Goal: Information Seeking & Learning: Learn about a topic

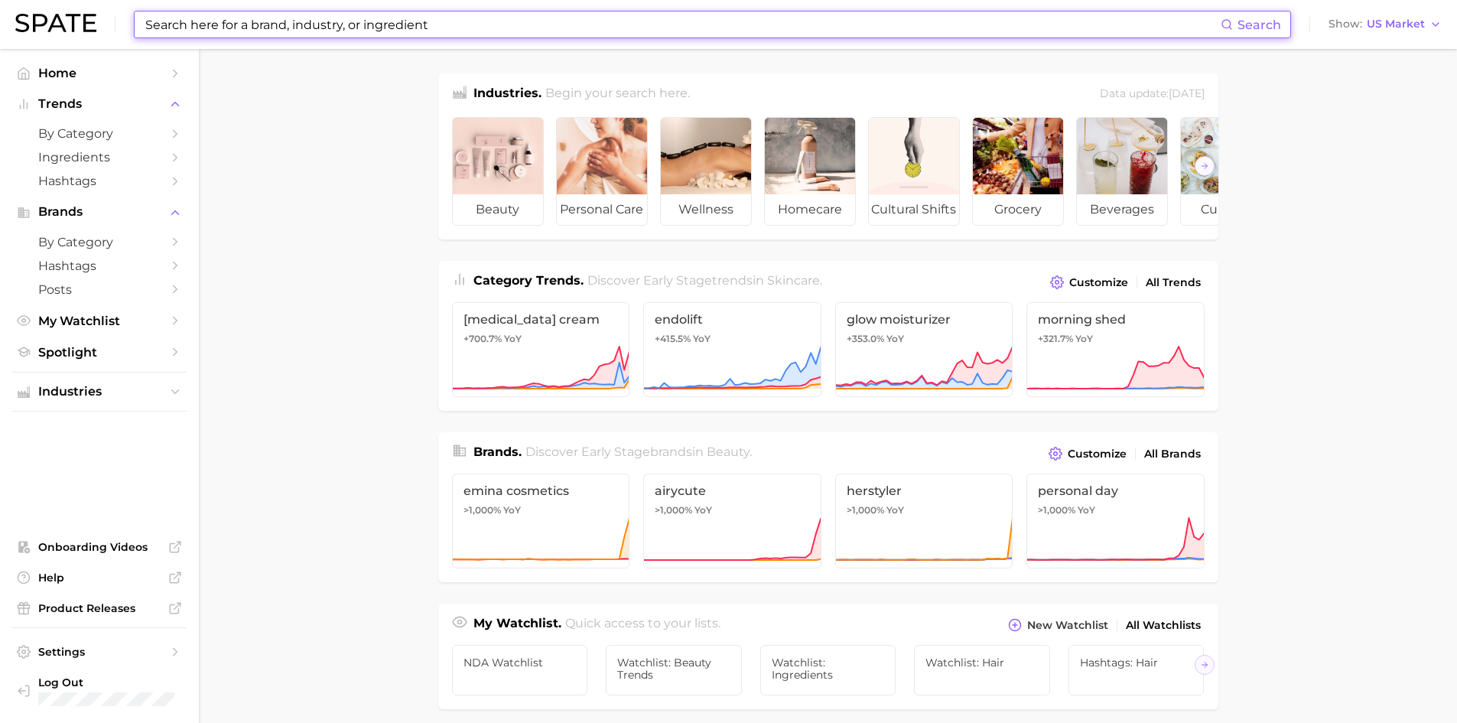
click at [264, 20] on input at bounding box center [682, 24] width 1077 height 26
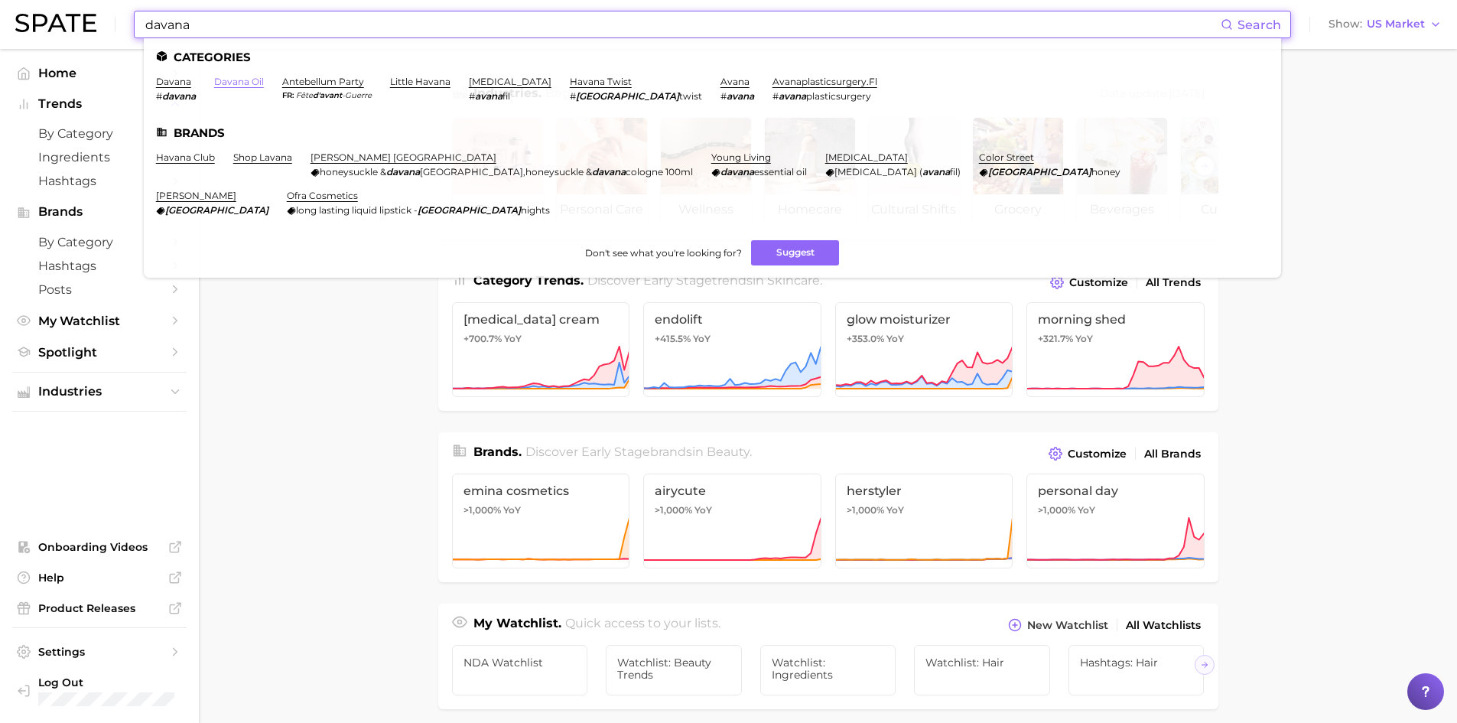
type input "davana"
click at [243, 83] on link "davana oil" at bounding box center [239, 81] width 50 height 11
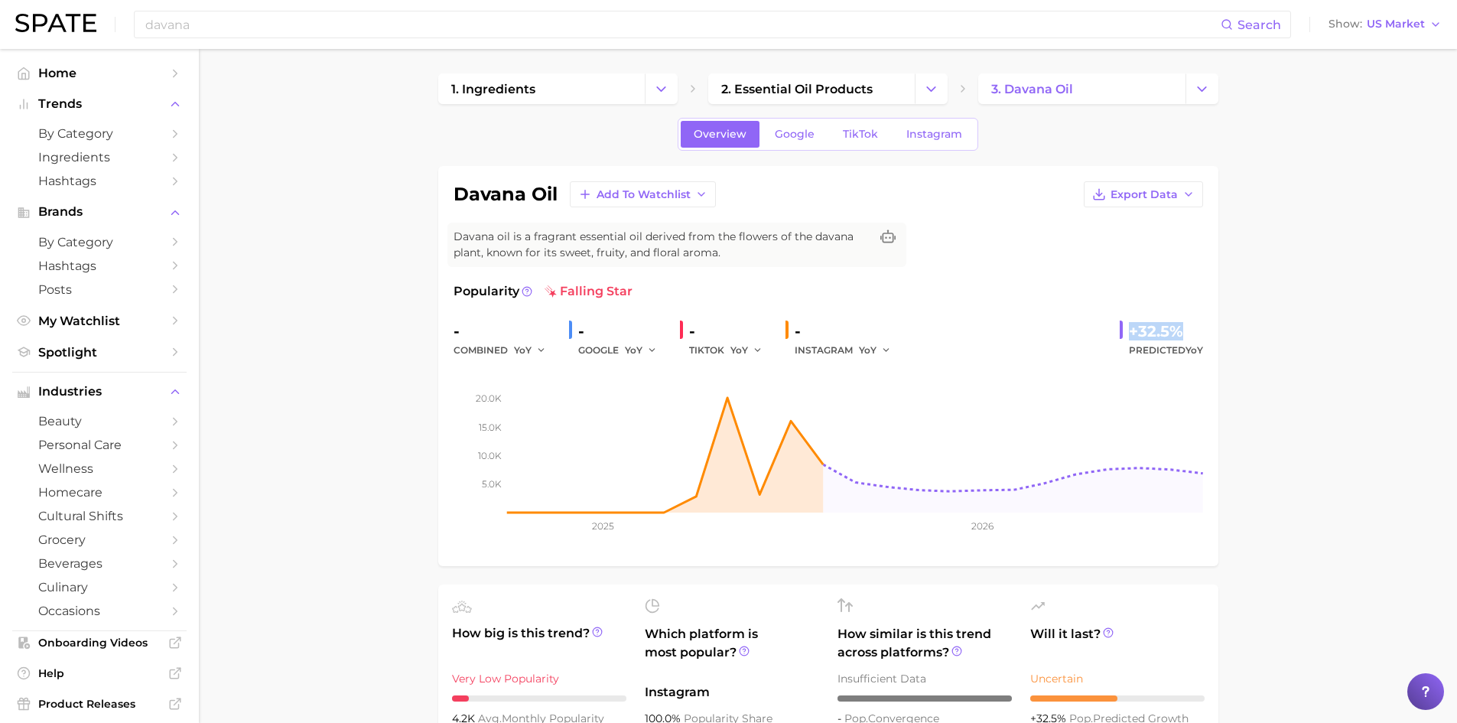
drag, startPoint x: 1129, startPoint y: 330, endPoint x: 1202, endPoint y: 325, distance: 73.6
click at [1202, 325] on div "+32.5%" at bounding box center [1166, 331] width 74 height 24
copy div "+32.5%"
click at [181, 25] on input "davana" at bounding box center [682, 24] width 1077 height 26
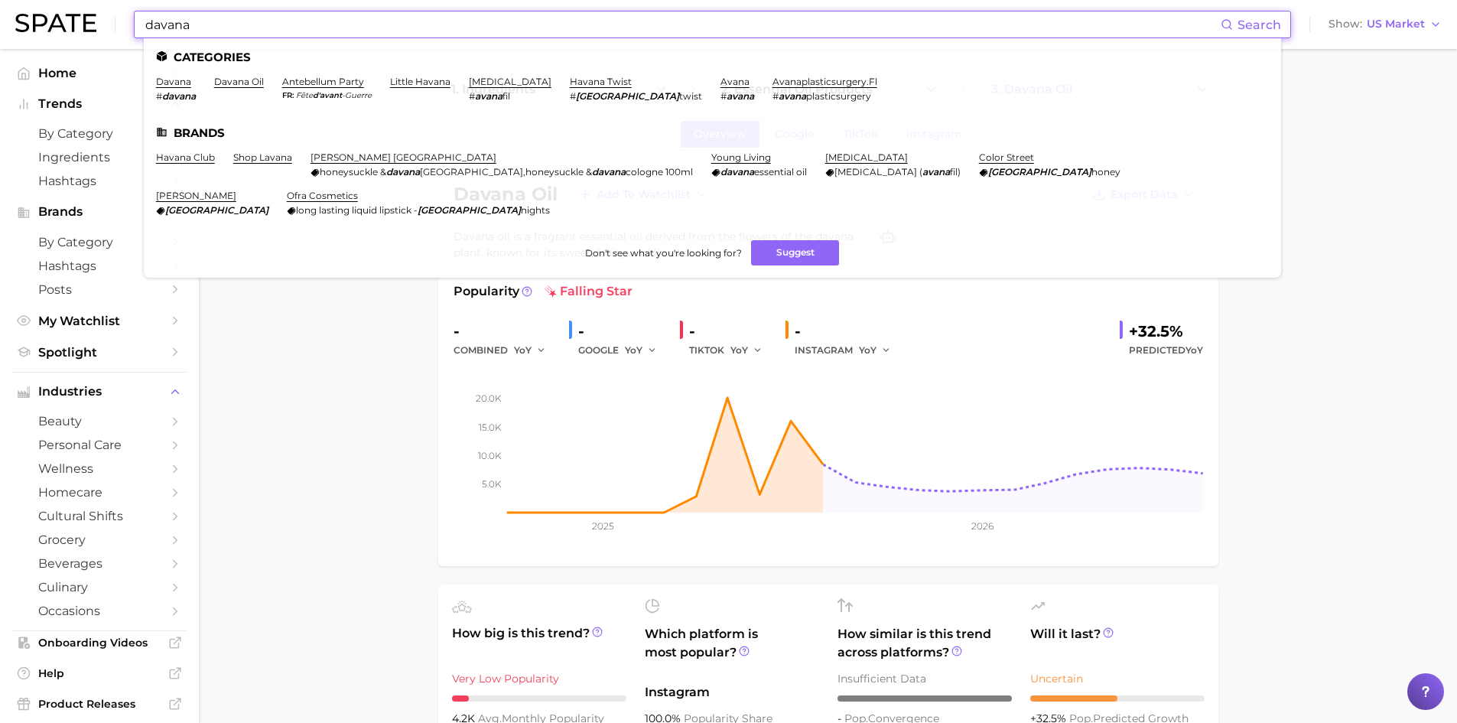
click at [181, 25] on input "davana" at bounding box center [682, 24] width 1077 height 26
paste input "Range: $22–33M; midpoint ≈ $27M (2025)"
type input "Range: $22–33M; midpoint ≈ $27M (2025)"
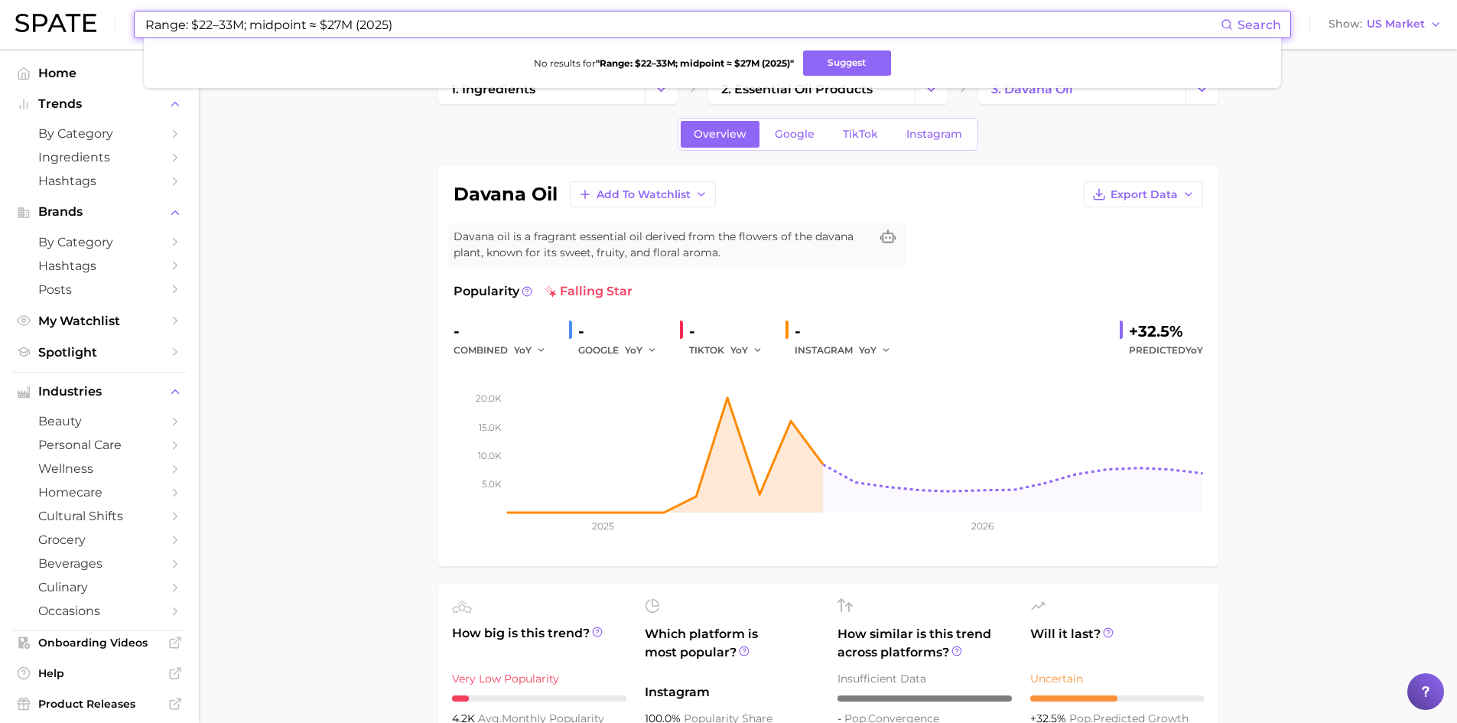
drag, startPoint x: 400, startPoint y: 26, endPoint x: 60, endPoint y: -9, distance: 342.2
click at [60, 0] on html "Range: $22–33M; midpoint ≈ $27M (2025) Search No results for " Range: $22–33M; …" at bounding box center [728, 361] width 1457 height 723
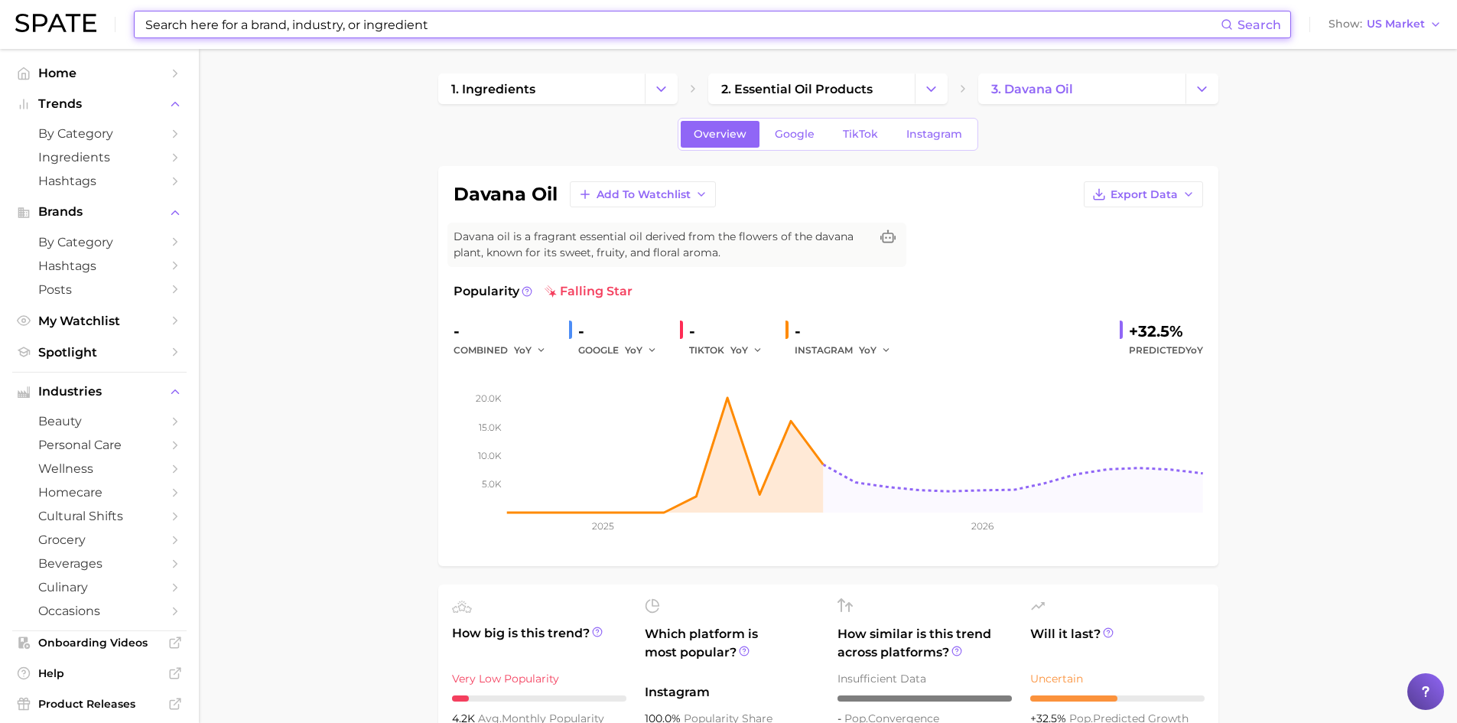
click at [247, 25] on input at bounding box center [682, 24] width 1077 height 26
paste input "Anethum Graveolens Herb Oil"
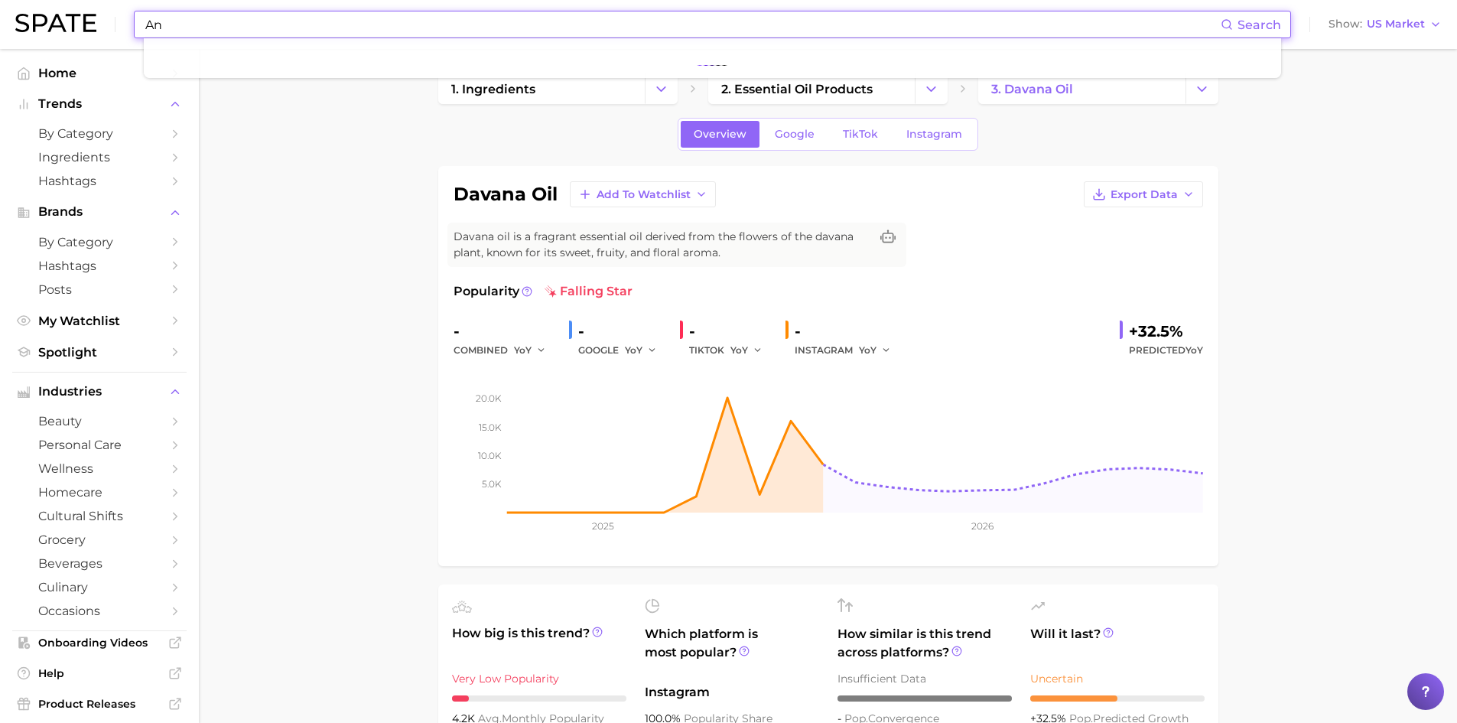
type input "A"
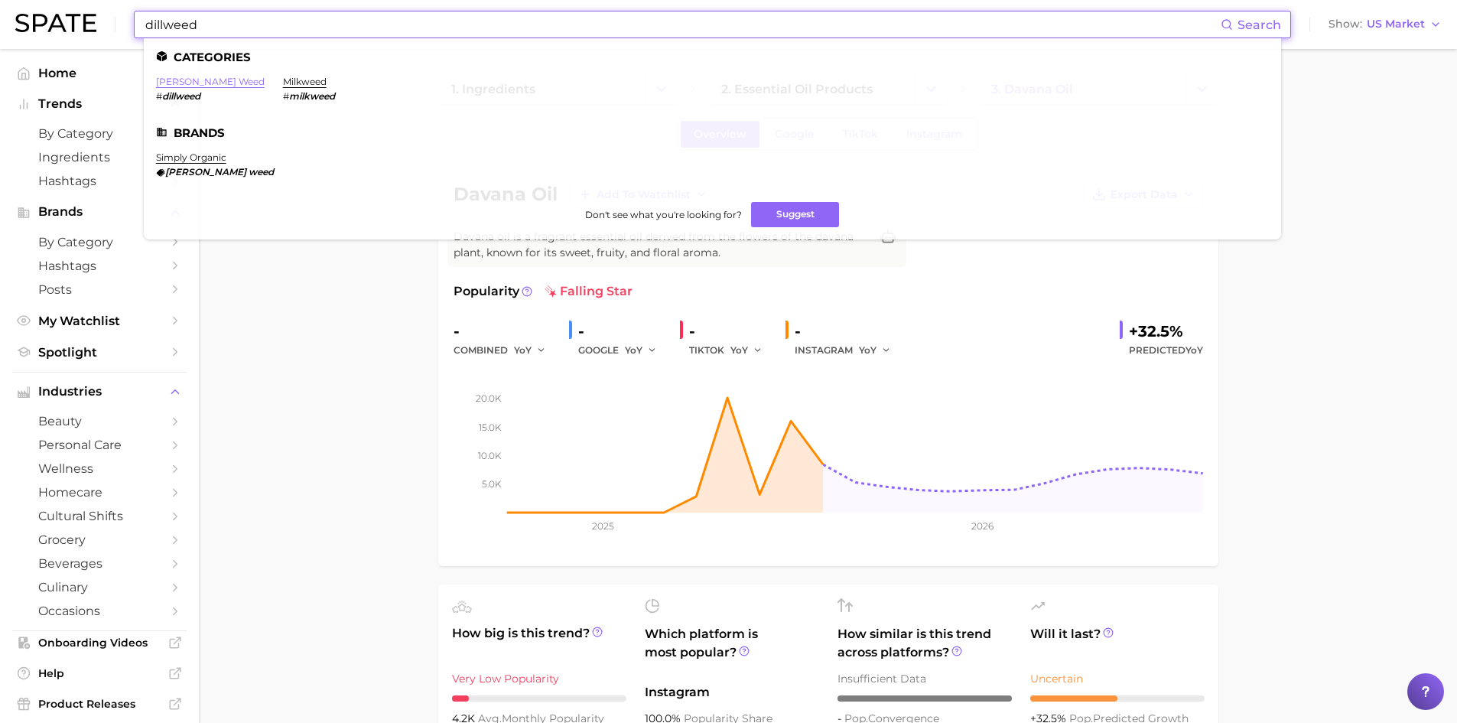
type input "dillweed"
click at [181, 85] on link "[PERSON_NAME] weed" at bounding box center [210, 81] width 109 height 11
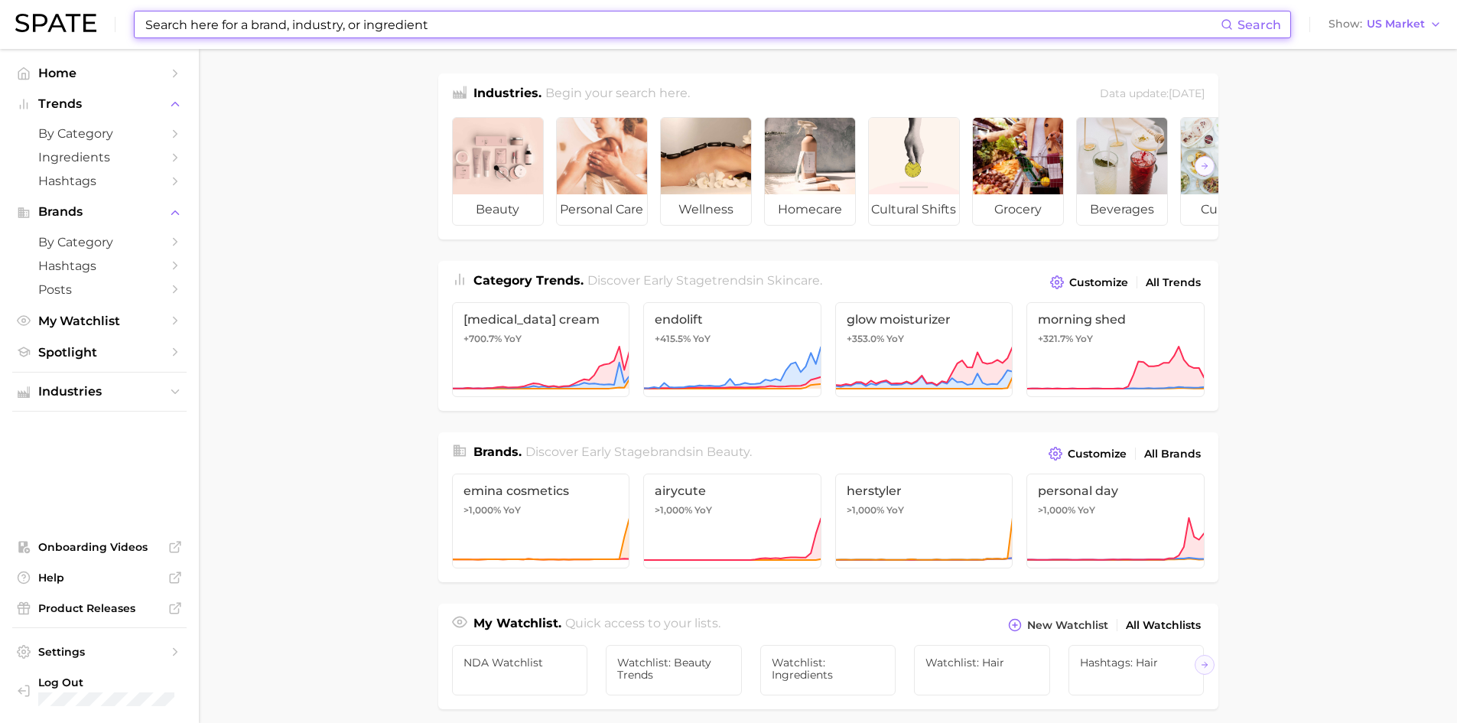
click at [229, 27] on input at bounding box center [682, 24] width 1077 height 26
paste input "Carum Carvi ([PERSON_NAME]) Seed Oil"
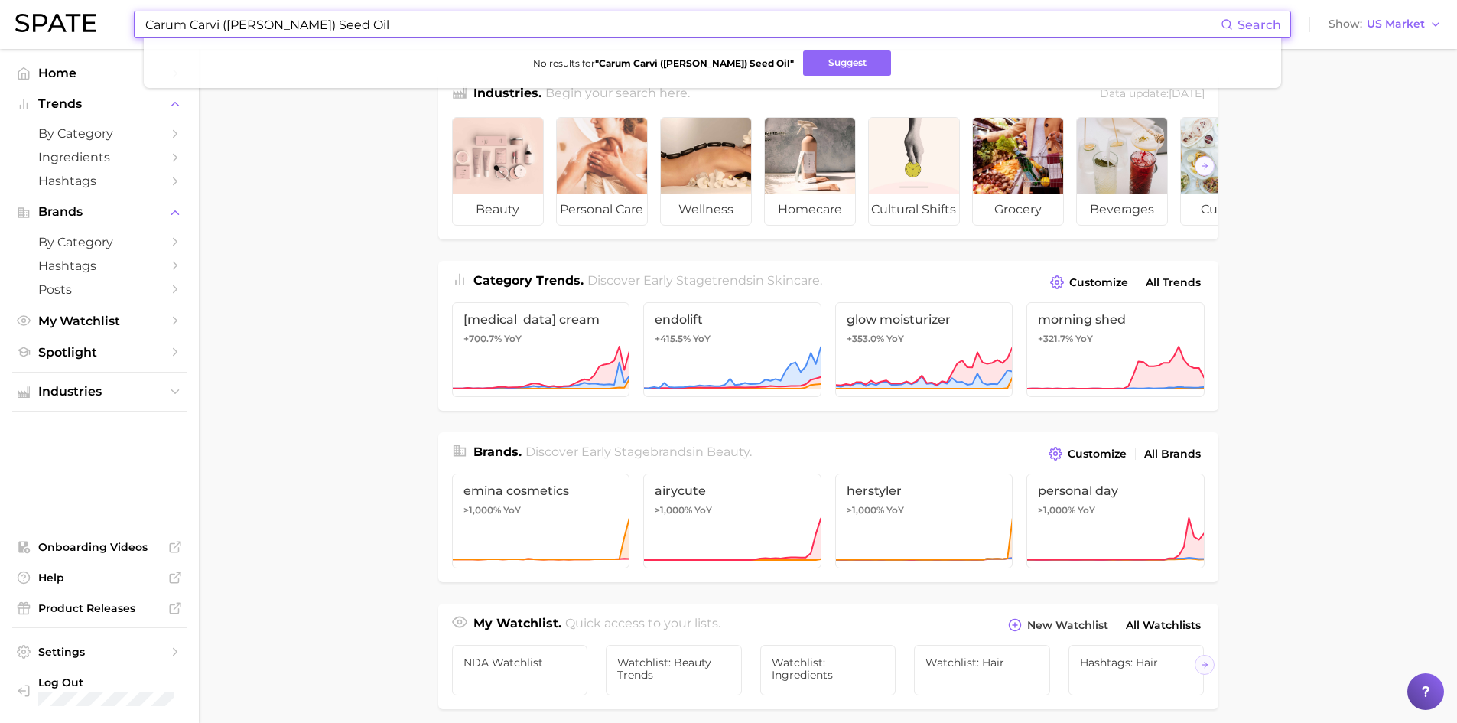
drag, startPoint x: 355, startPoint y: 23, endPoint x: 224, endPoint y: 35, distance: 131.4
click at [224, 35] on input "Carum Carvi ([PERSON_NAME]) Seed Oil" at bounding box center [682, 24] width 1077 height 26
type input "C"
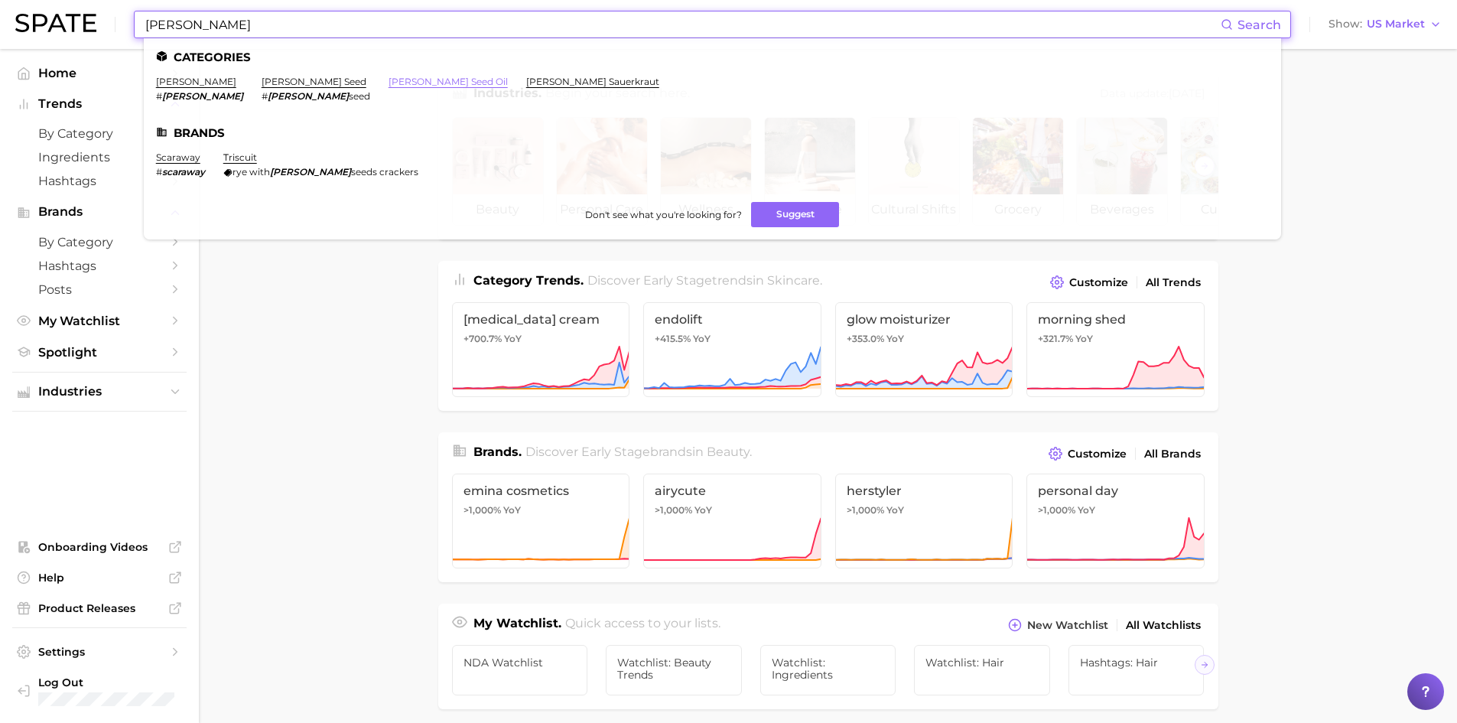
type input "[PERSON_NAME]"
click at [389, 83] on link "[PERSON_NAME] seed oil" at bounding box center [448, 81] width 119 height 11
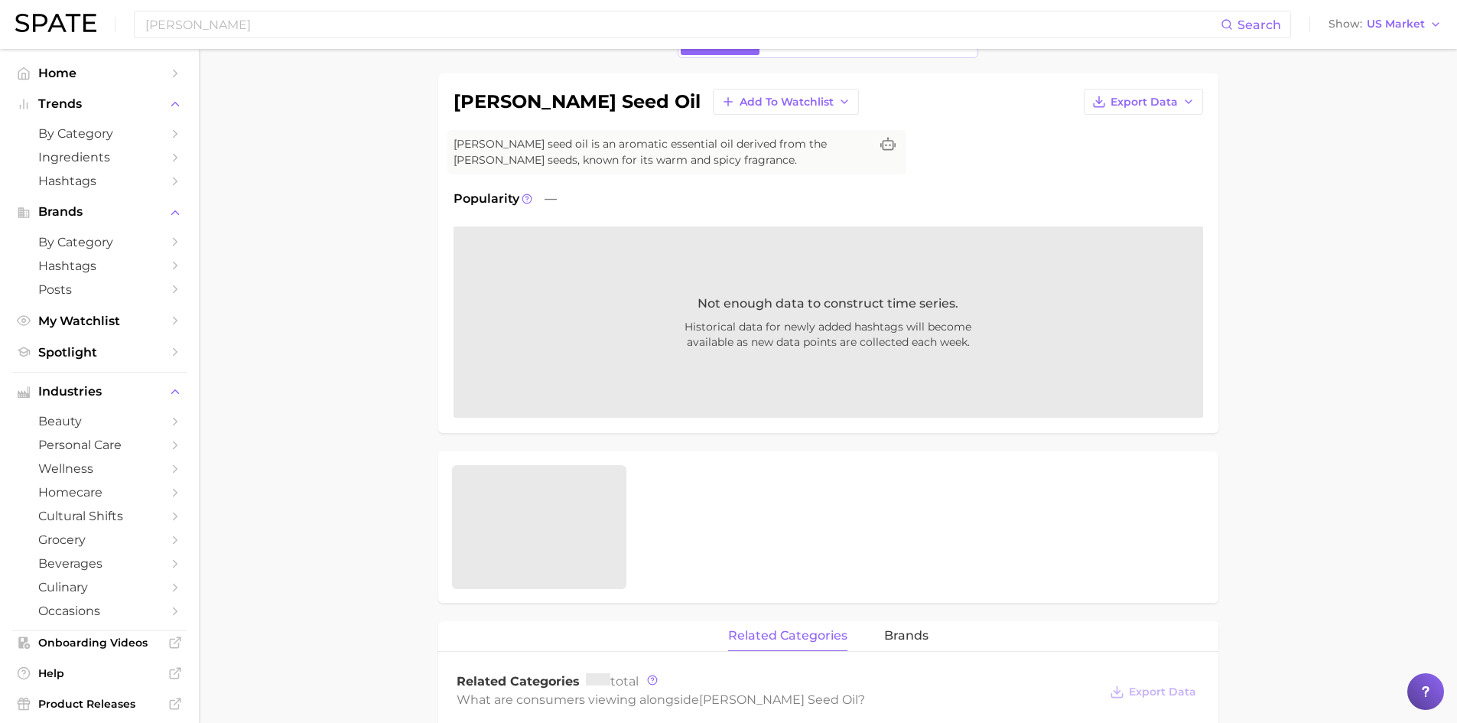
scroll to position [76, 0]
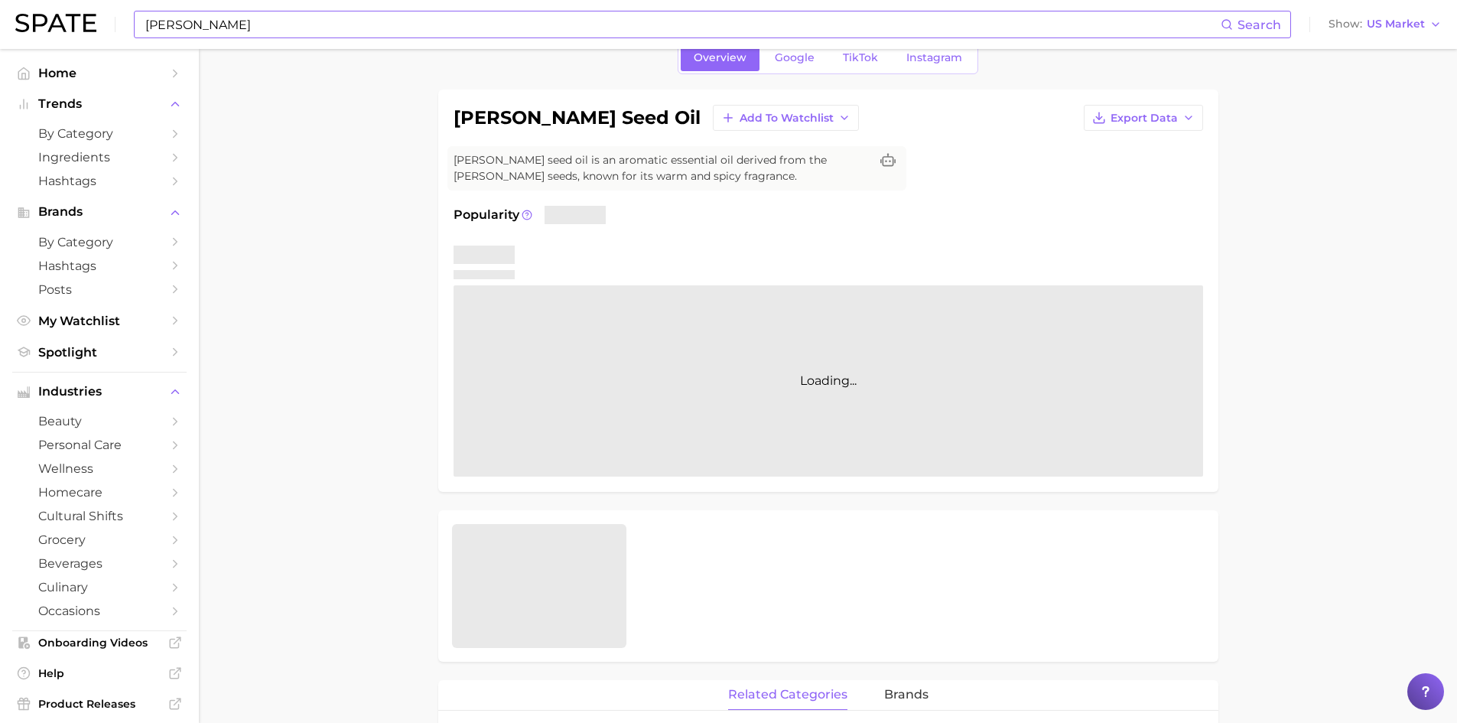
click at [180, 32] on input "[PERSON_NAME]" at bounding box center [682, 24] width 1077 height 26
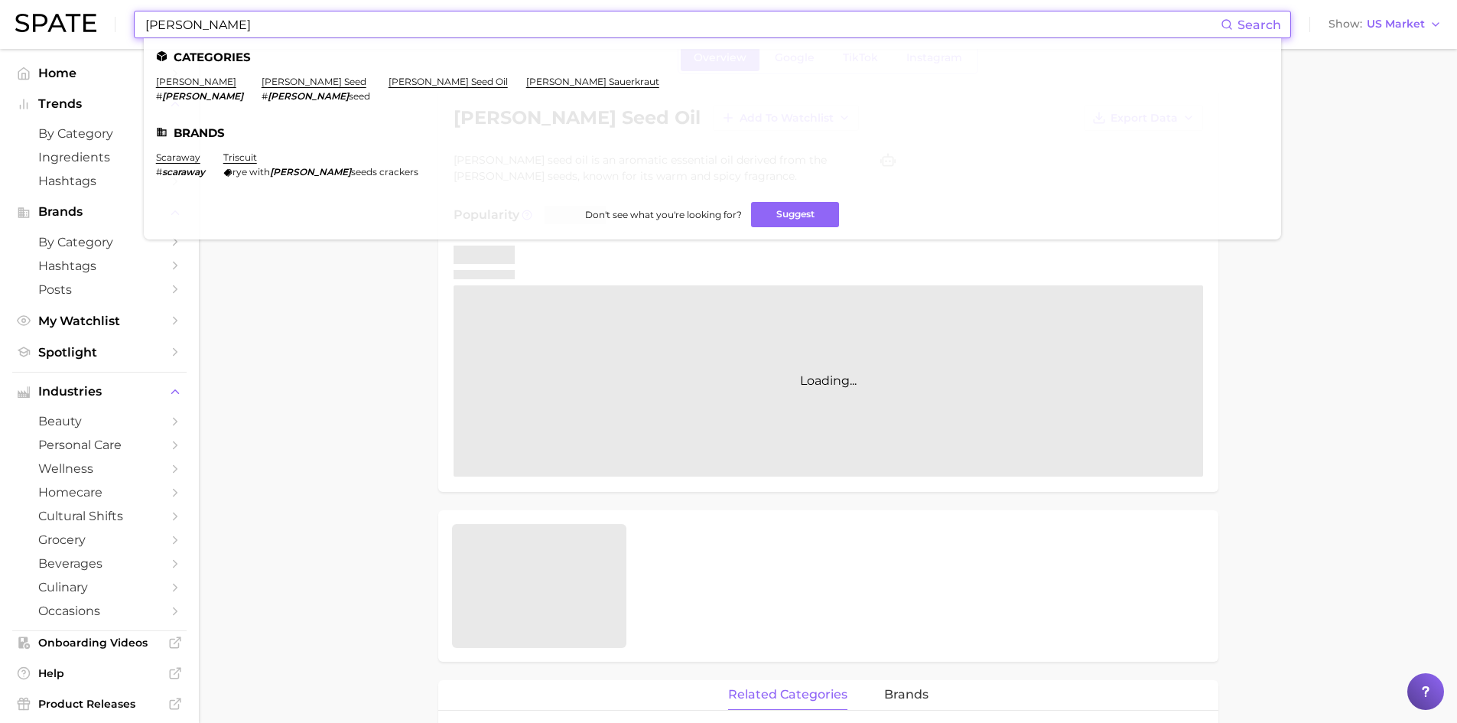
drag, startPoint x: 180, startPoint y: 32, endPoint x: 195, endPoint y: 35, distance: 15.6
click at [184, 33] on input "[PERSON_NAME]" at bounding box center [682, 24] width 1077 height 26
paste input "fenugreek"
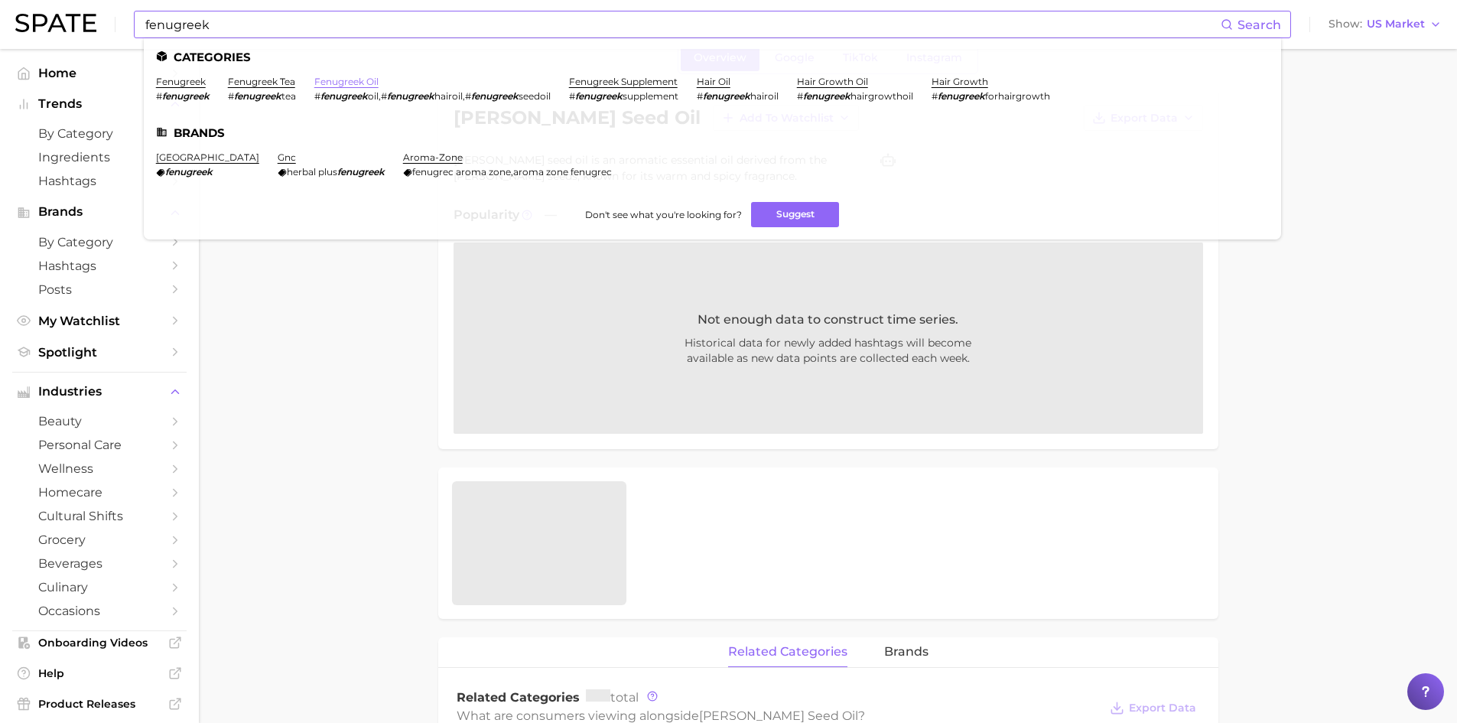
click at [333, 79] on link "fenugreek oil" at bounding box center [346, 81] width 64 height 11
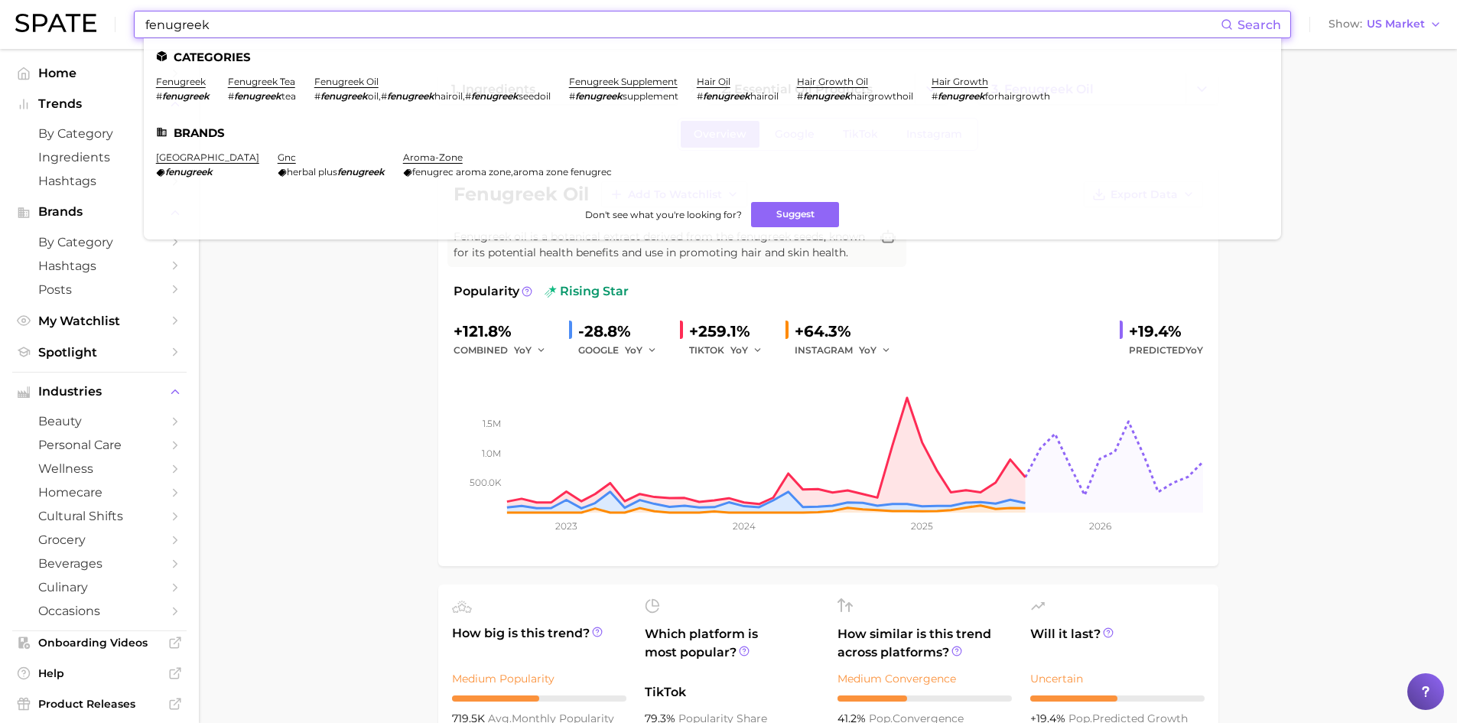
click at [256, 22] on input "fenugreek" at bounding box center [682, 24] width 1077 height 26
click at [724, 80] on link "hair oil" at bounding box center [714, 81] width 34 height 11
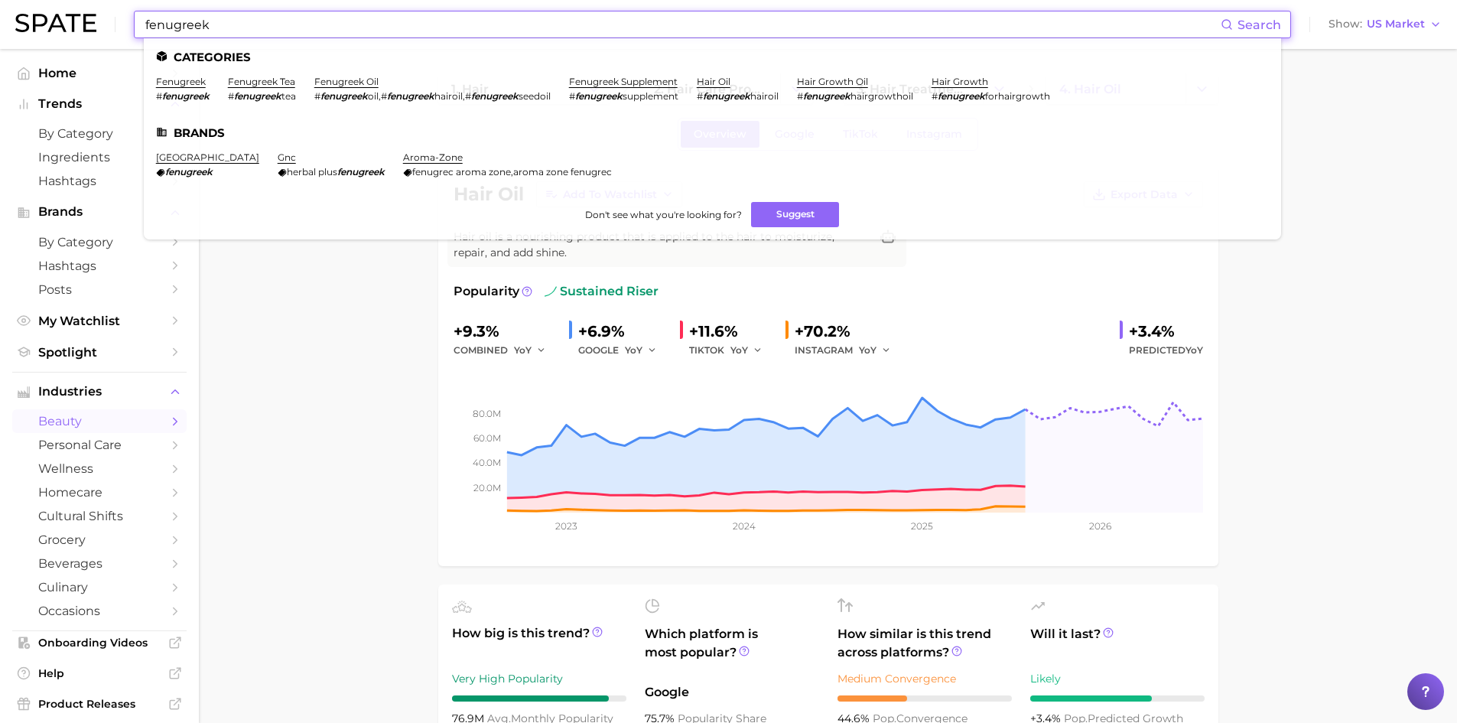
click at [255, 20] on input "fenugreek" at bounding box center [682, 24] width 1077 height 26
click at [353, 83] on link "fenugreek oil" at bounding box center [346, 81] width 64 height 11
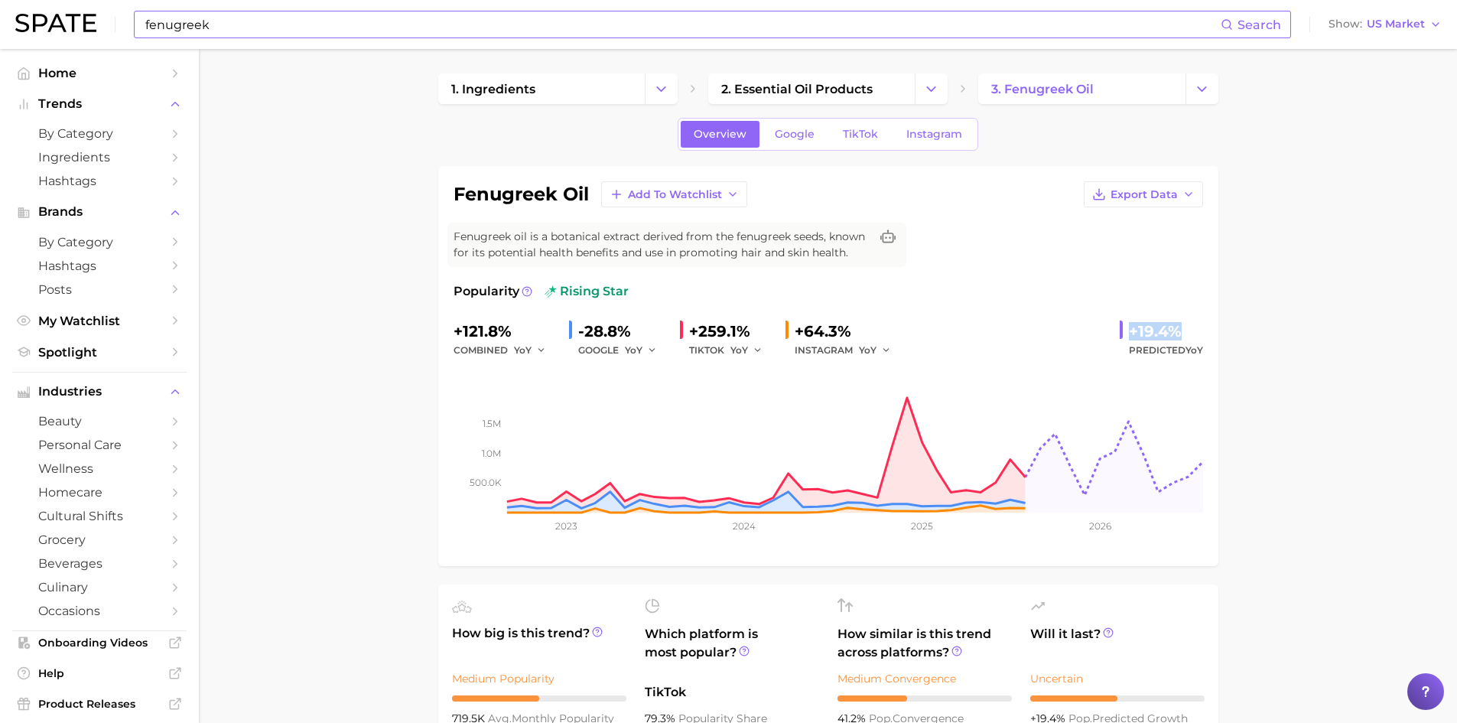
drag, startPoint x: 1130, startPoint y: 333, endPoint x: 1185, endPoint y: 336, distance: 55.2
click at [1185, 336] on div "+19.4%" at bounding box center [1166, 331] width 74 height 24
copy div "+19.4%"
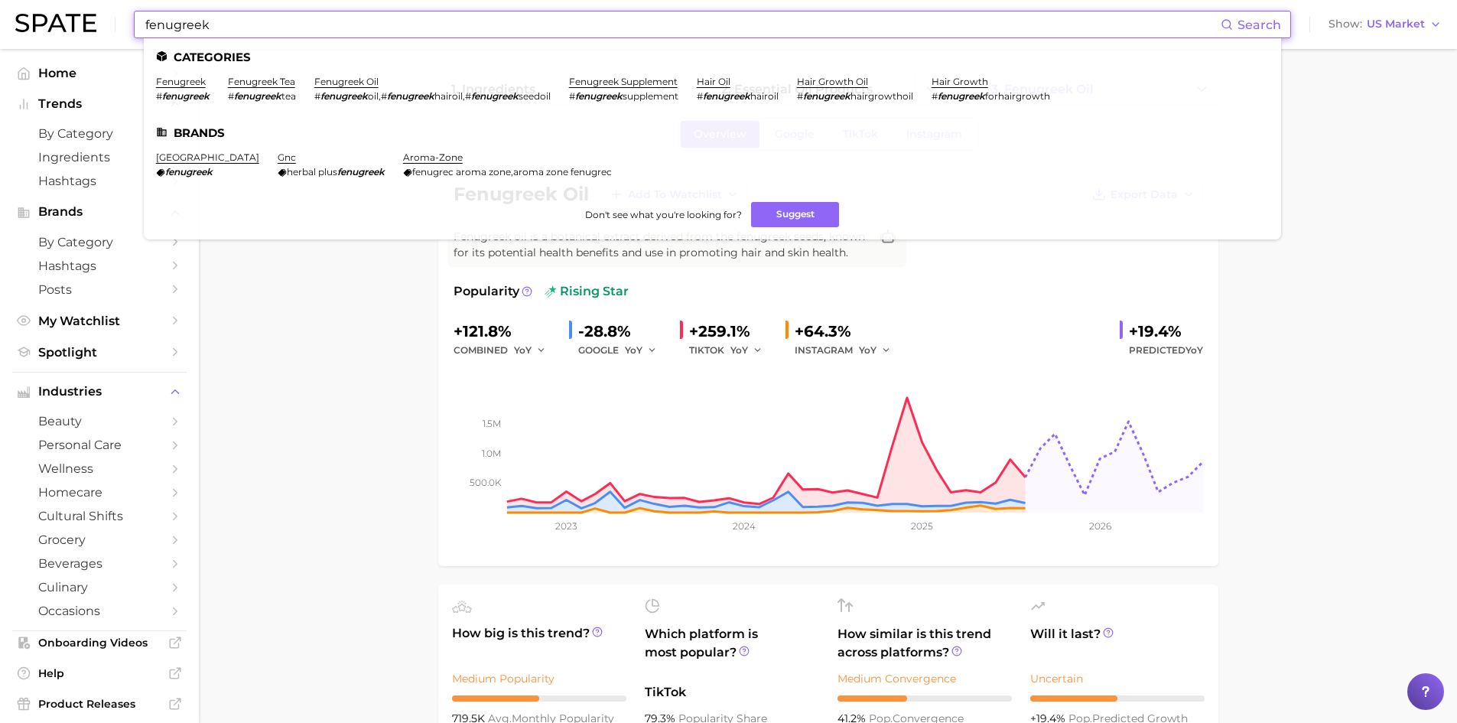
drag, startPoint x: 231, startPoint y: 24, endPoint x: 108, endPoint y: 37, distance: 123.9
click at [107, 37] on div "fenugreek Search Categories fenugreek # fenugreek fenugreek tea # fenugreek tea…" at bounding box center [728, 24] width 1427 height 49
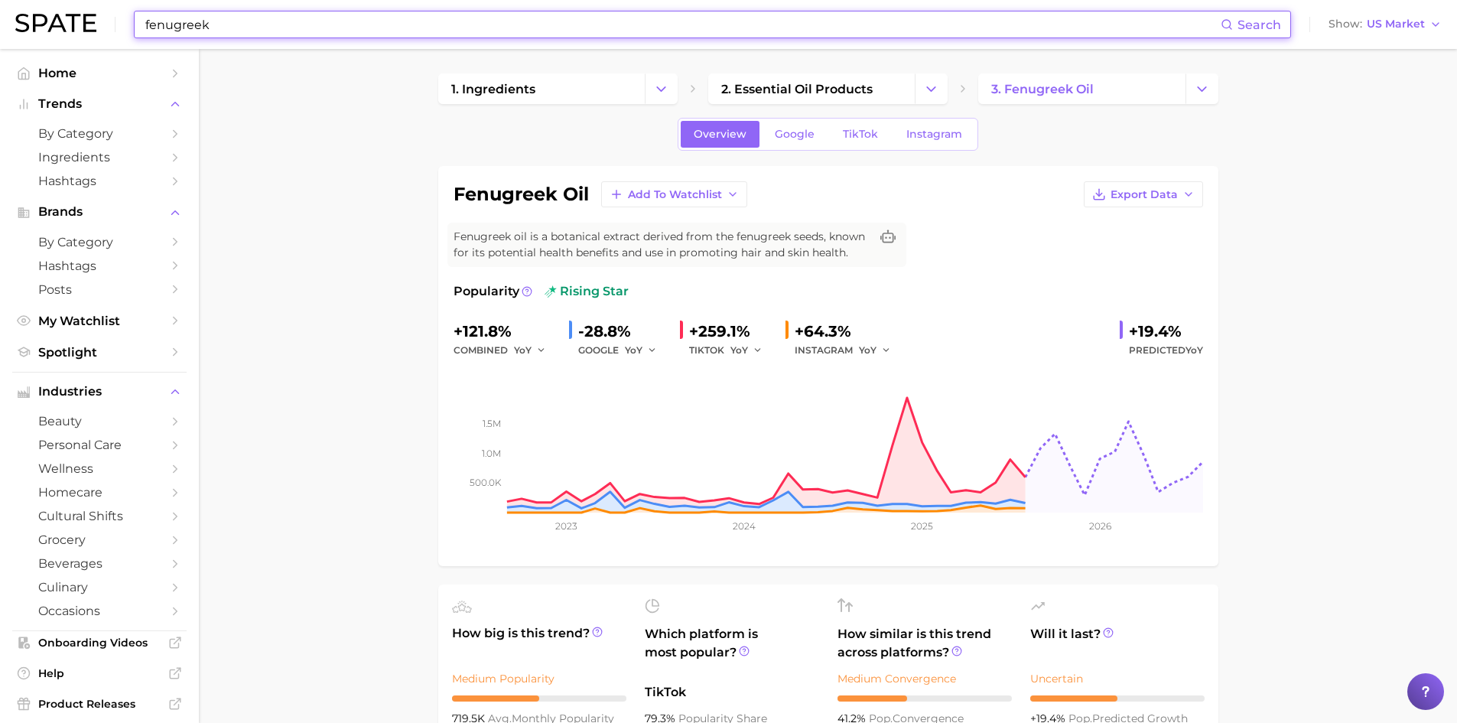
paste input "Clove Bud Oil"
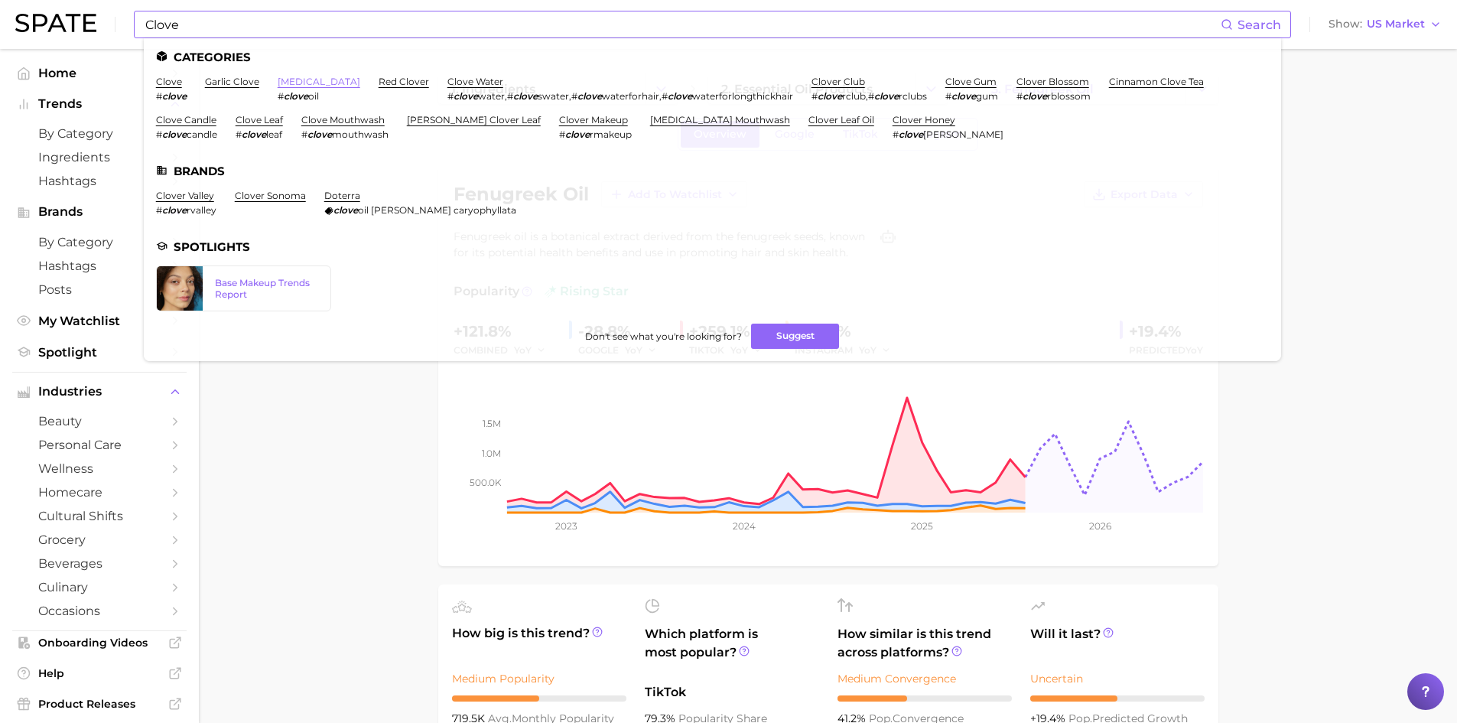
click at [286, 80] on link "[MEDICAL_DATA]" at bounding box center [319, 81] width 83 height 11
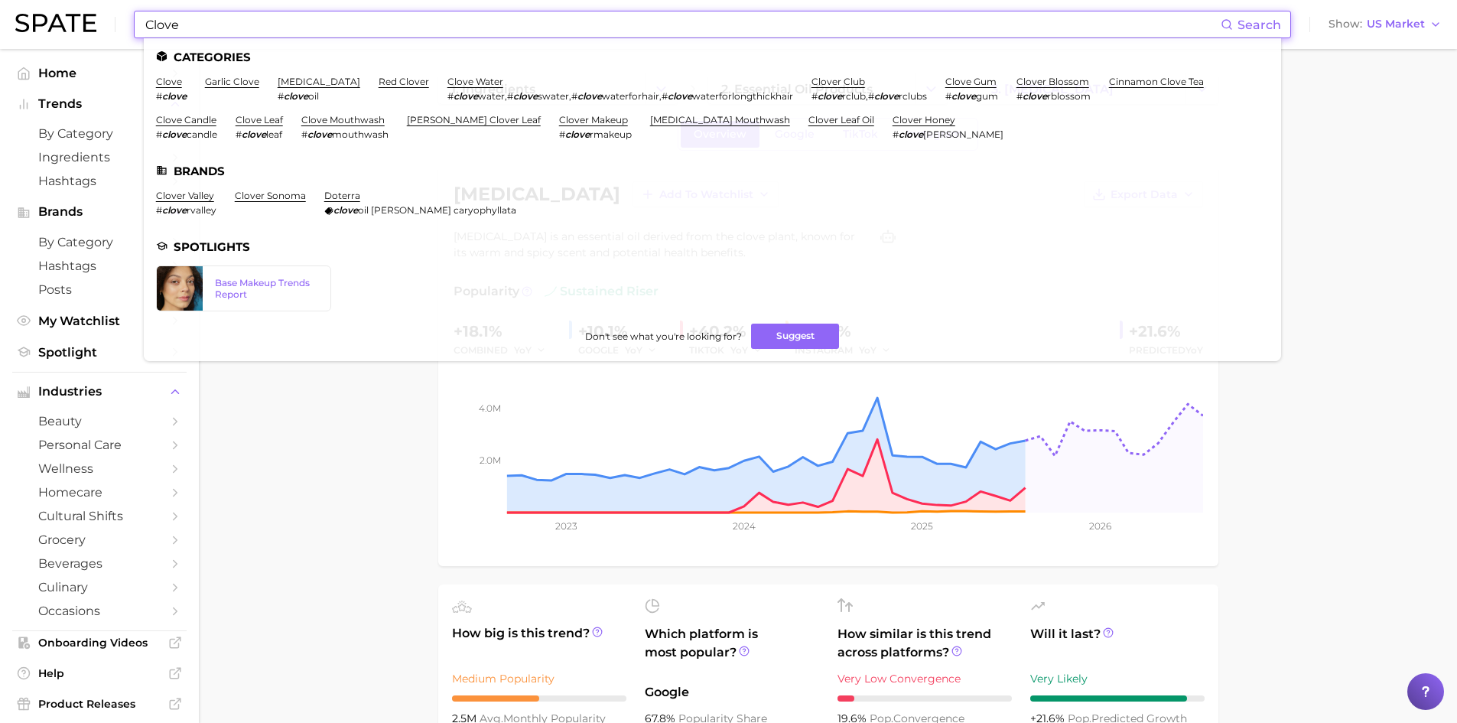
click at [194, 25] on input "Clove" at bounding box center [682, 24] width 1077 height 26
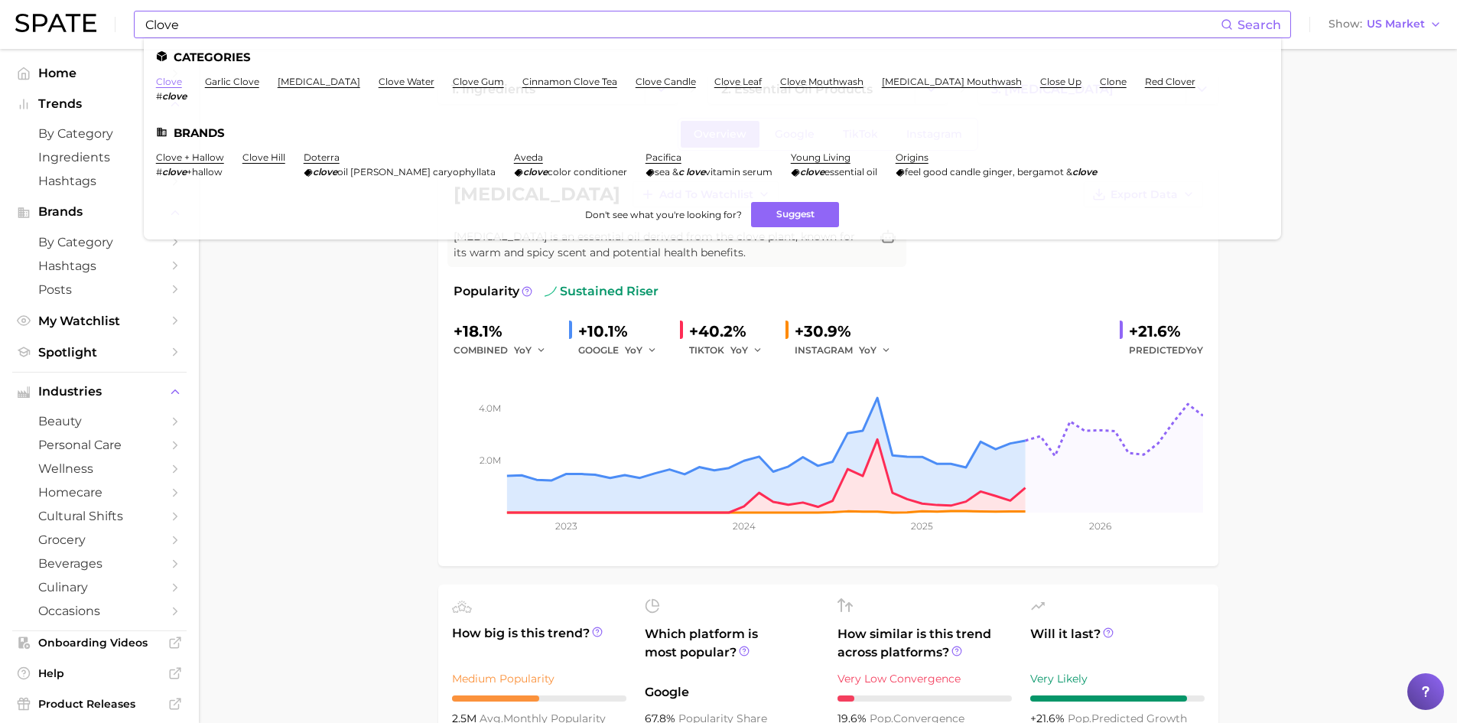
click at [168, 83] on link "clove" at bounding box center [169, 81] width 26 height 11
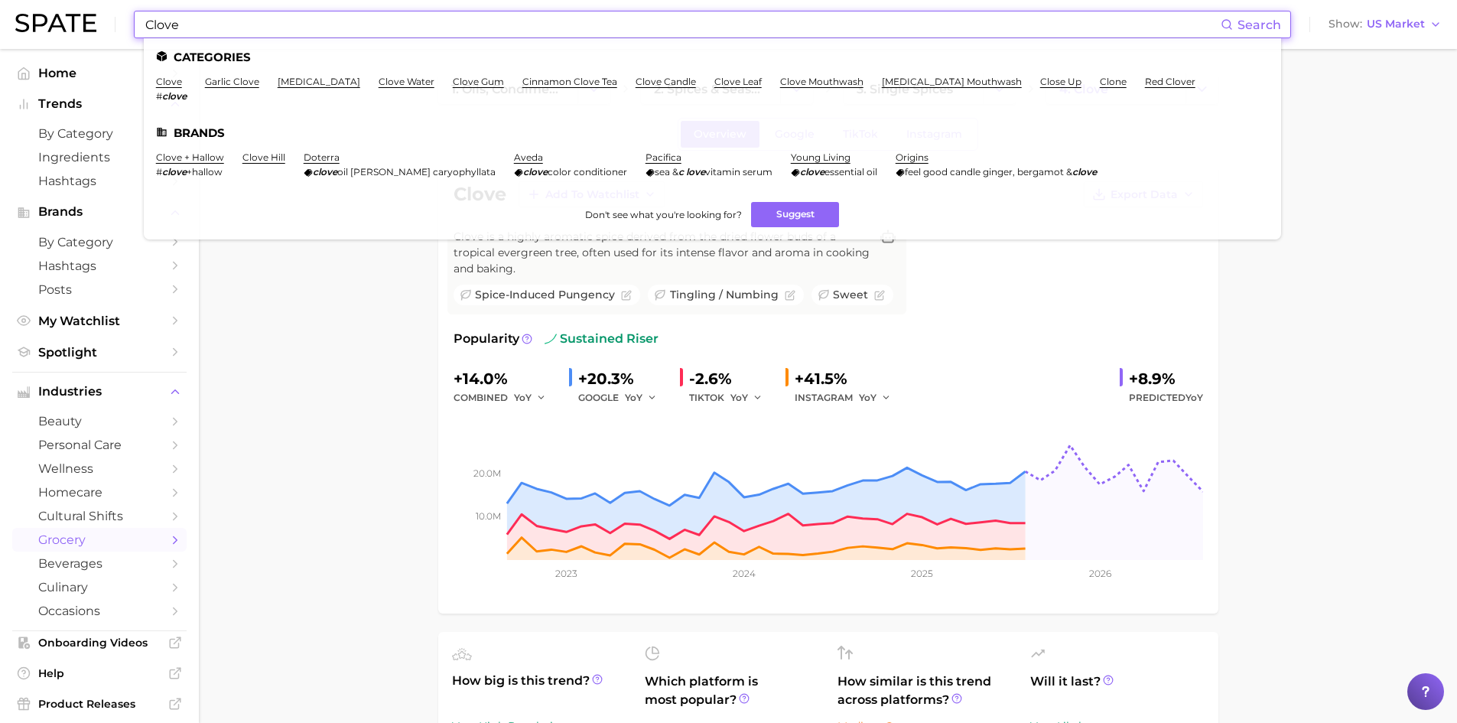
drag, startPoint x: 190, startPoint y: 32, endPoint x: 120, endPoint y: 19, distance: 71.6
click at [120, 19] on div "Clove Search Categories clove # clove garlic clove [MEDICAL_DATA] clove water c…" at bounding box center [728, 24] width 1427 height 49
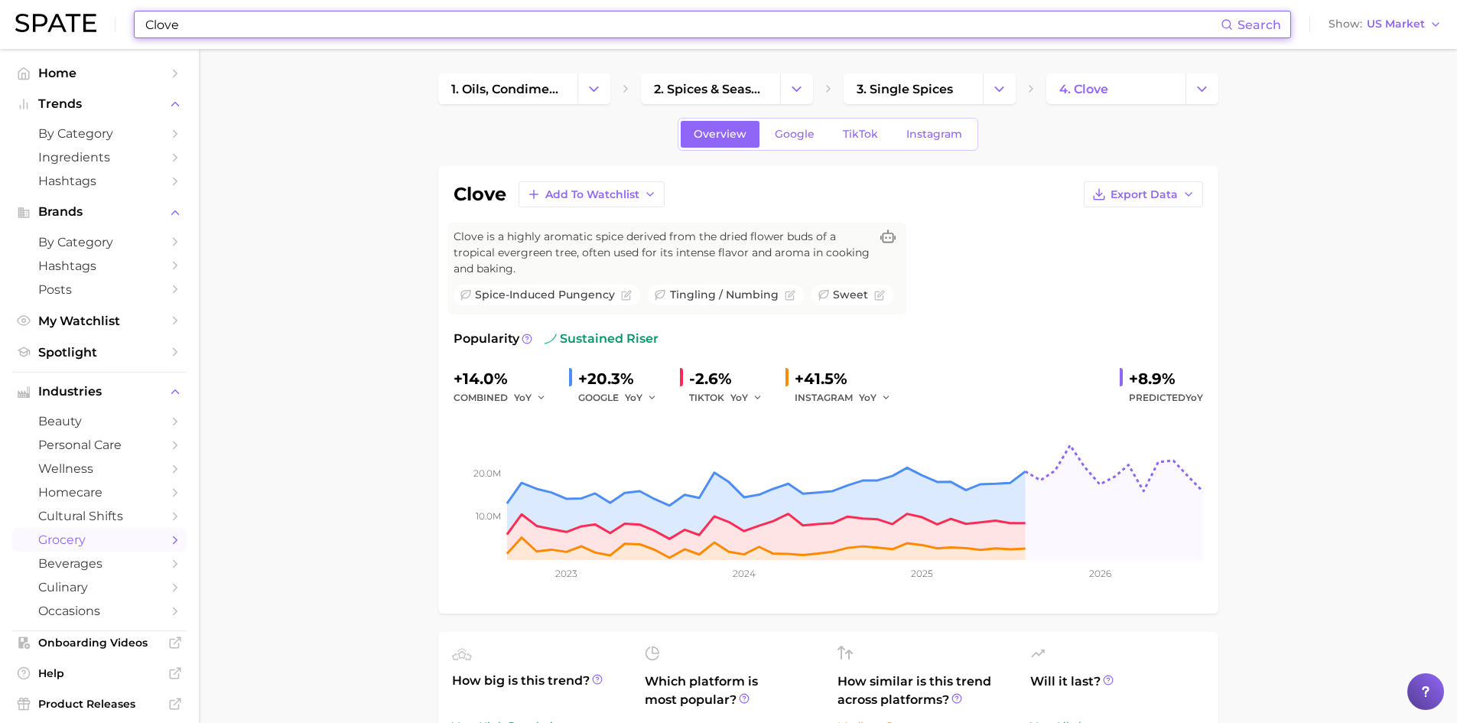
paste input "[PERSON_NAME] (Clove) Bud Oil"
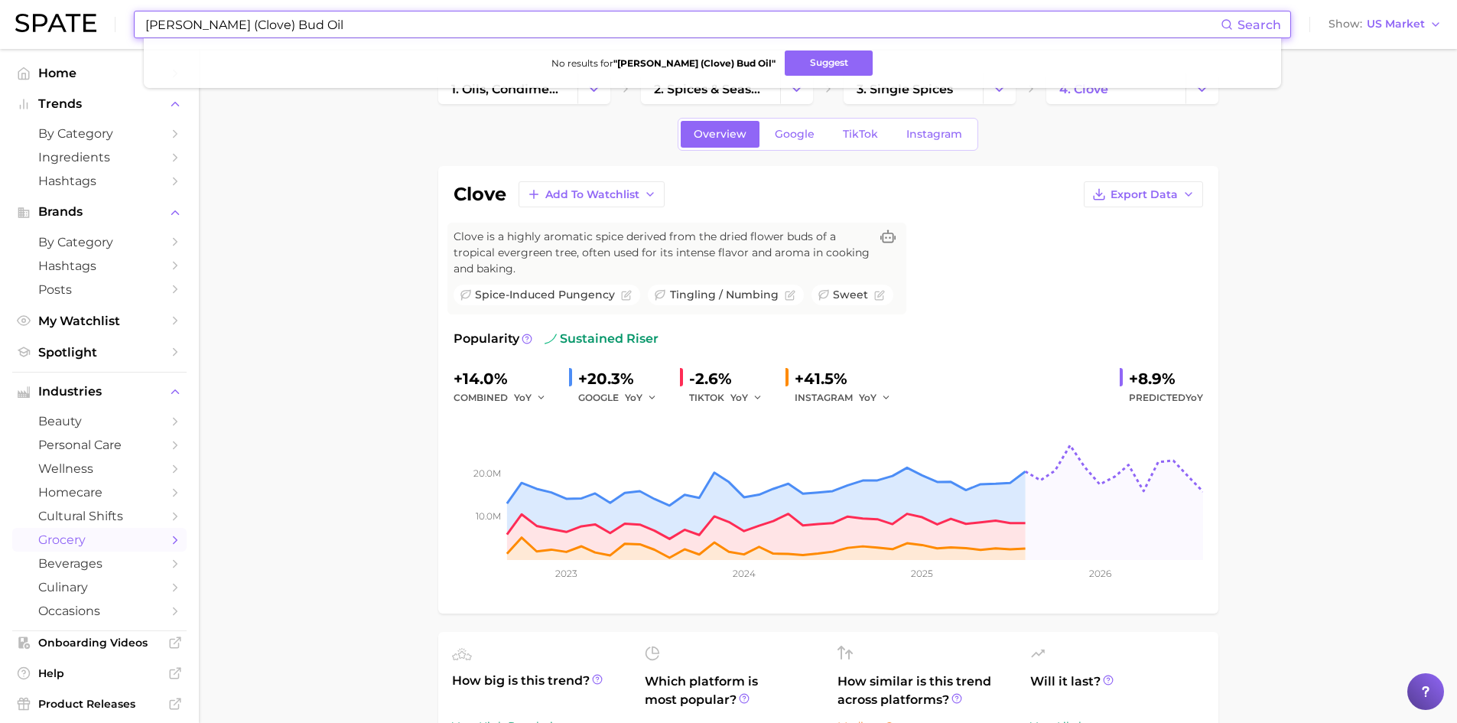
drag, startPoint x: 415, startPoint y: 19, endPoint x: 203, endPoint y: 40, distance: 213.7
click at [202, 38] on div "[PERSON_NAME] (Clove) Bud Oil Search No results for " [PERSON_NAME] Caryophyllu…" at bounding box center [712, 25] width 1157 height 28
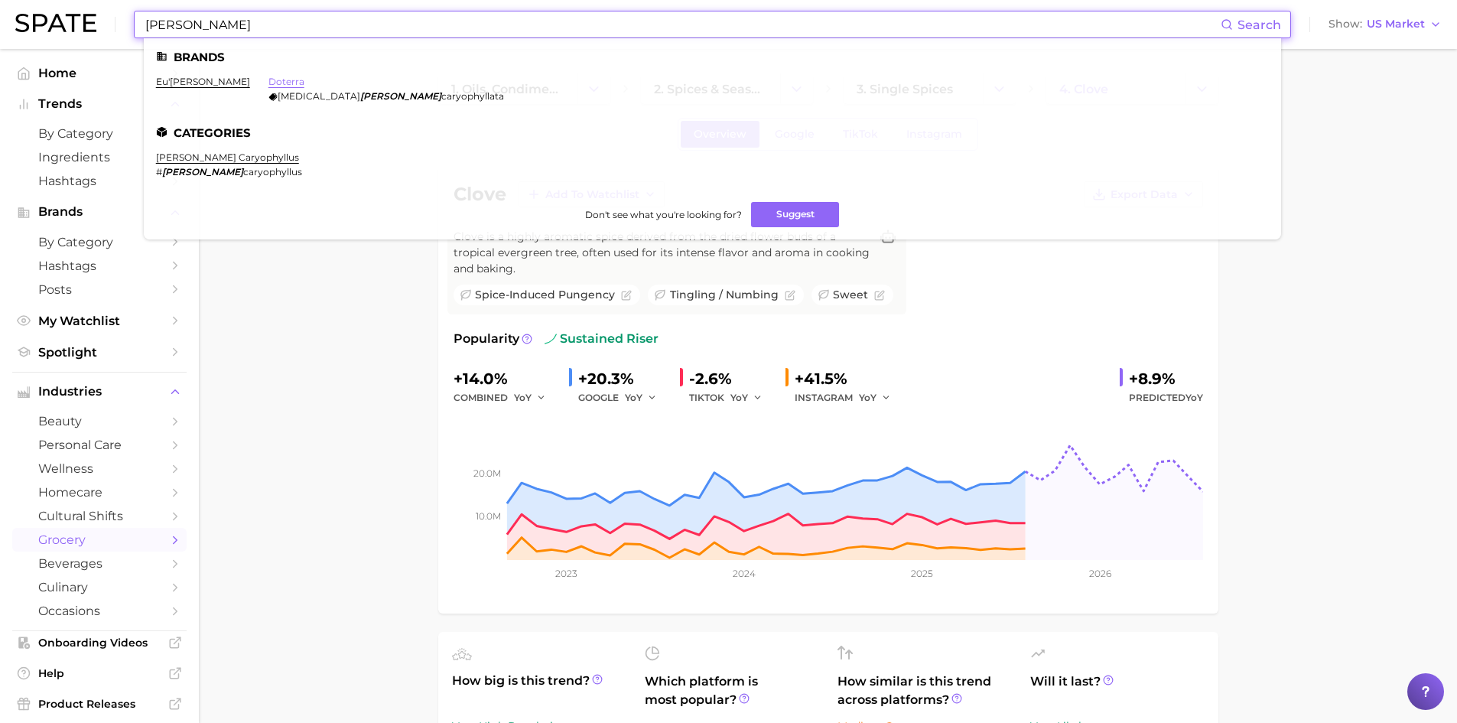
type input "[PERSON_NAME]"
click at [268, 83] on link "doterra" at bounding box center [286, 81] width 36 height 11
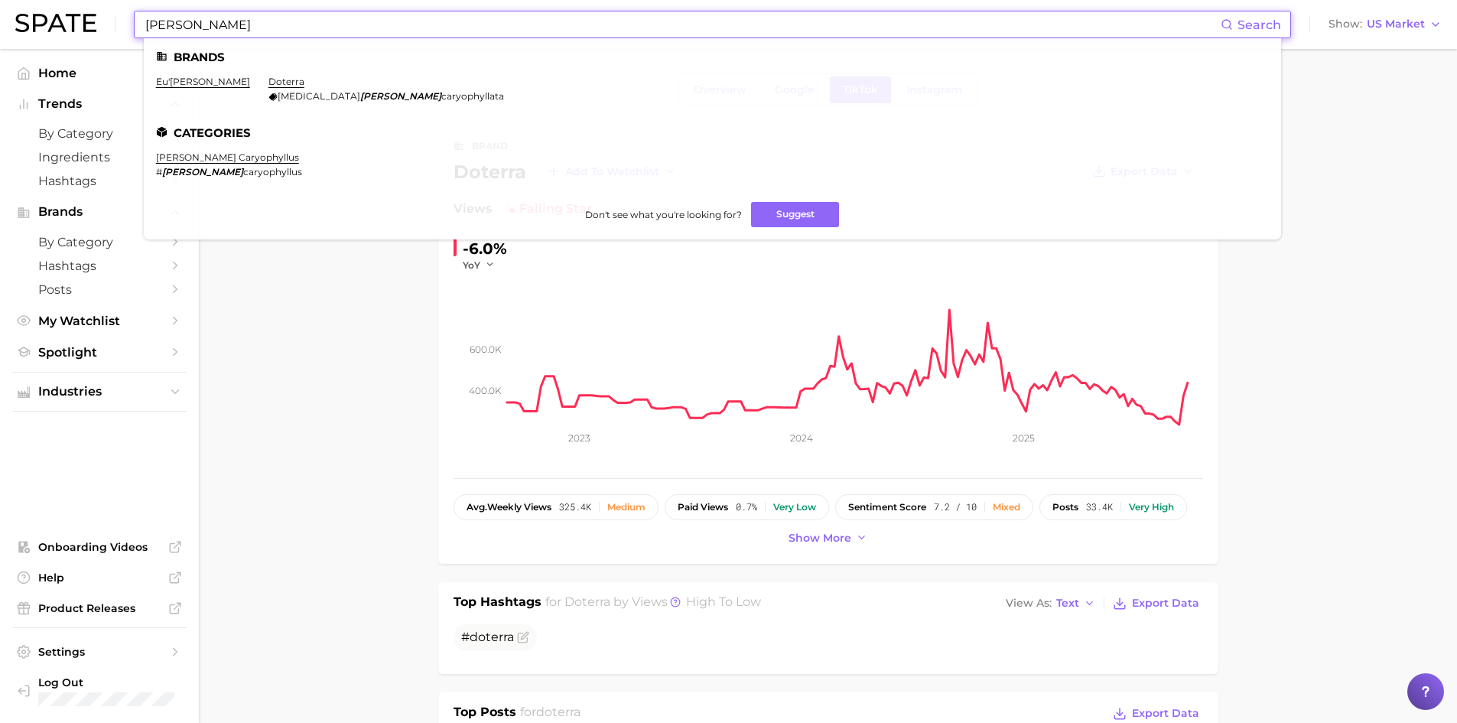
click at [213, 27] on input "[PERSON_NAME]" at bounding box center [682, 24] width 1077 height 26
click at [200, 161] on link "[PERSON_NAME] caryophyllus" at bounding box center [227, 156] width 143 height 11
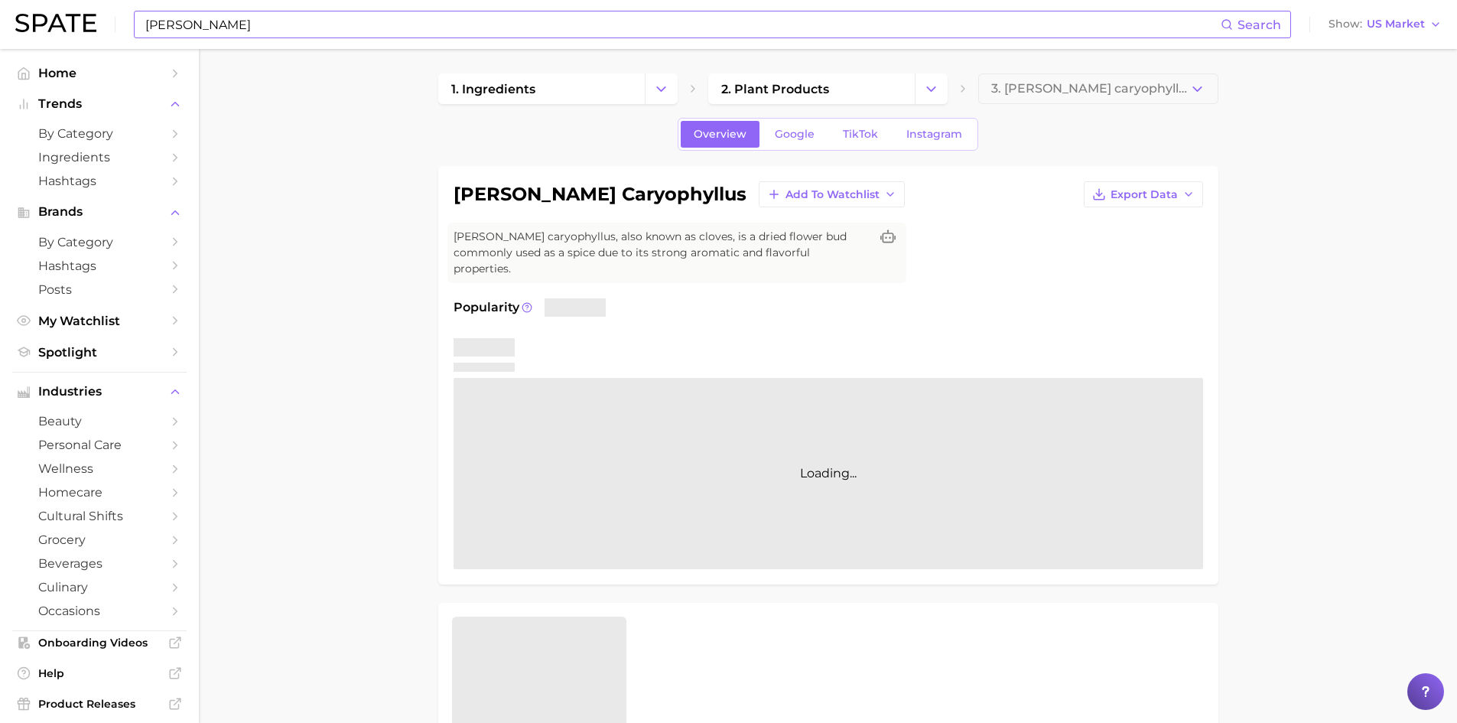
click at [168, 19] on input "[PERSON_NAME]" at bounding box center [682, 24] width 1077 height 26
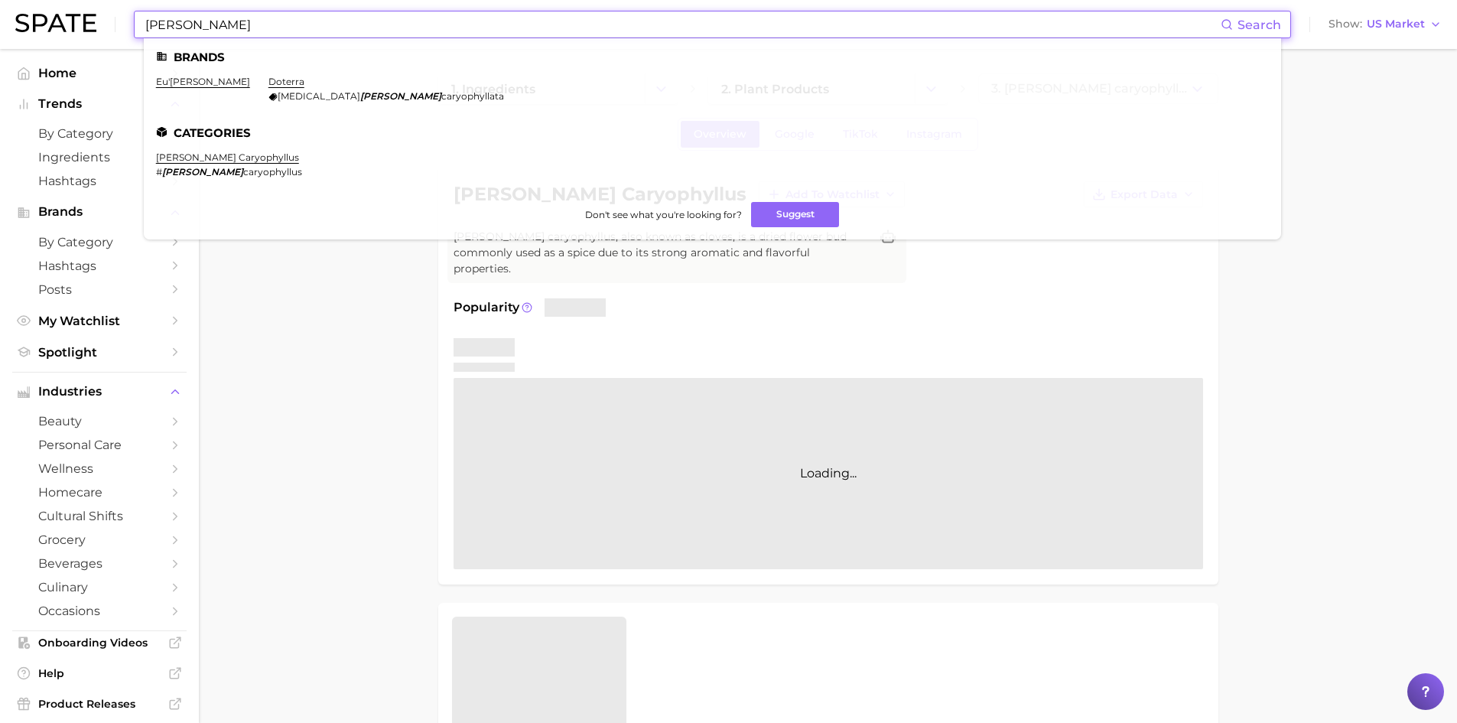
click at [168, 20] on input "[PERSON_NAME]" at bounding box center [682, 24] width 1077 height 26
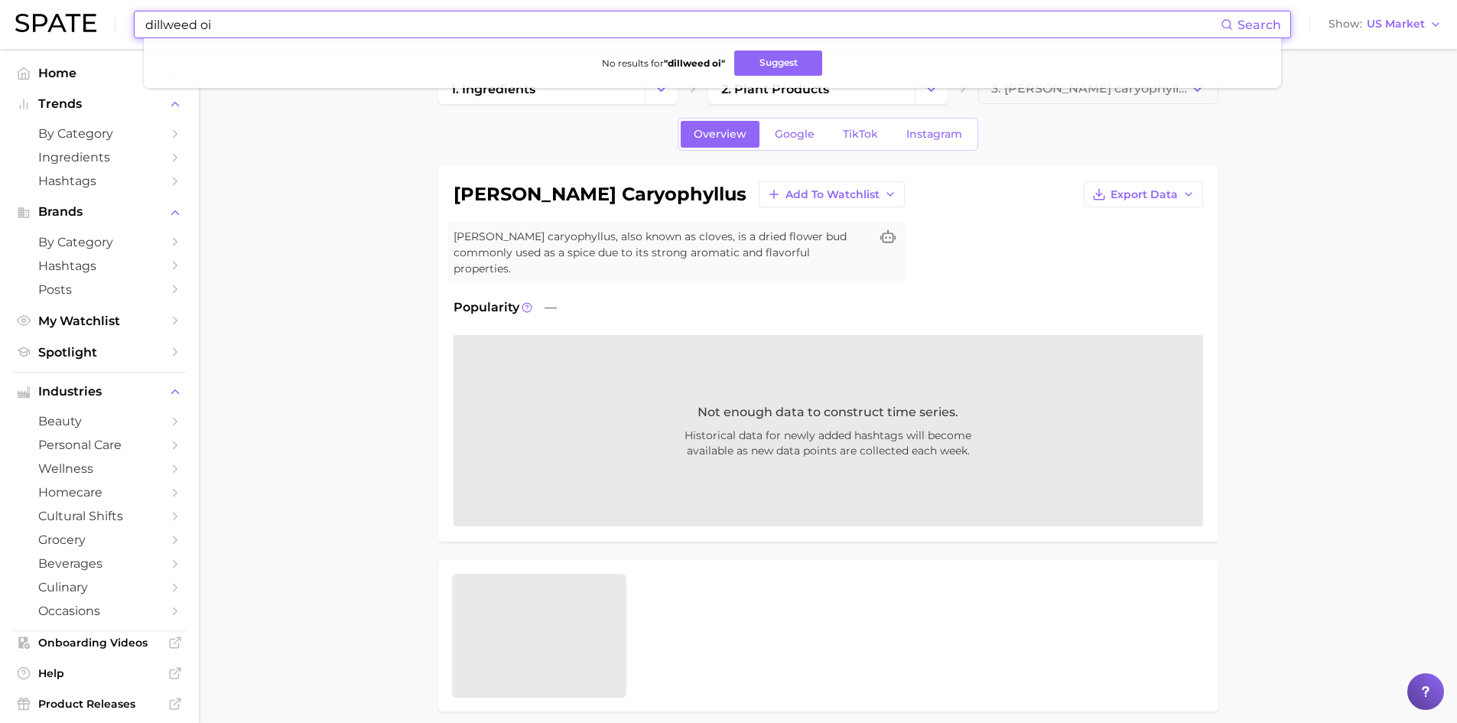
click at [164, 24] on input "dillweed oi" at bounding box center [682, 24] width 1077 height 26
click at [240, 25] on input "[PERSON_NAME] weed oi" at bounding box center [682, 24] width 1077 height 26
drag, startPoint x: 249, startPoint y: 30, endPoint x: 133, endPoint y: 15, distance: 117.2
click at [134, 15] on div "[PERSON_NAME] weed oil Search No results for " [PERSON_NAME] weed oil " Suggest" at bounding box center [712, 25] width 1157 height 28
paste input "beta glucan"
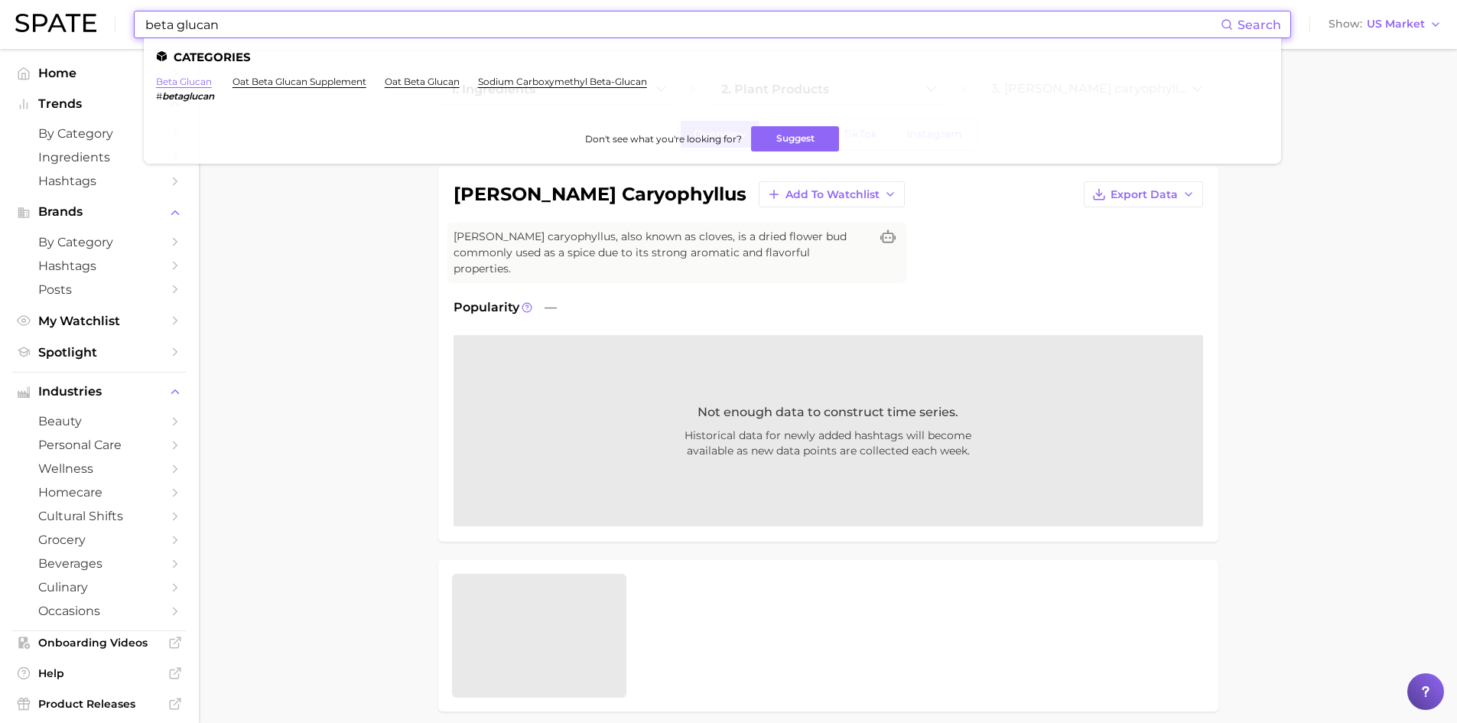
click at [177, 83] on link "beta glucan" at bounding box center [184, 81] width 56 height 11
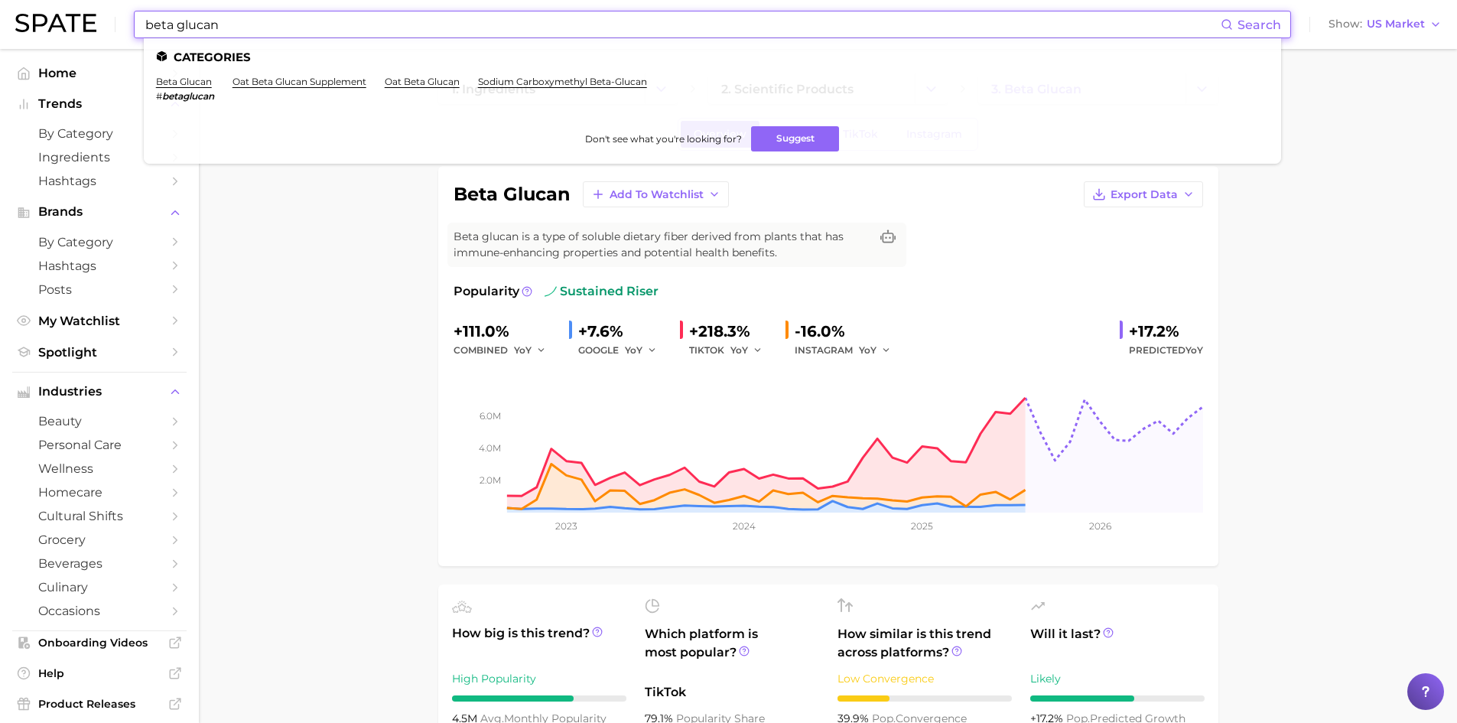
drag, startPoint x: 275, startPoint y: 21, endPoint x: 104, endPoint y: 10, distance: 171.0
click at [103, 8] on div "beta glucan Search Categories beta glucan # betaglucan oat beta glucan suppleme…" at bounding box center [728, 24] width 1427 height 49
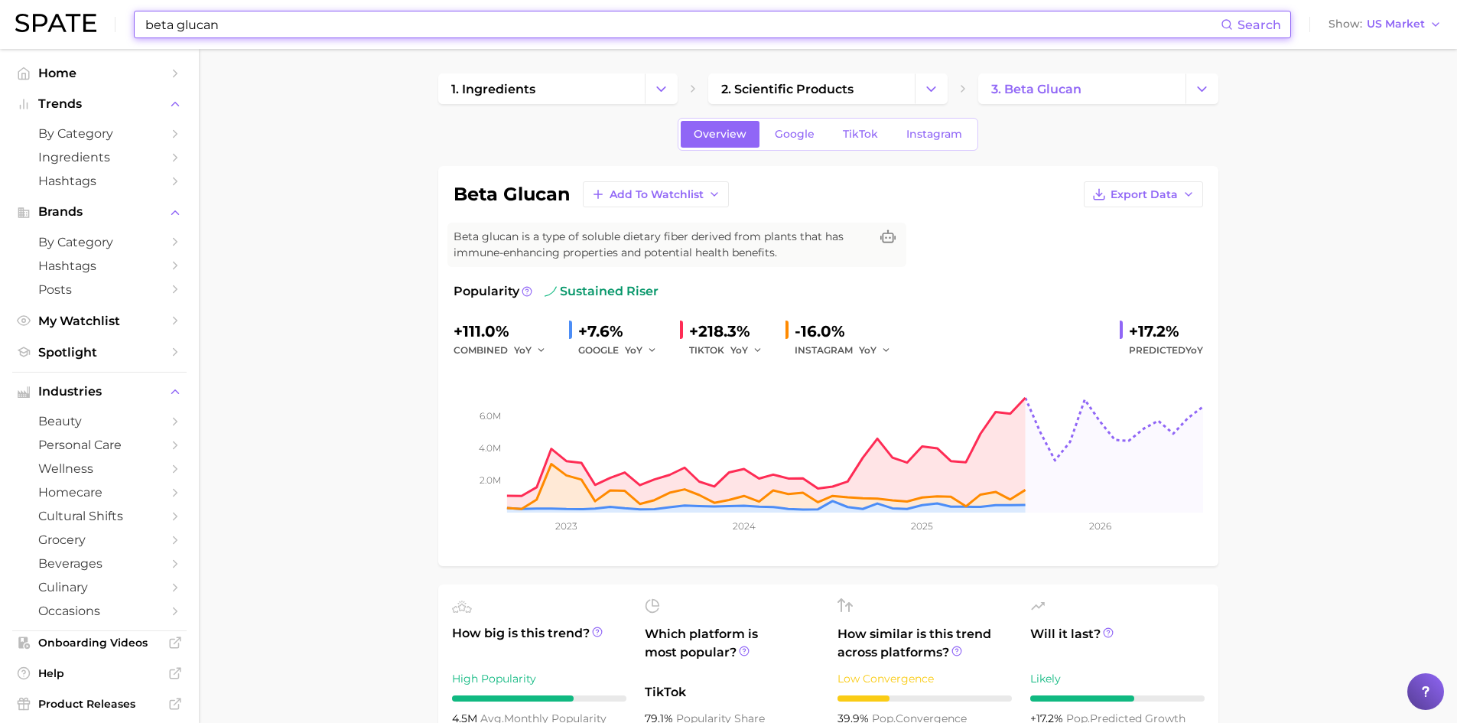
paste input "[MEDICAL_DATA]"
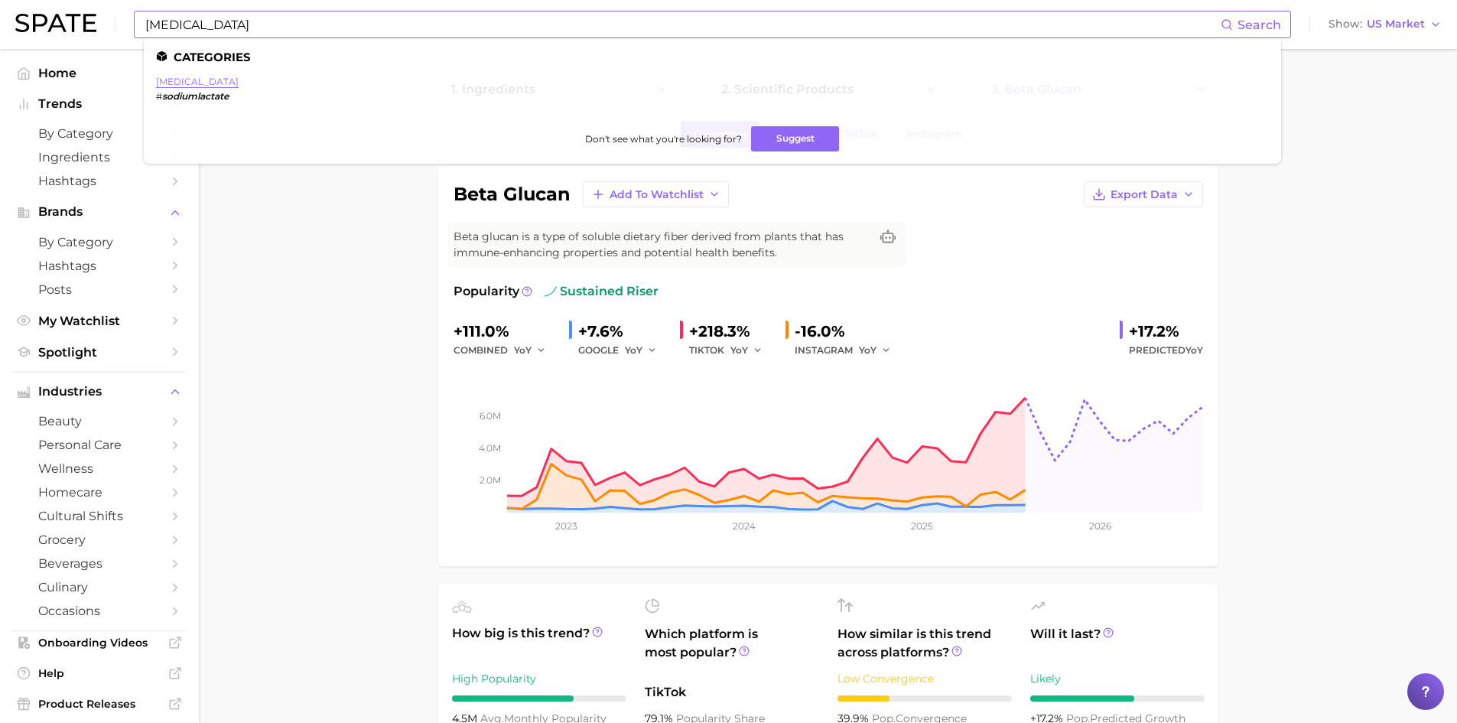
click at [177, 80] on link "[MEDICAL_DATA]" at bounding box center [197, 81] width 83 height 11
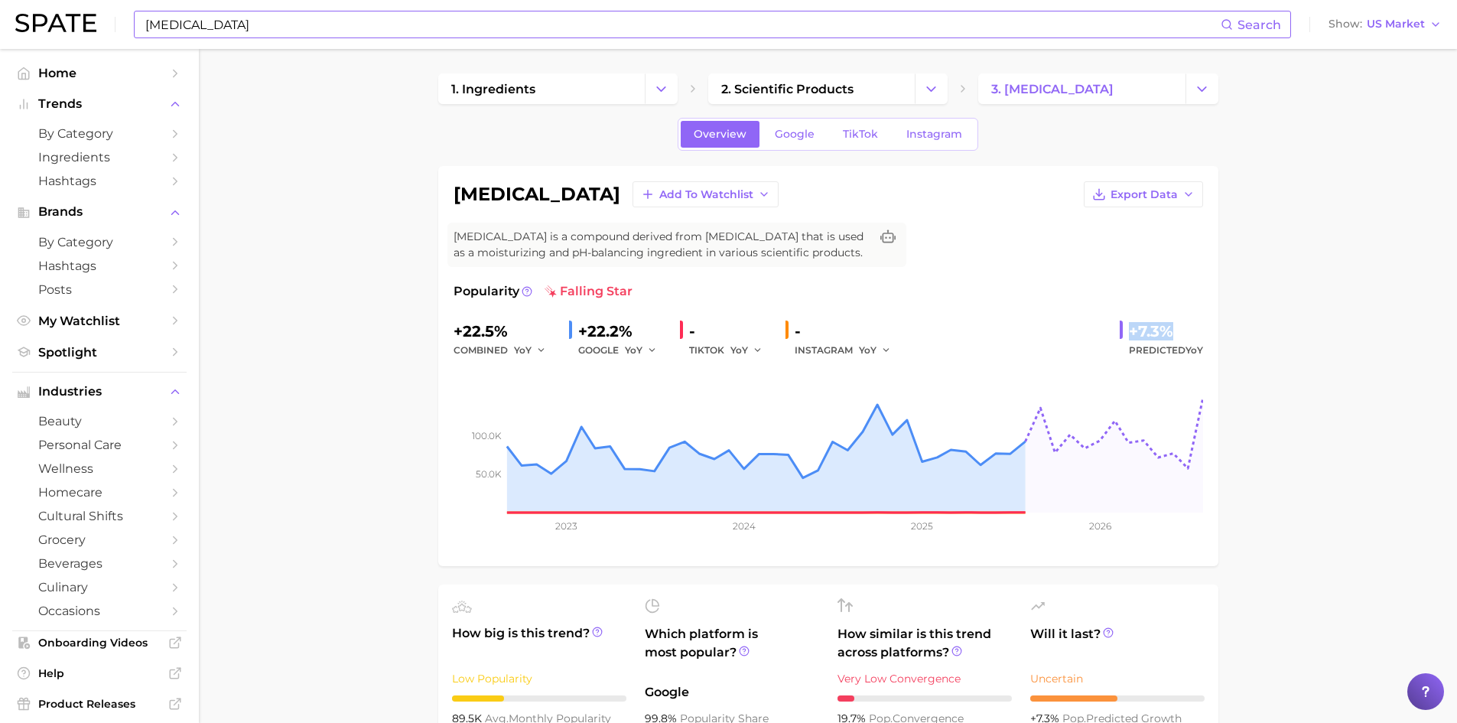
drag, startPoint x: 1126, startPoint y: 336, endPoint x: 1180, endPoint y: 325, distance: 54.6
click at [1180, 325] on div "+7.3% Predicted YoY" at bounding box center [1161, 339] width 83 height 41
copy div "+7.3%"
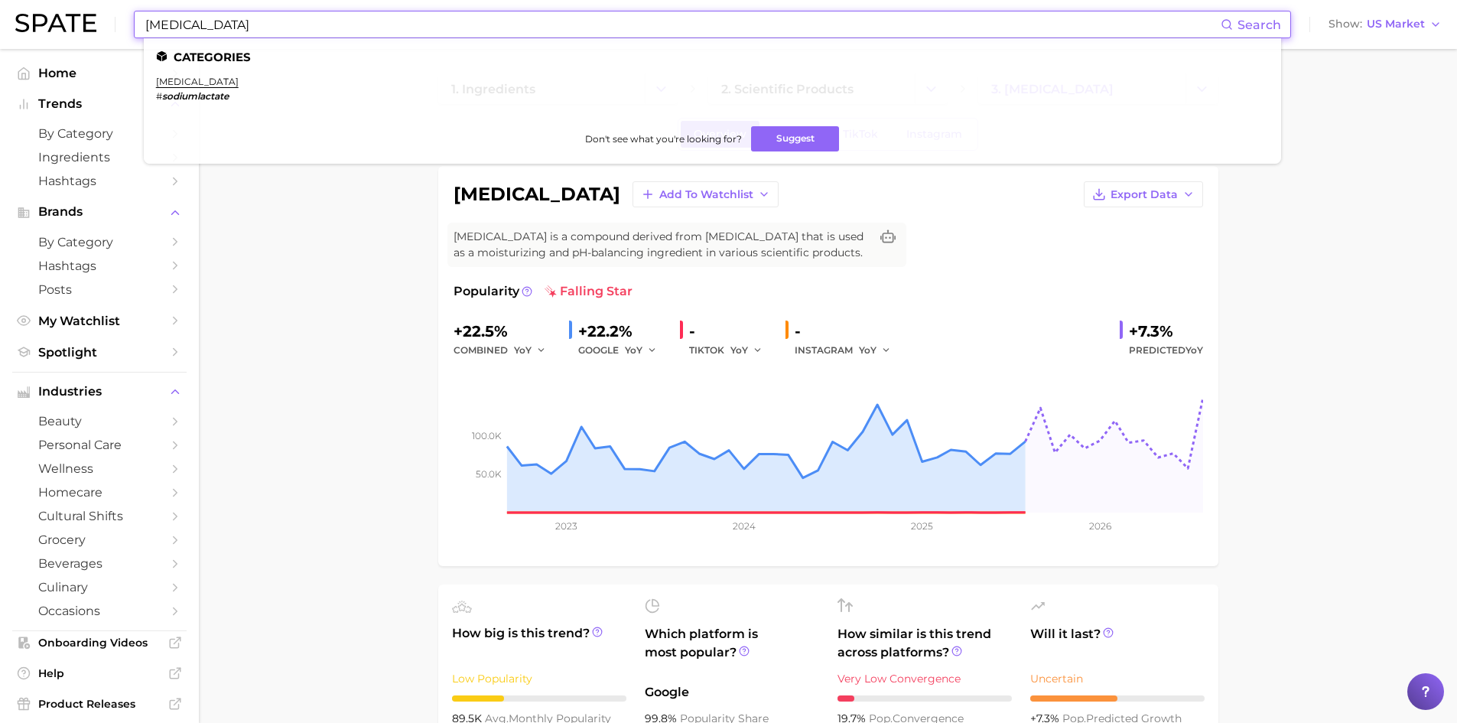
drag, startPoint x: 254, startPoint y: 24, endPoint x: 89, endPoint y: 11, distance: 165.0
click at [89, 11] on div "[MEDICAL_DATA] Search Categories [MEDICAL_DATA] # sodiumlactate Don't see what …" at bounding box center [728, 24] width 1427 height 49
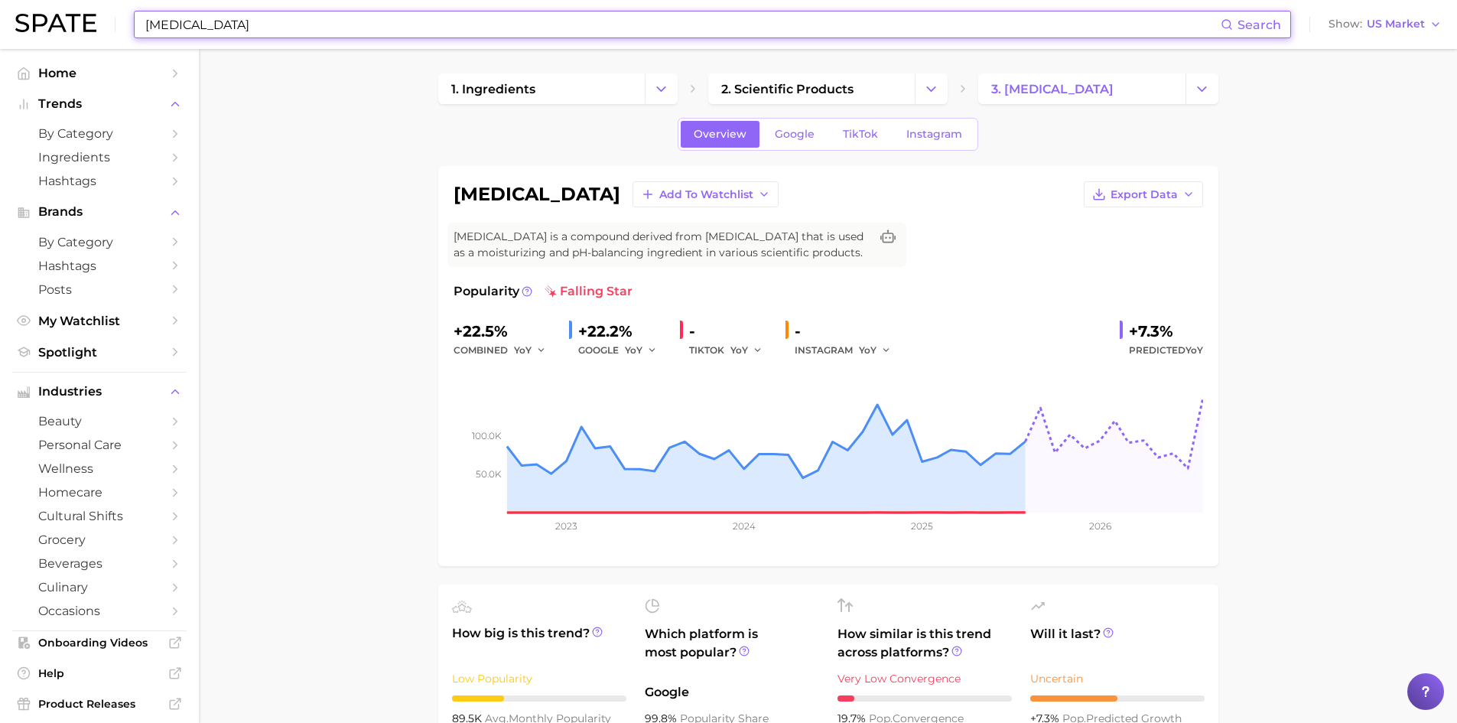
paste input "[MEDICAL_DATA]"
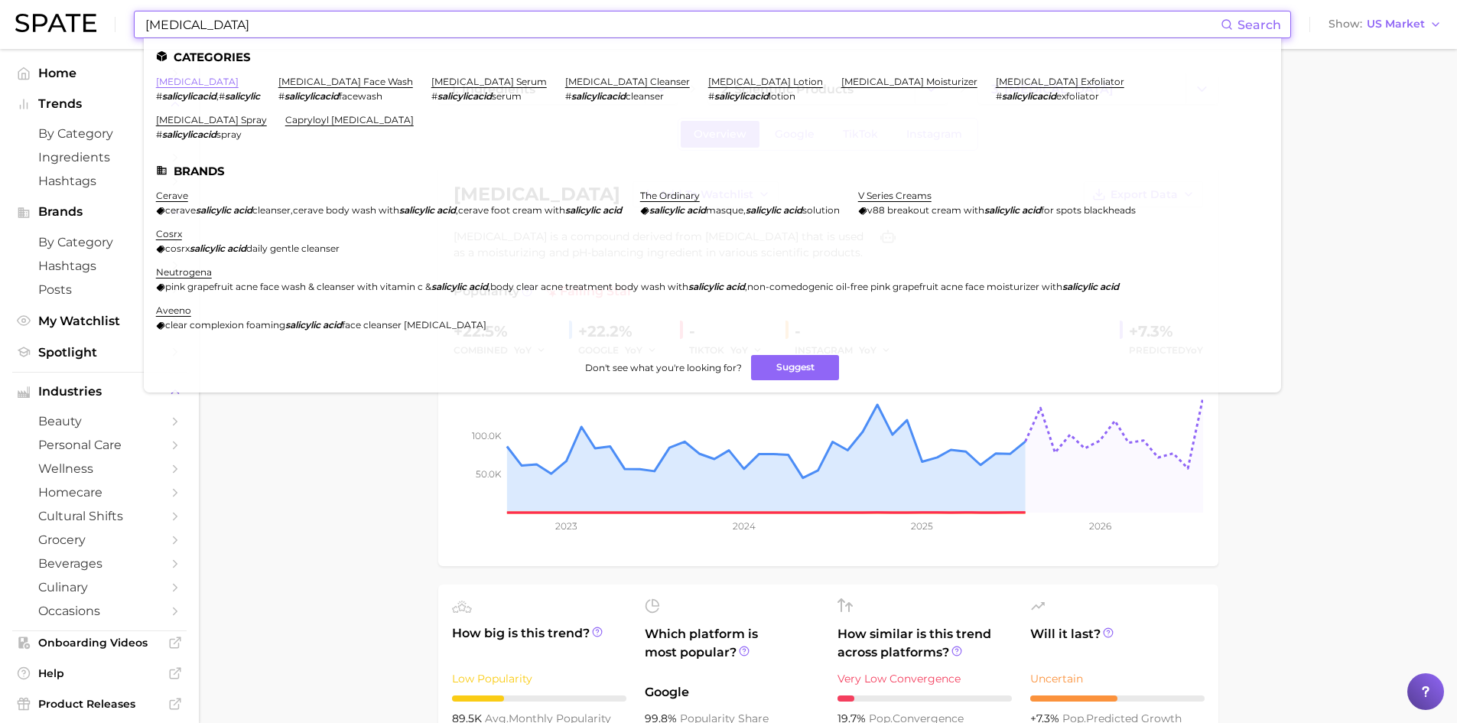
click at [184, 81] on link "[MEDICAL_DATA]" at bounding box center [197, 81] width 83 height 11
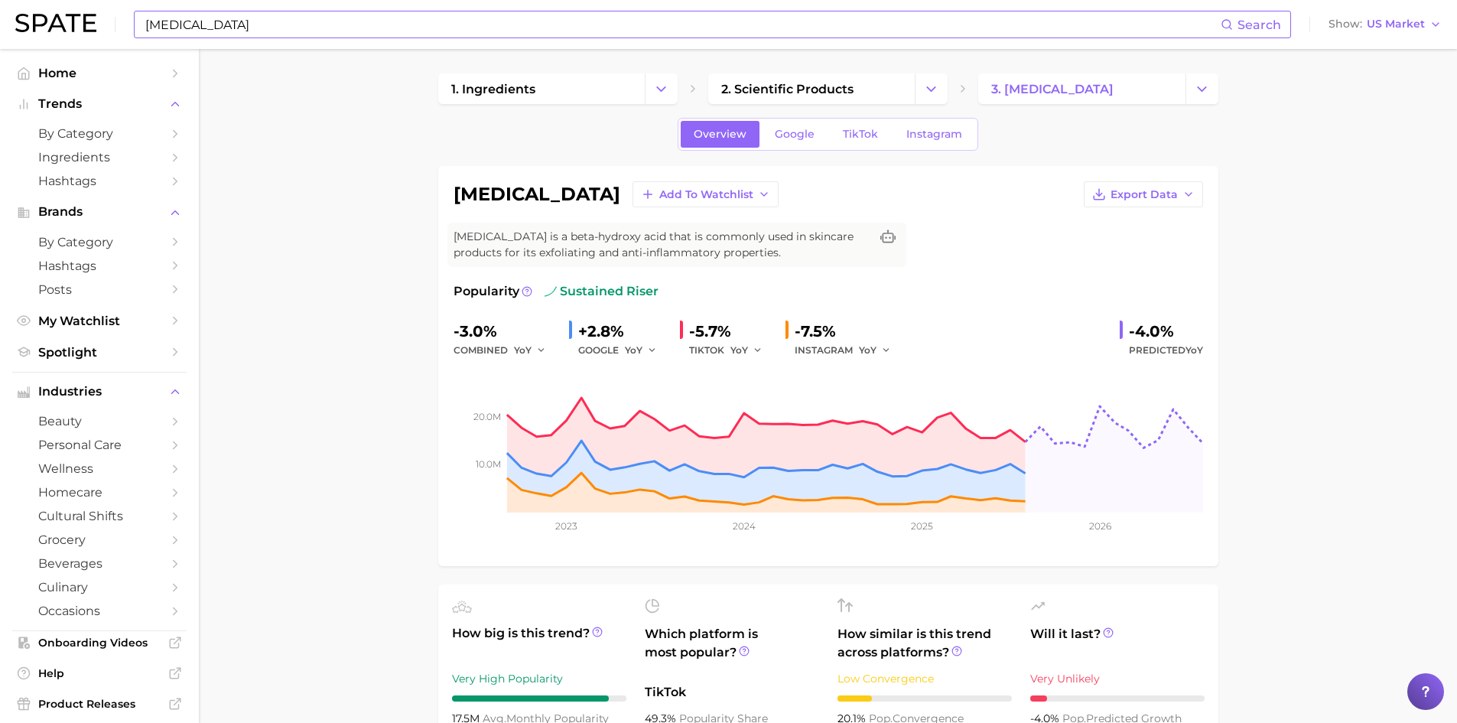
click at [191, 22] on input "[MEDICAL_DATA]" at bounding box center [682, 24] width 1077 height 26
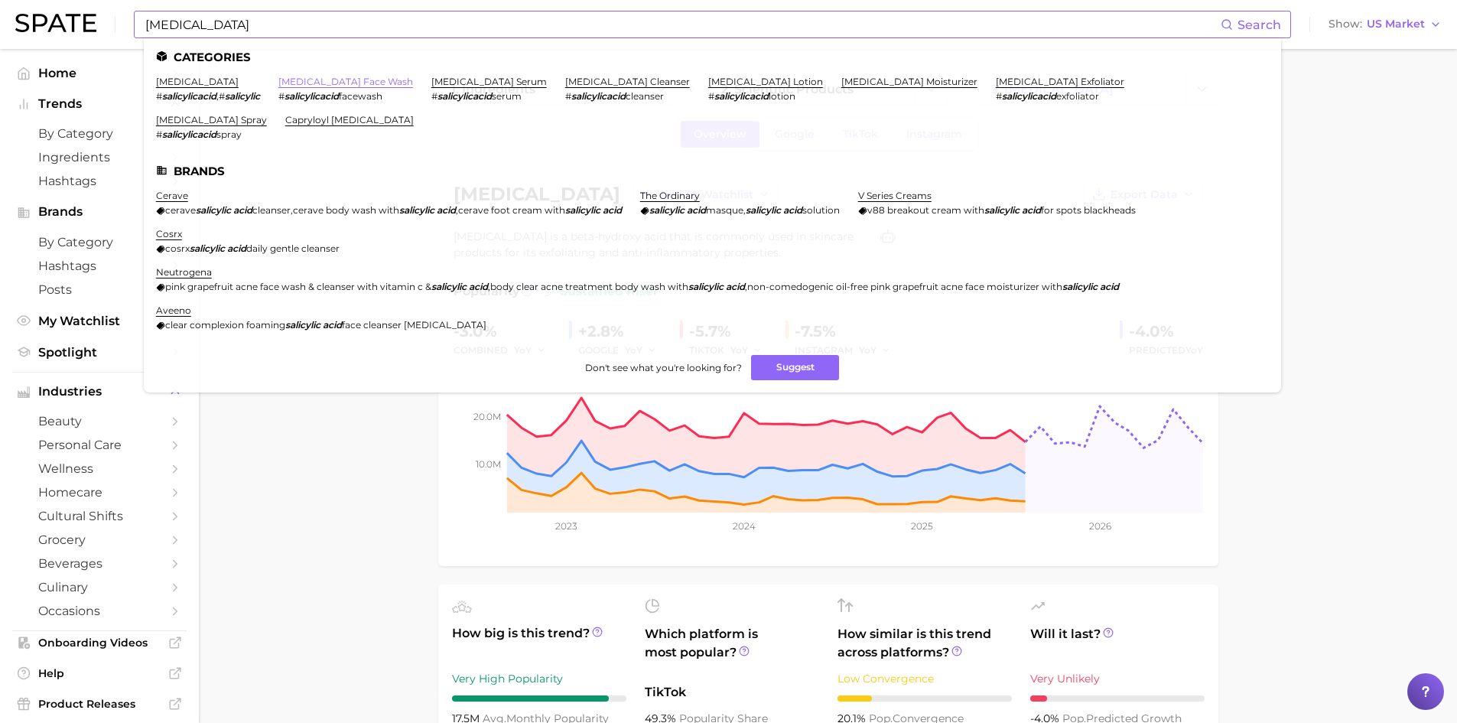
click at [340, 81] on link "[MEDICAL_DATA] face wash" at bounding box center [345, 81] width 135 height 11
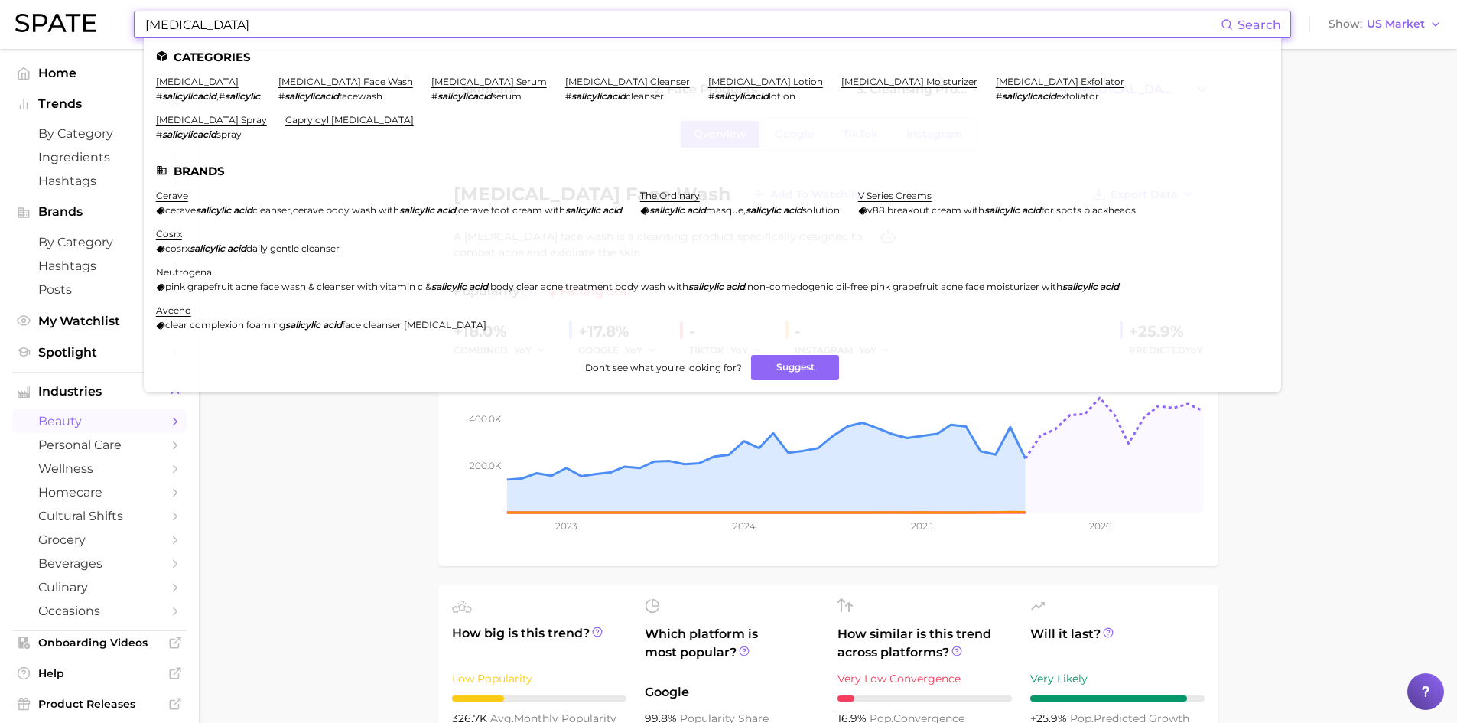
click at [221, 30] on input "[MEDICAL_DATA]" at bounding box center [682, 24] width 1077 height 26
click at [708, 81] on link "[MEDICAL_DATA] lotion" at bounding box center [765, 81] width 115 height 11
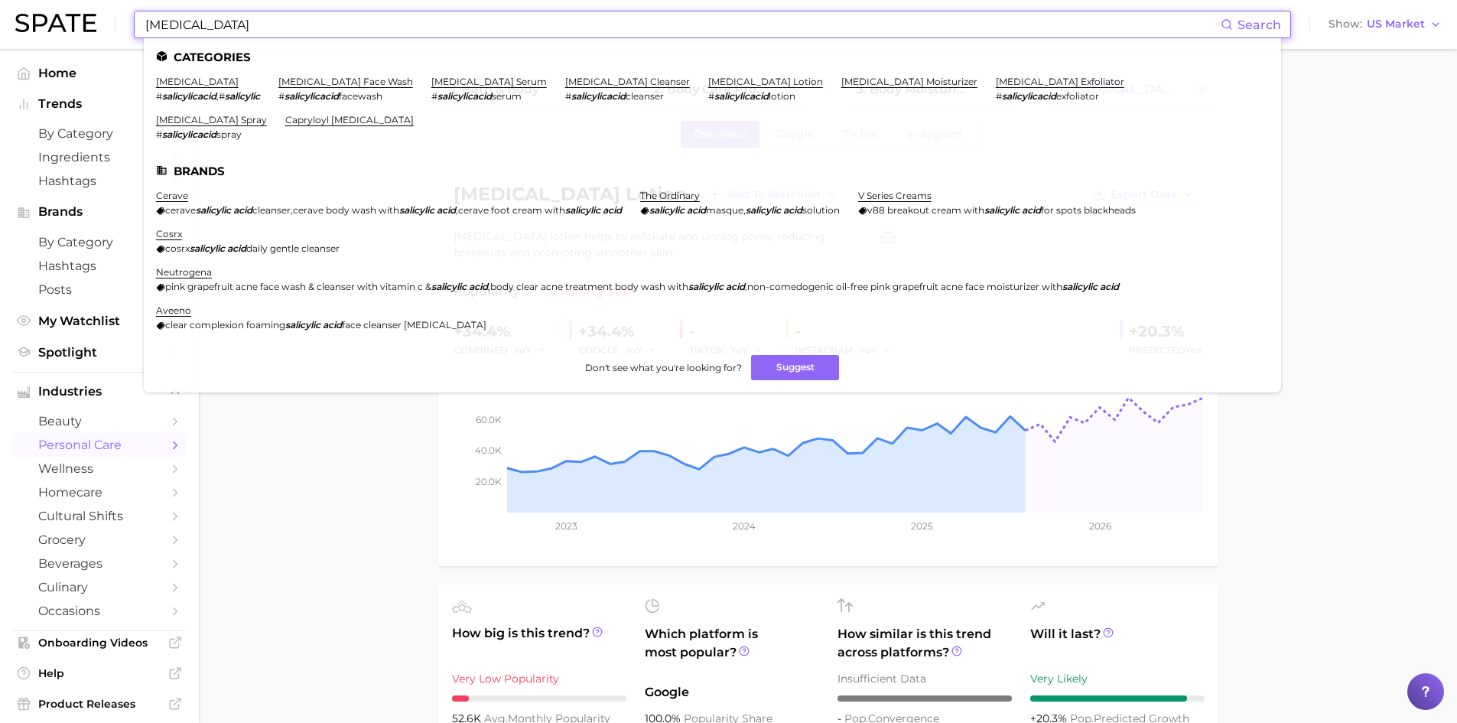
click at [231, 28] on input "[MEDICAL_DATA]" at bounding box center [682, 24] width 1077 height 26
click at [996, 83] on link "[MEDICAL_DATA] exfoliator" at bounding box center [1060, 81] width 129 height 11
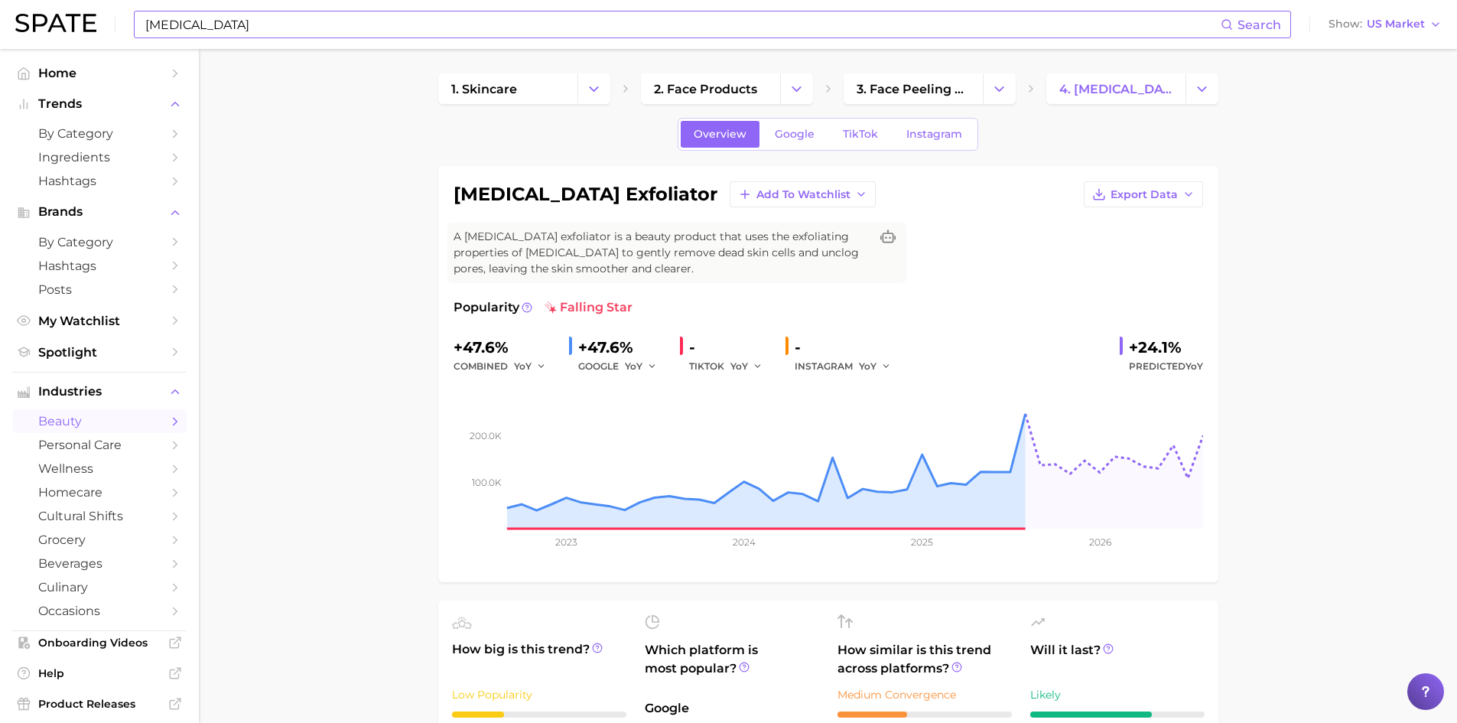
click at [175, 26] on input "[MEDICAL_DATA]" at bounding box center [682, 24] width 1077 height 26
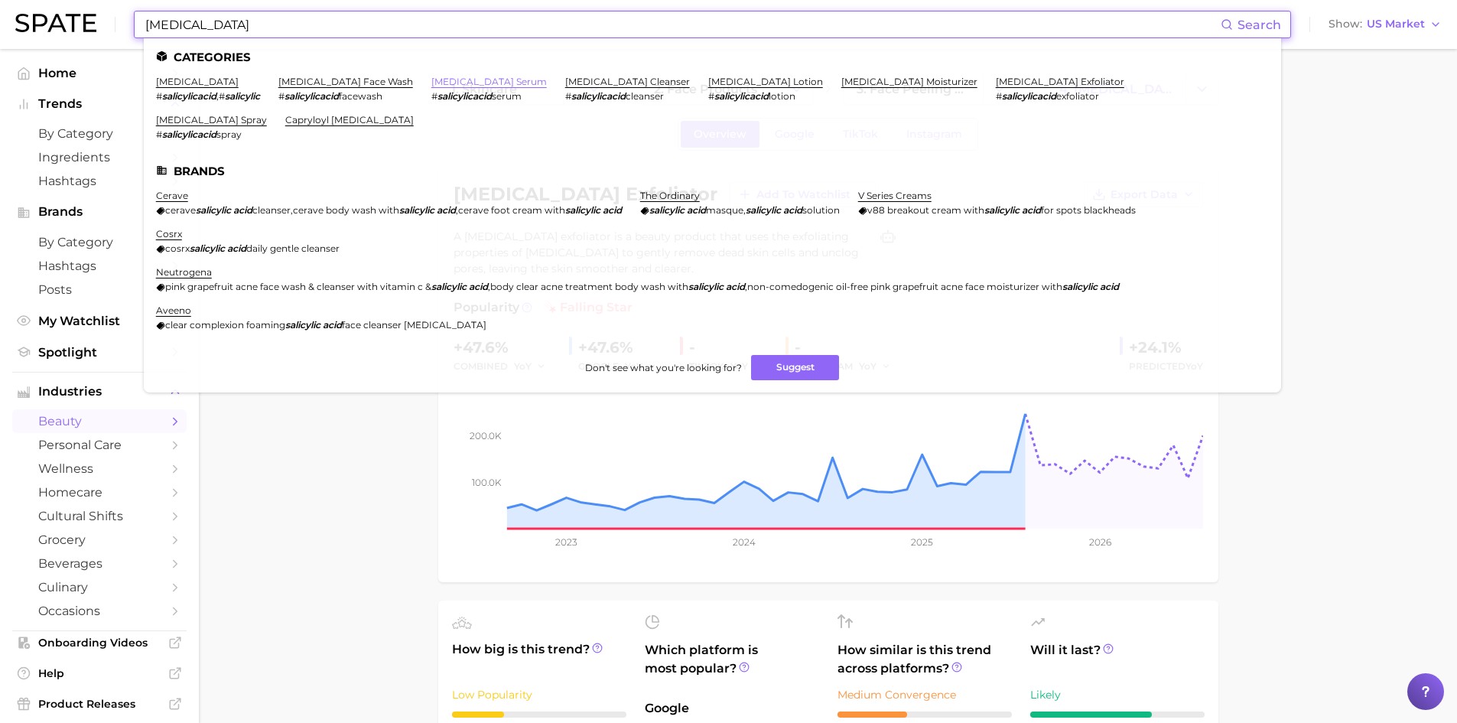
click at [480, 83] on link "[MEDICAL_DATA] serum" at bounding box center [489, 81] width 116 height 11
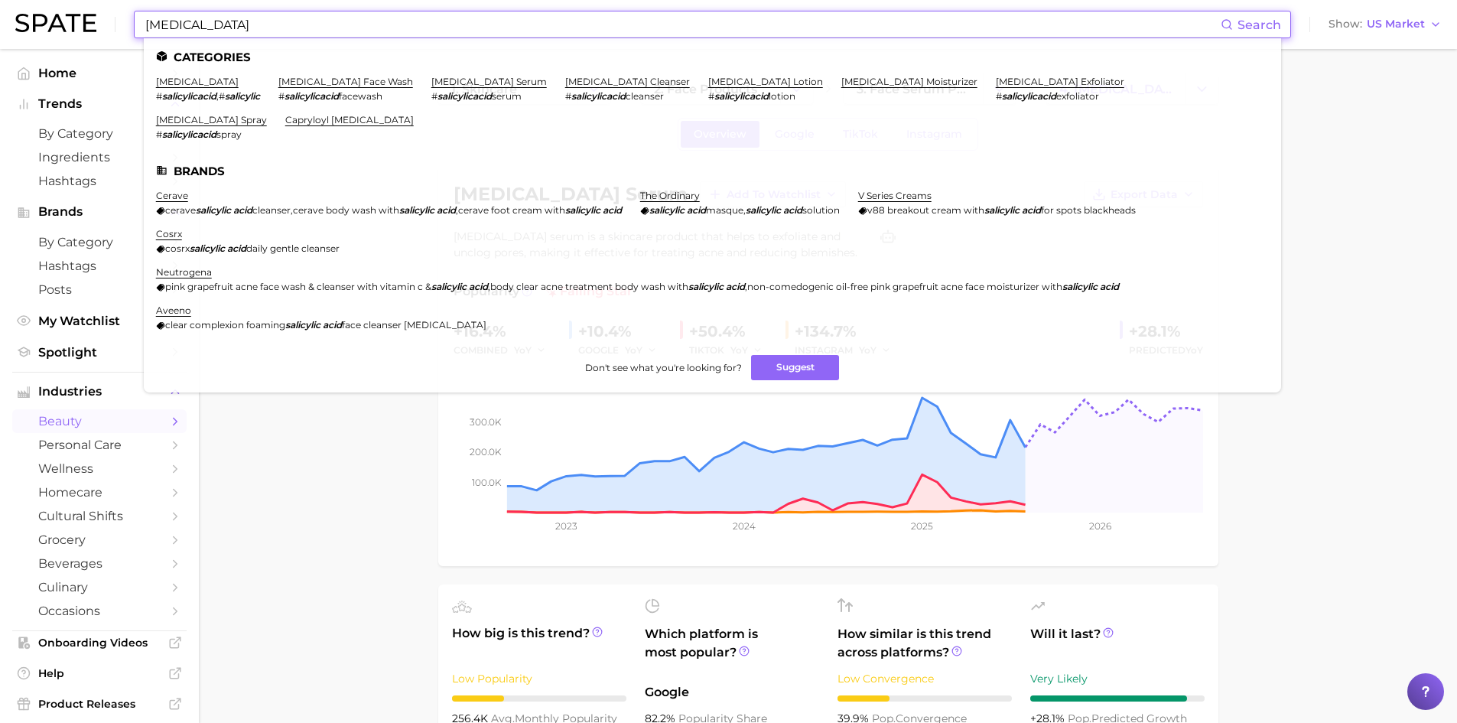
click at [227, 23] on input "[MEDICAL_DATA]" at bounding box center [682, 24] width 1077 height 26
click at [841, 80] on link "[MEDICAL_DATA] moisturizer" at bounding box center [909, 81] width 136 height 11
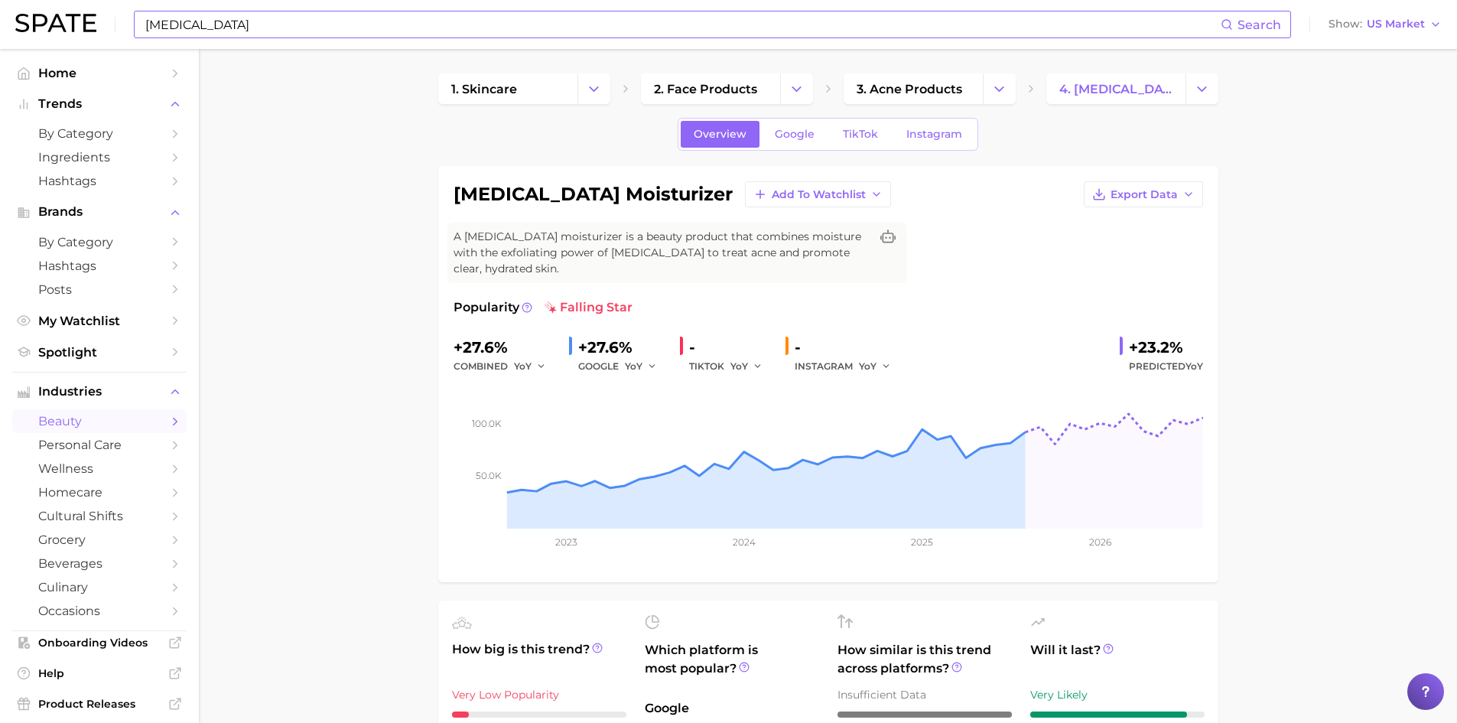
click at [218, 24] on input "[MEDICAL_DATA]" at bounding box center [682, 24] width 1077 height 26
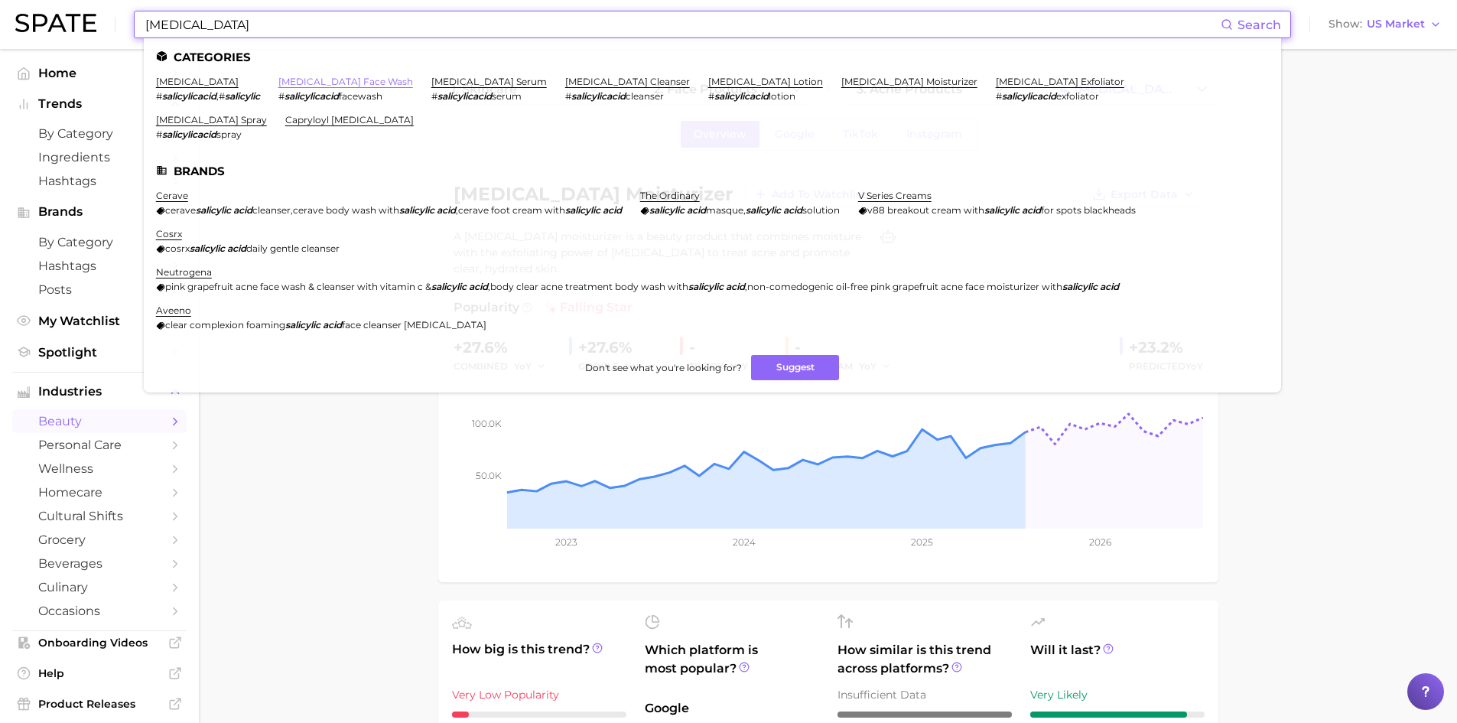
click at [376, 83] on link "[MEDICAL_DATA] face wash" at bounding box center [345, 81] width 135 height 11
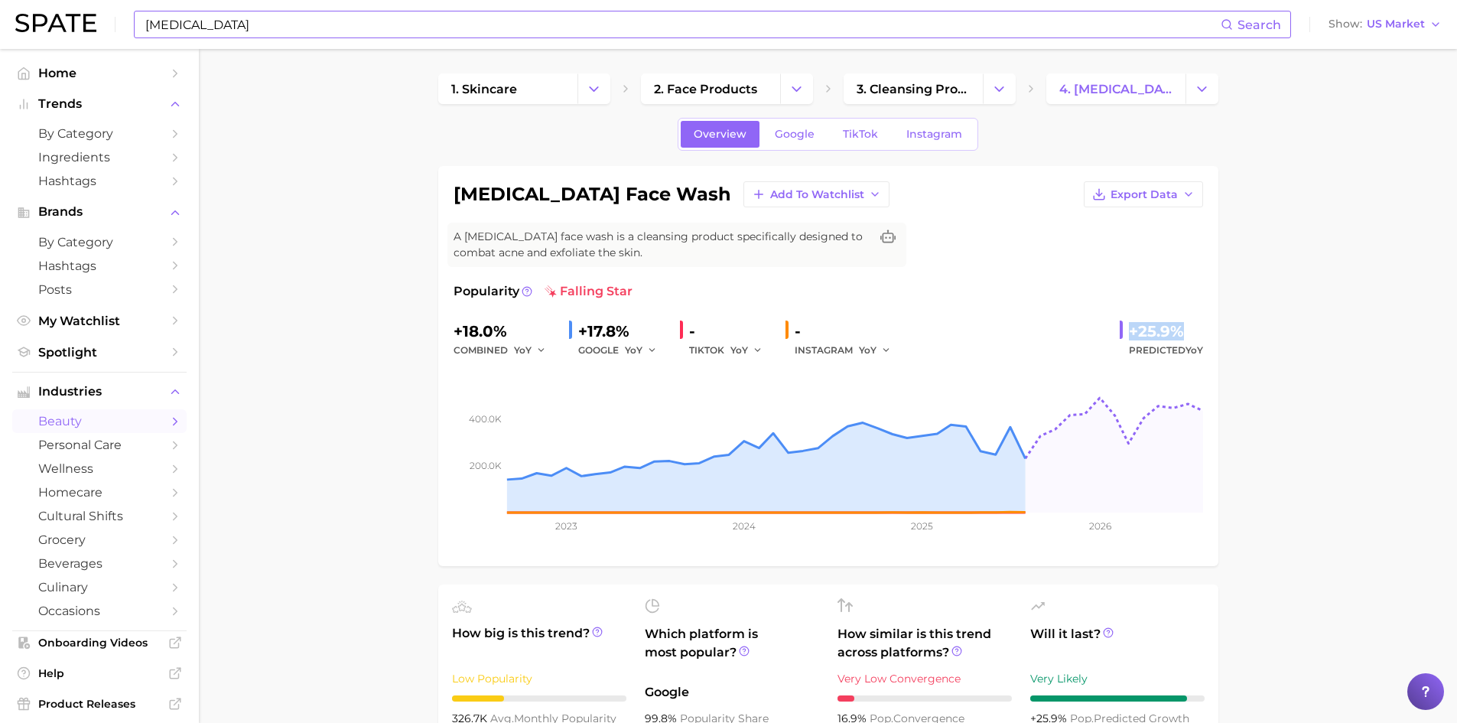
drag, startPoint x: 1129, startPoint y: 334, endPoint x: 1184, endPoint y: 336, distance: 55.1
click at [1184, 336] on div "+25.9%" at bounding box center [1166, 331] width 74 height 24
copy div "+25.9%"
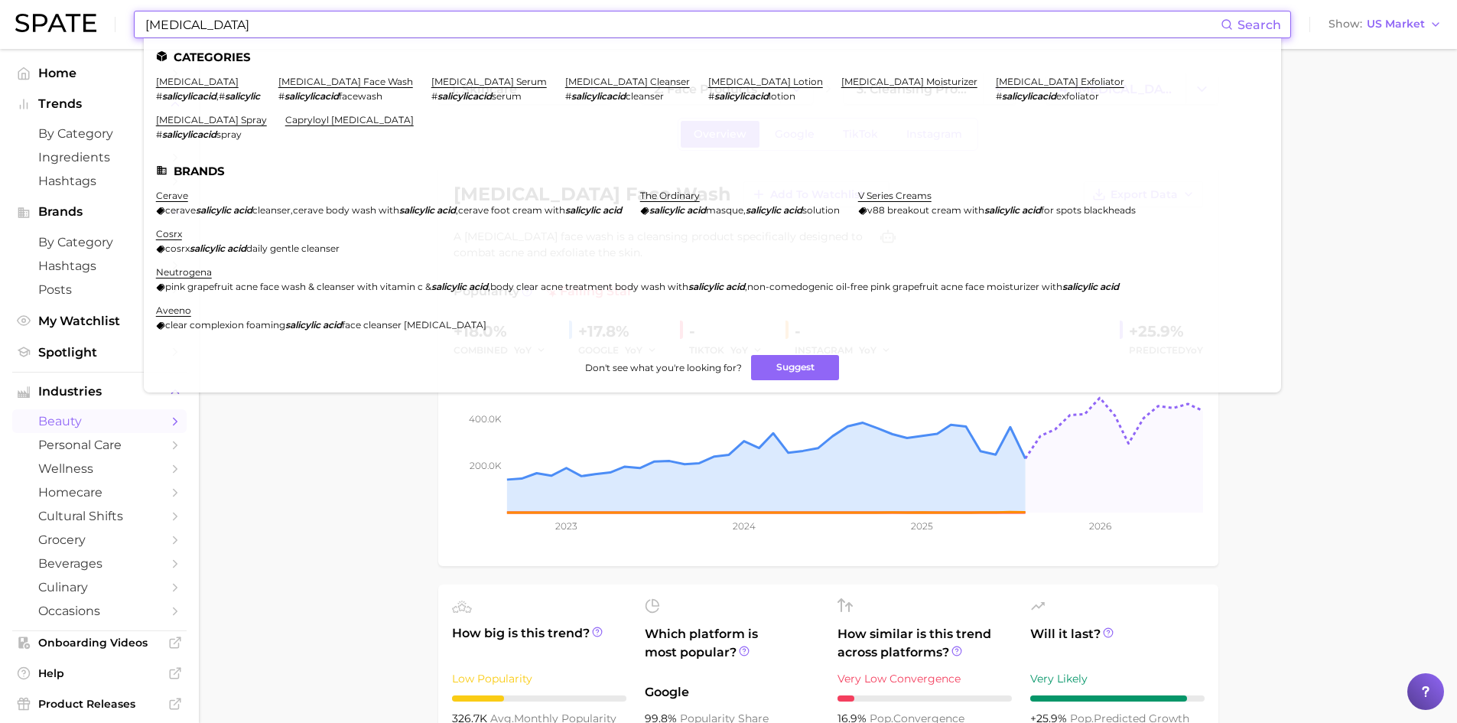
drag, startPoint x: 233, startPoint y: 25, endPoint x: 109, endPoint y: 12, distance: 125.4
click at [109, 12] on div "[MEDICAL_DATA] Search Categories [MEDICAL_DATA] # salicylicacid , # salicylic […" at bounding box center [728, 24] width 1427 height 49
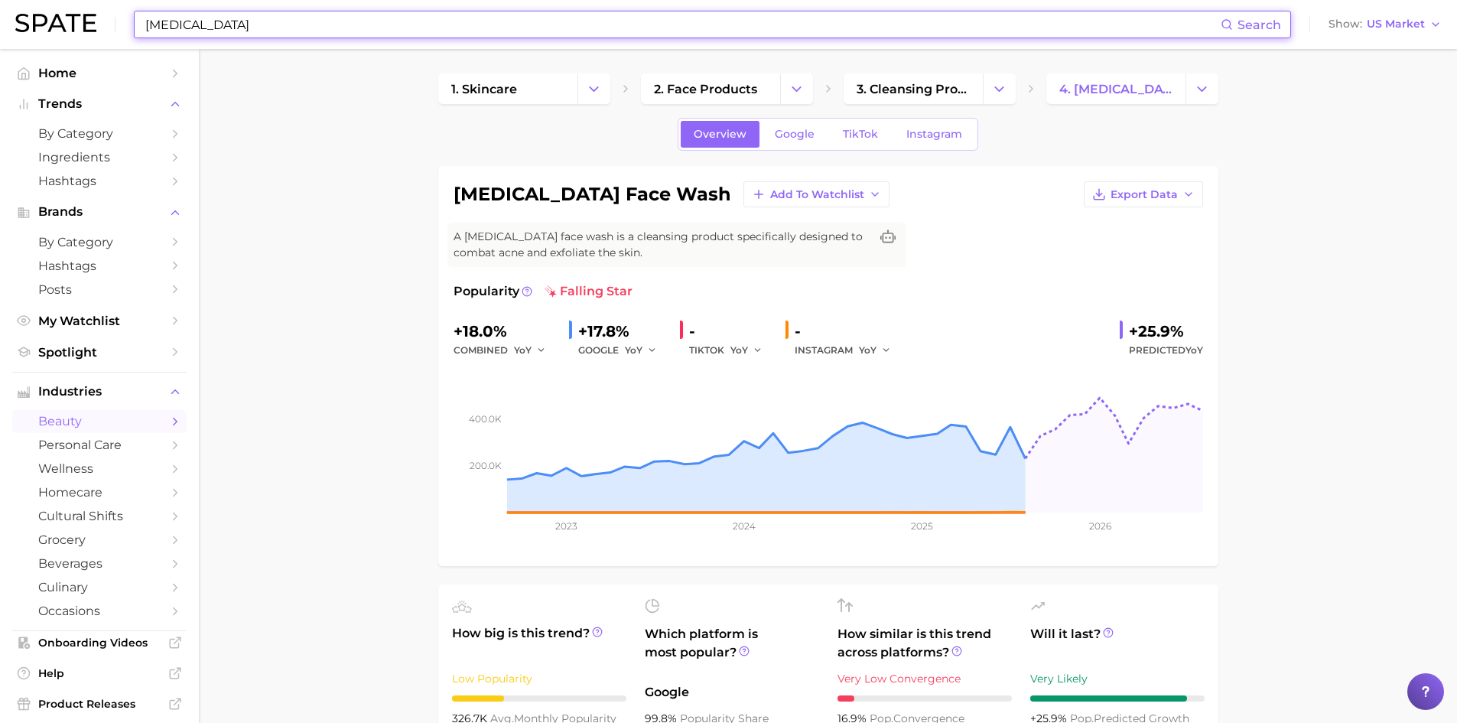
paste input "Azelaic A"
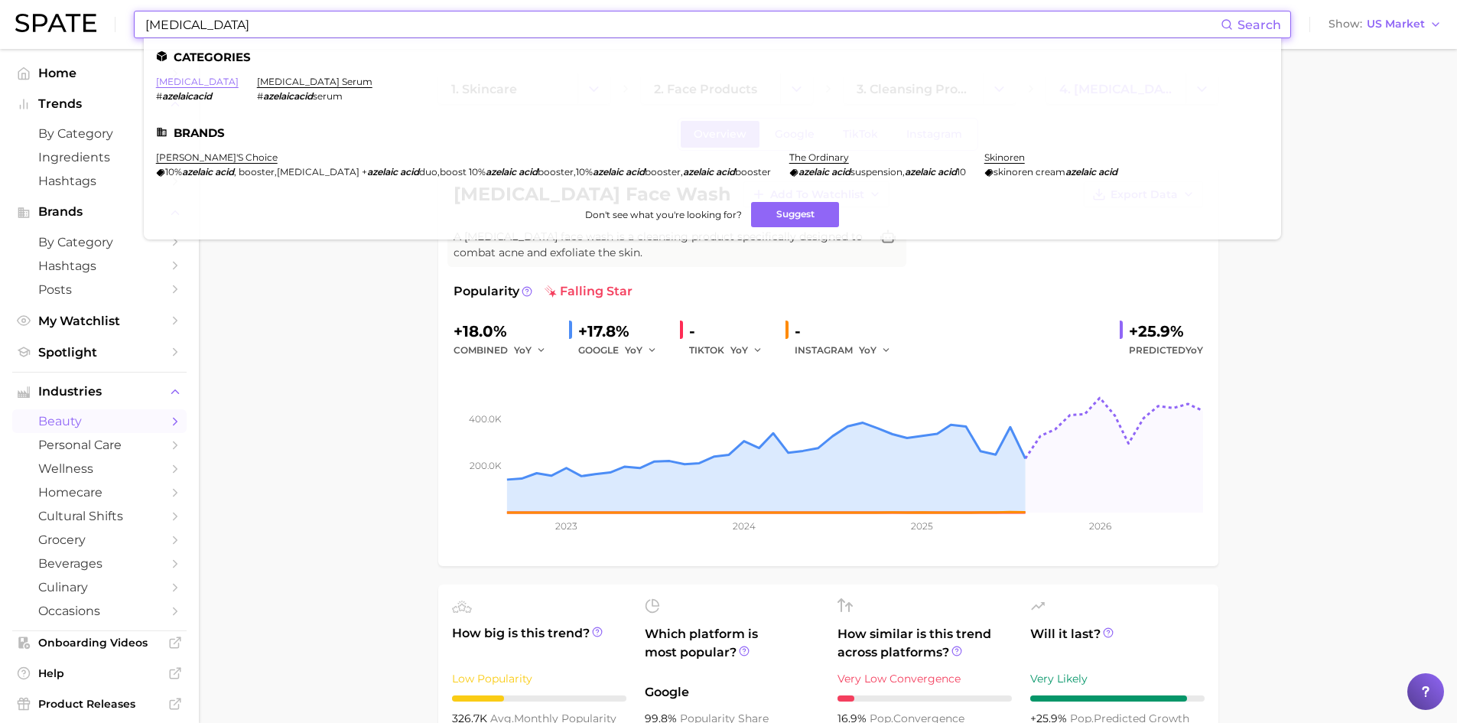
click at [187, 82] on link "[MEDICAL_DATA]" at bounding box center [197, 81] width 83 height 11
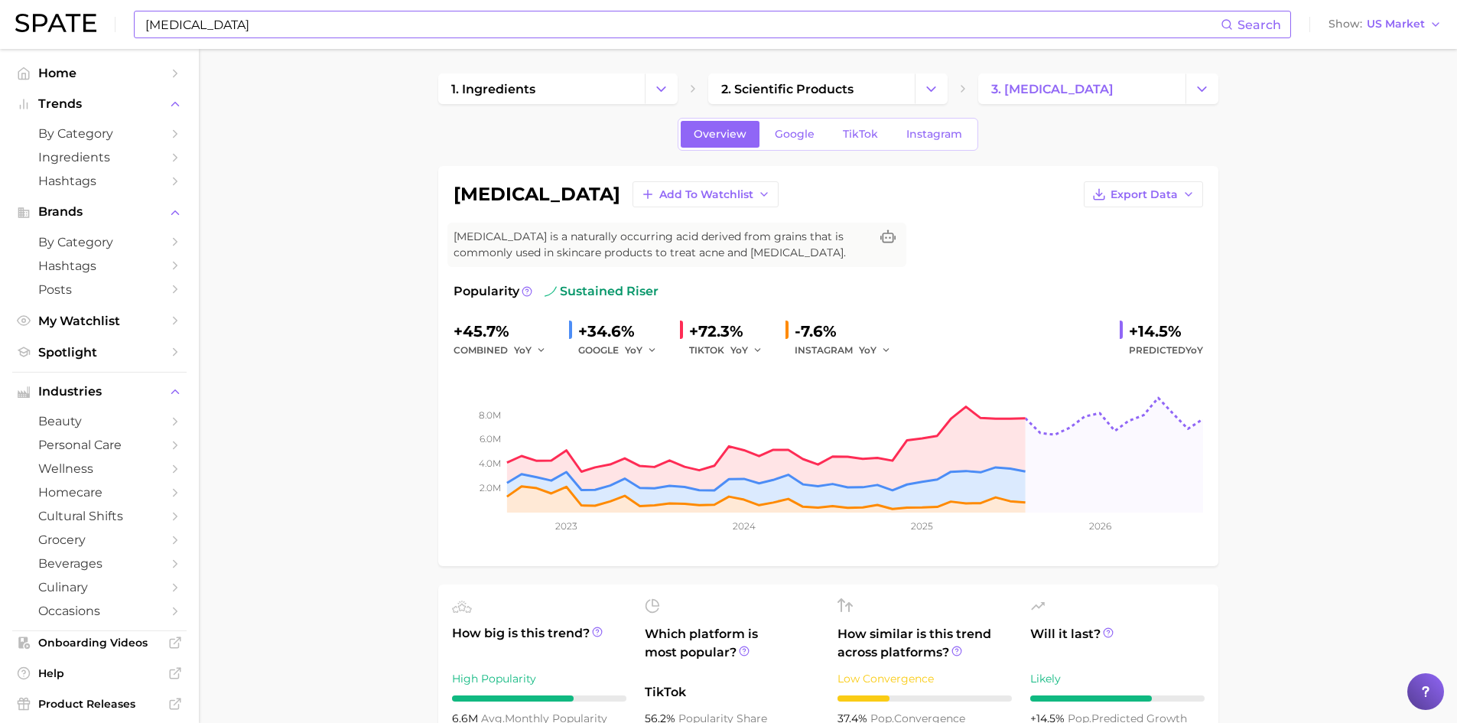
click at [235, 19] on input "[MEDICAL_DATA]" at bounding box center [682, 24] width 1077 height 26
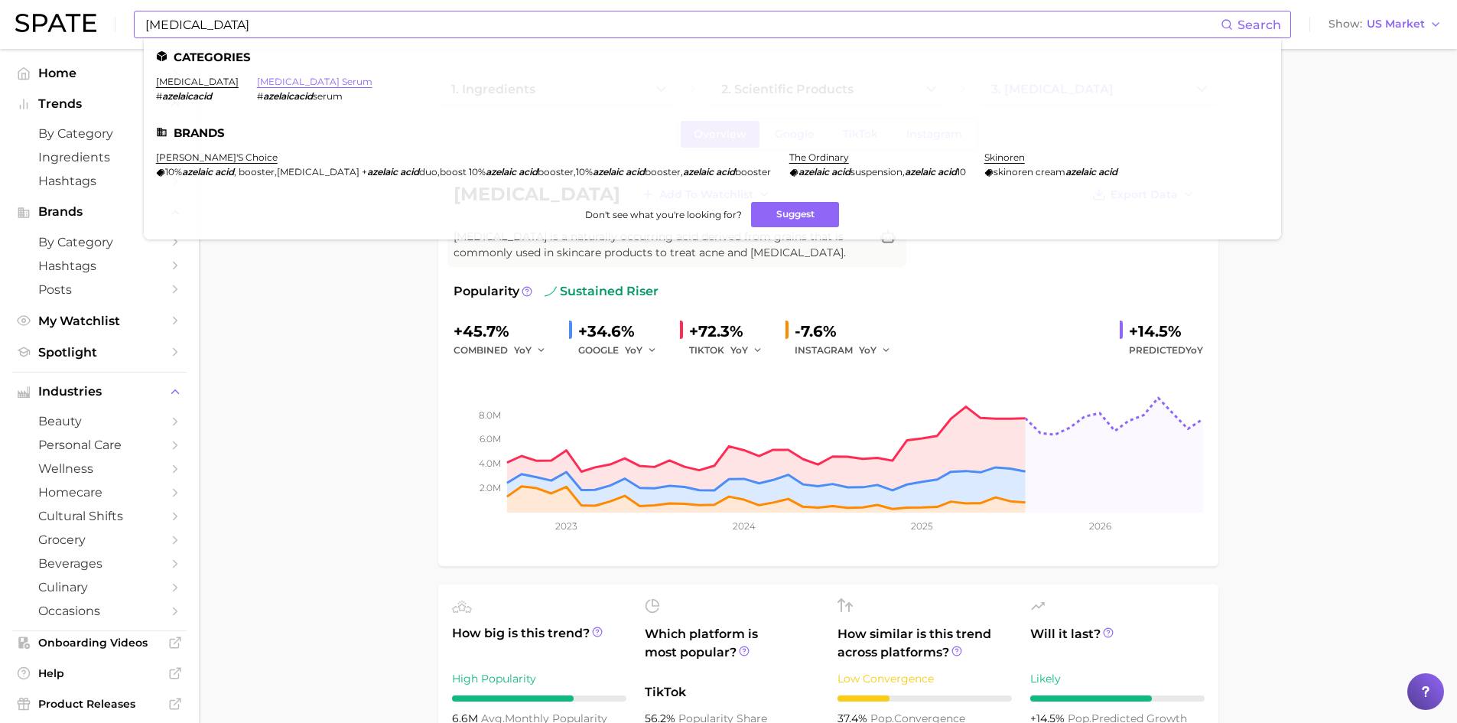
click at [271, 82] on link "[MEDICAL_DATA] serum" at bounding box center [315, 81] width 116 height 11
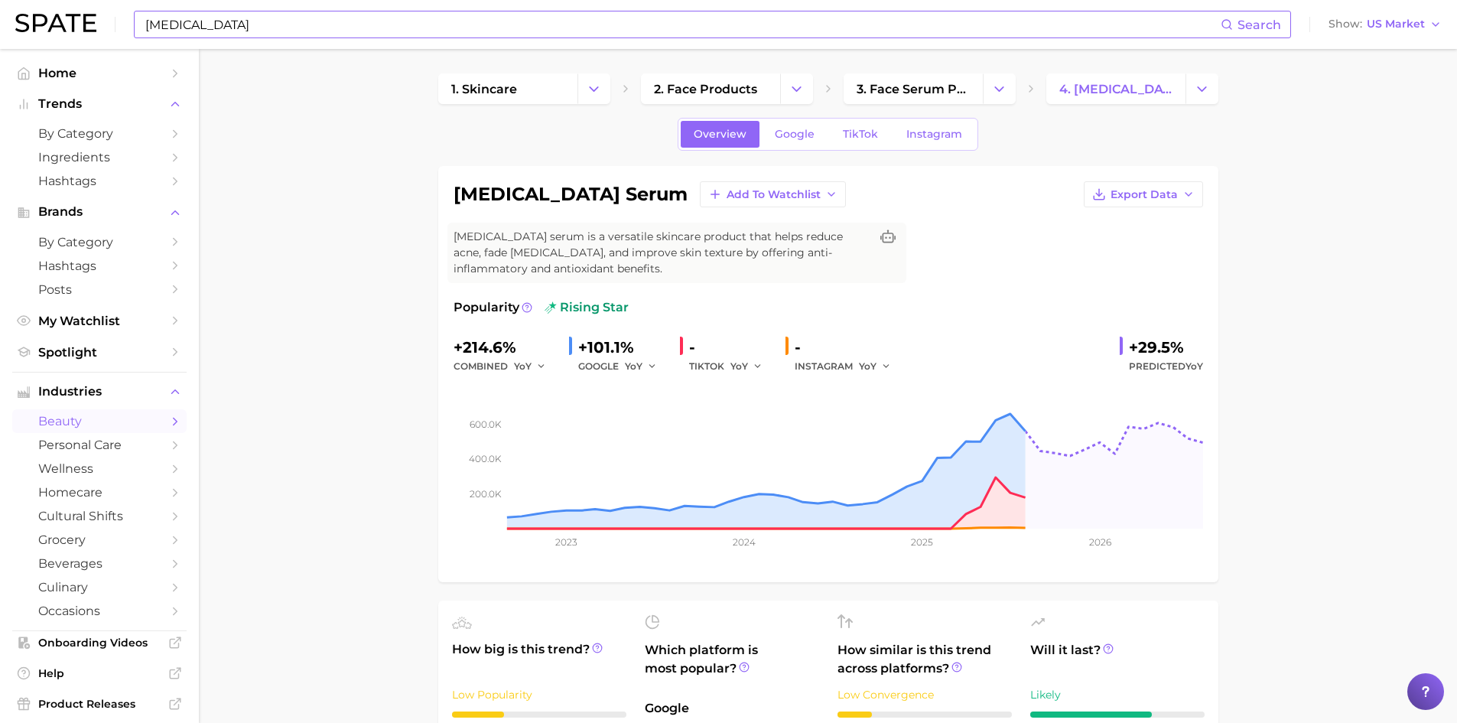
click at [239, 15] on input "[MEDICAL_DATA]" at bounding box center [682, 24] width 1077 height 26
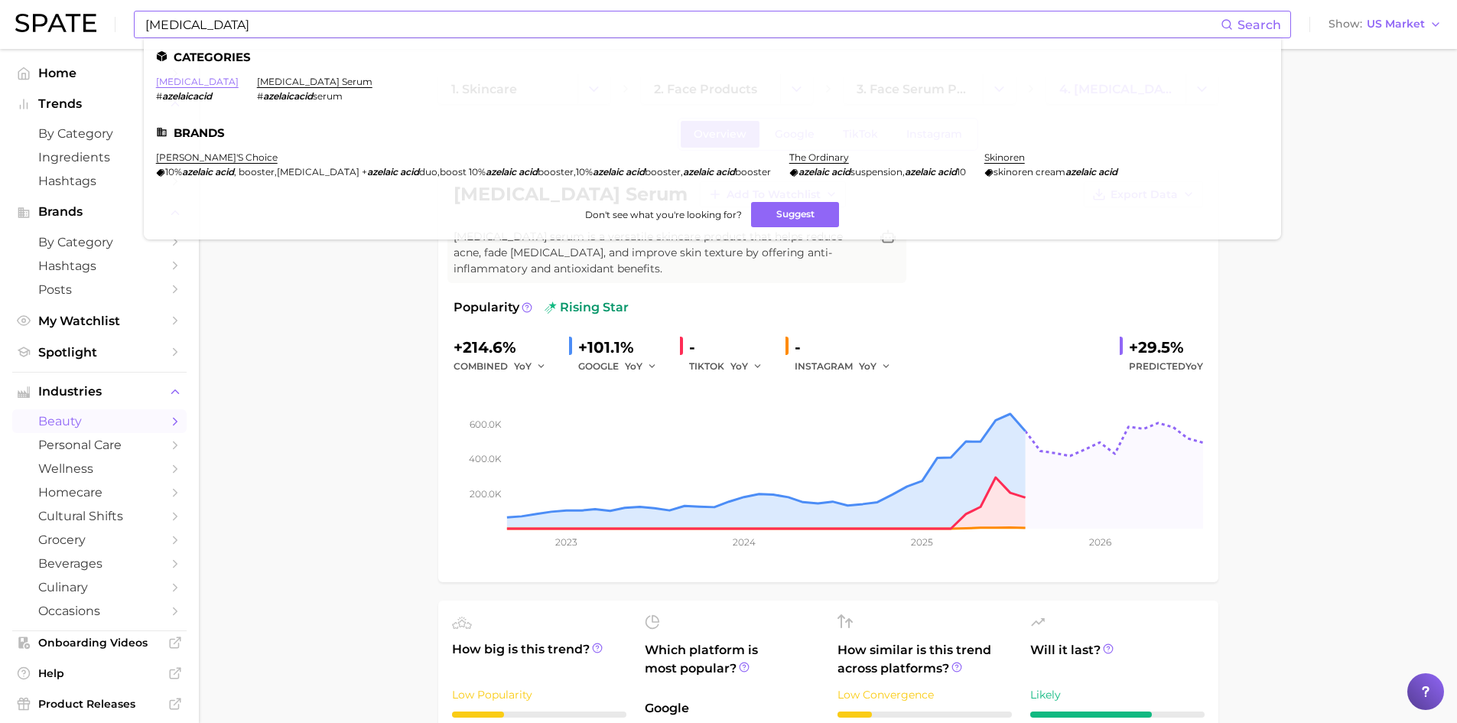
click at [196, 84] on link "[MEDICAL_DATA]" at bounding box center [197, 81] width 83 height 11
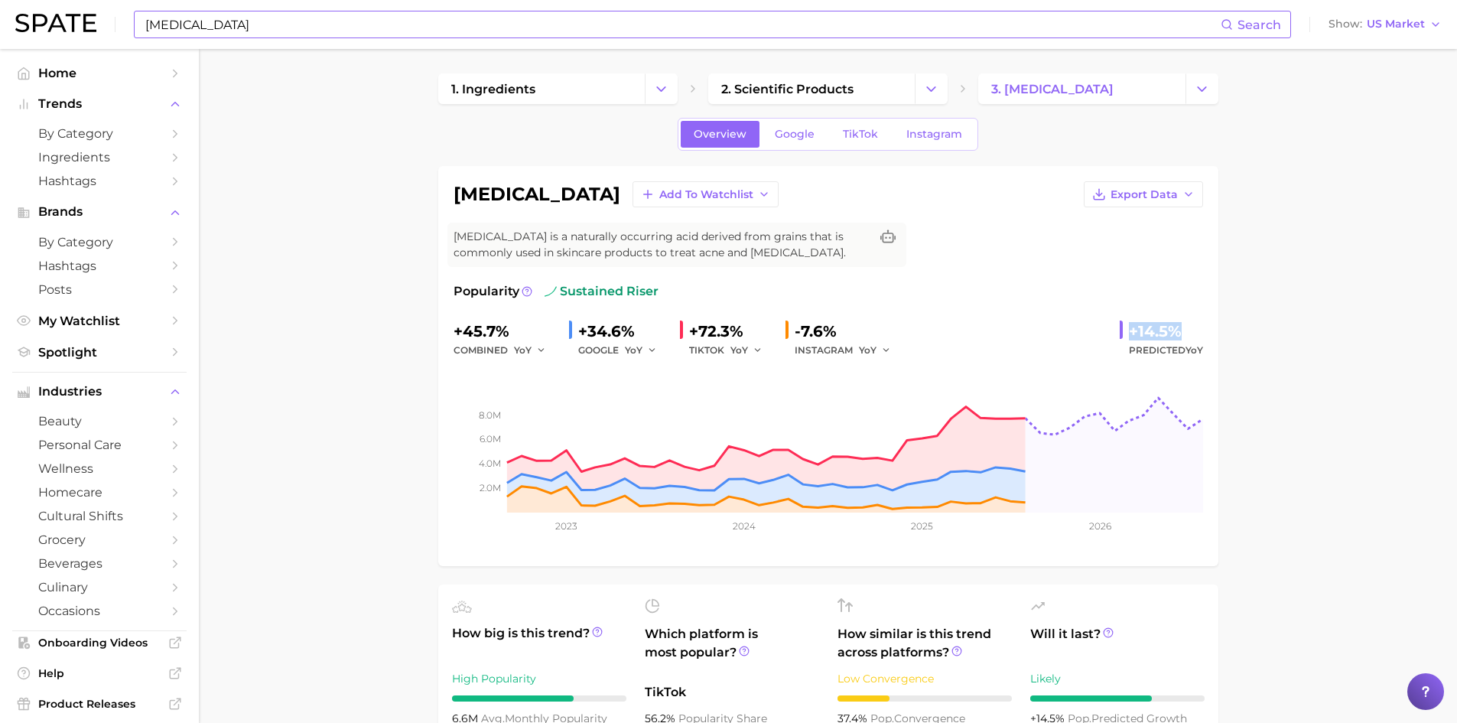
drag, startPoint x: 1128, startPoint y: 331, endPoint x: 1180, endPoint y: 326, distance: 52.3
click at [1180, 326] on div "+14.5%" at bounding box center [1166, 331] width 74 height 24
copy div "+14.5%"
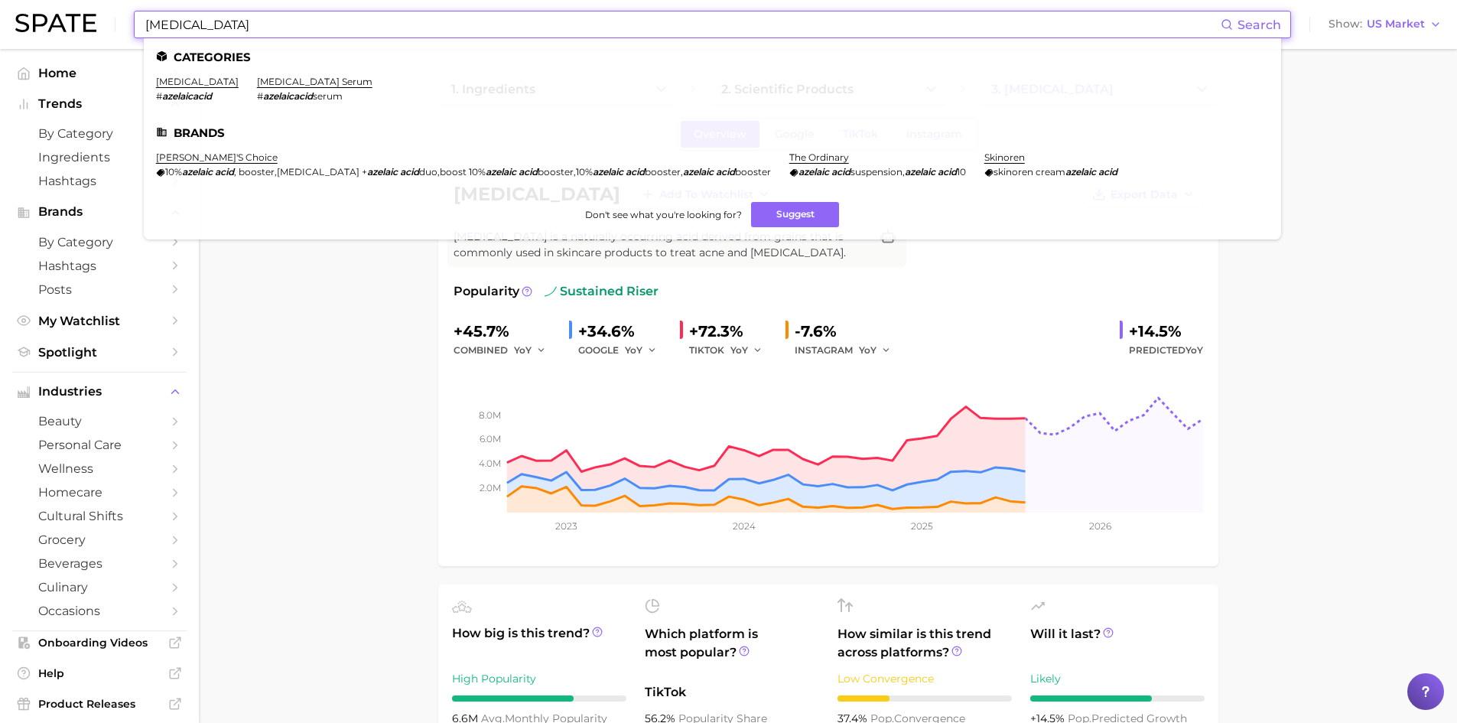
drag, startPoint x: 252, startPoint y: 22, endPoint x: 128, endPoint y: 5, distance: 125.9
click at [128, 5] on div "[MEDICAL_DATA] Search Categories [MEDICAL_DATA] # azelaicacid [MEDICAL_DATA] se…" at bounding box center [728, 24] width 1427 height 49
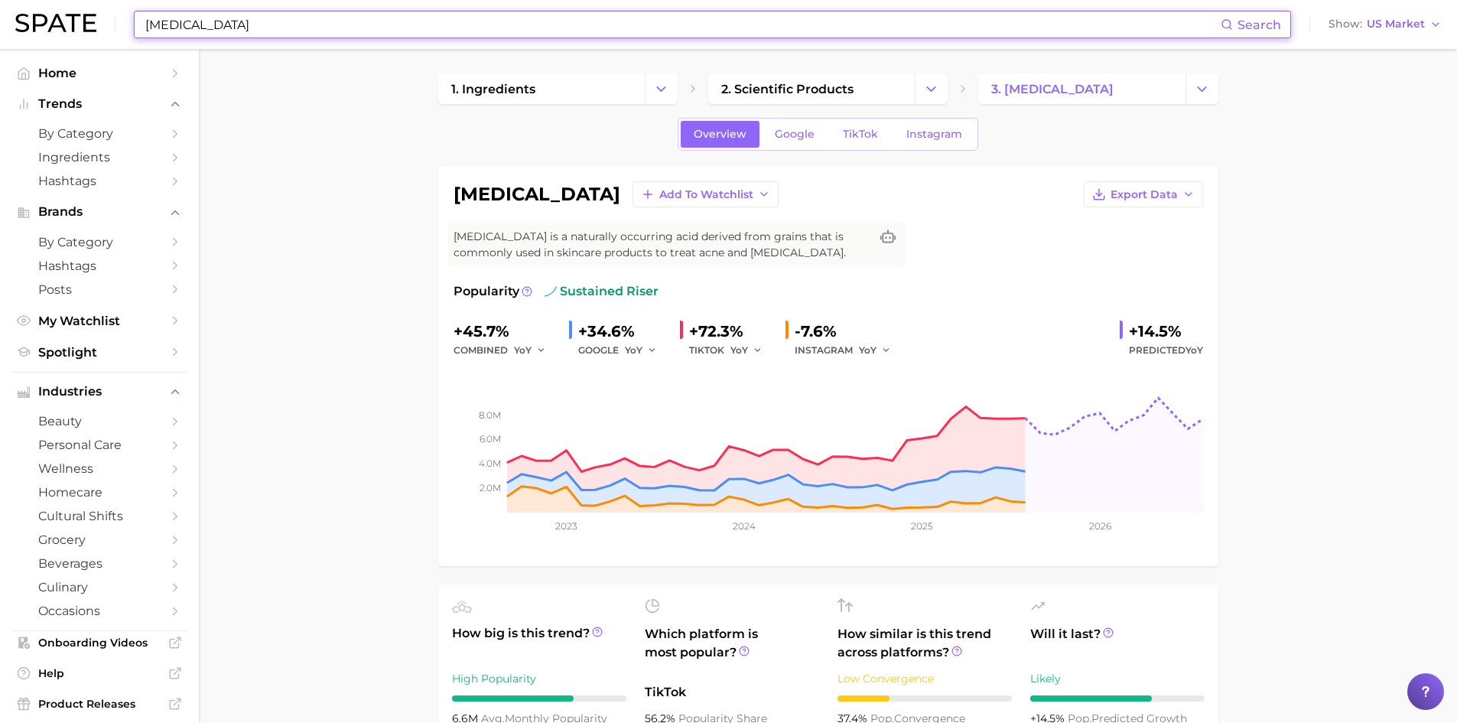
paste input "[MEDICAL_DATA]"
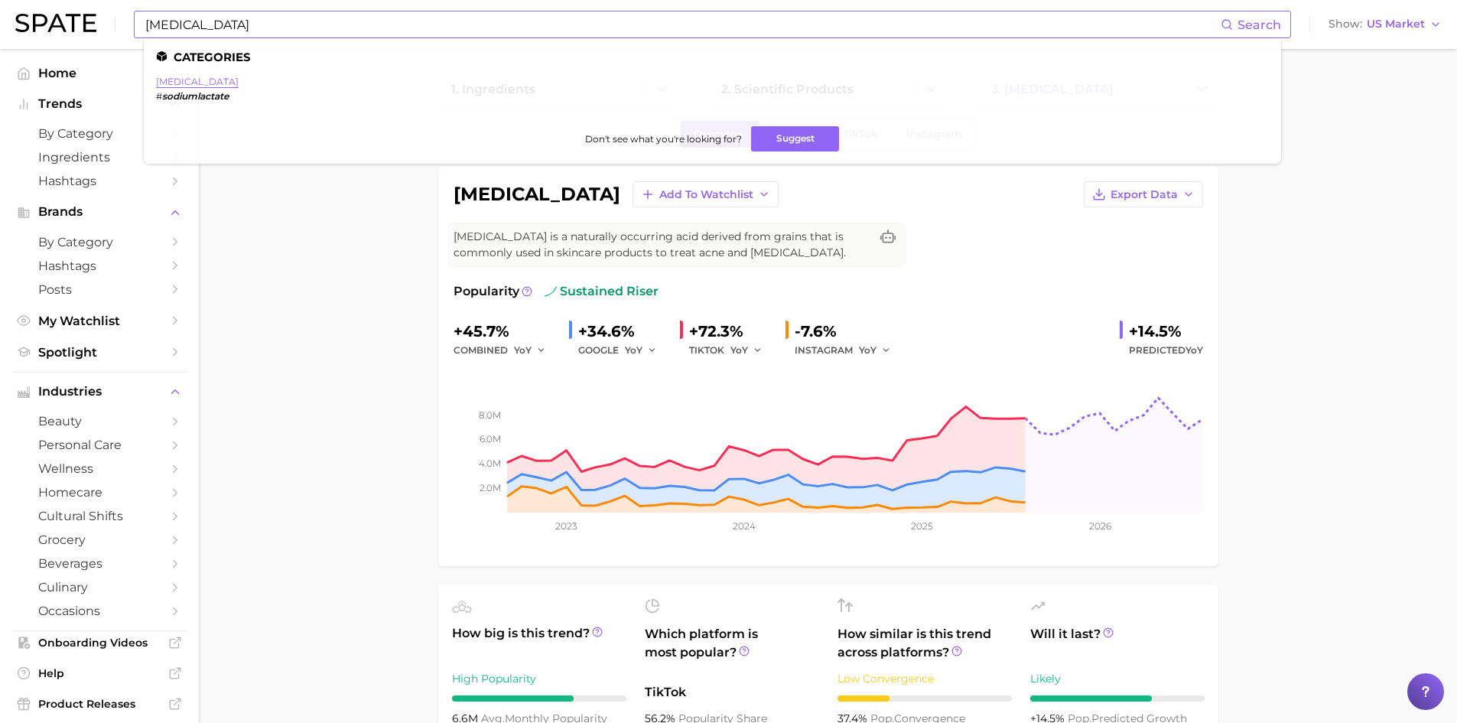
click at [170, 78] on link "[MEDICAL_DATA]" at bounding box center [197, 81] width 83 height 11
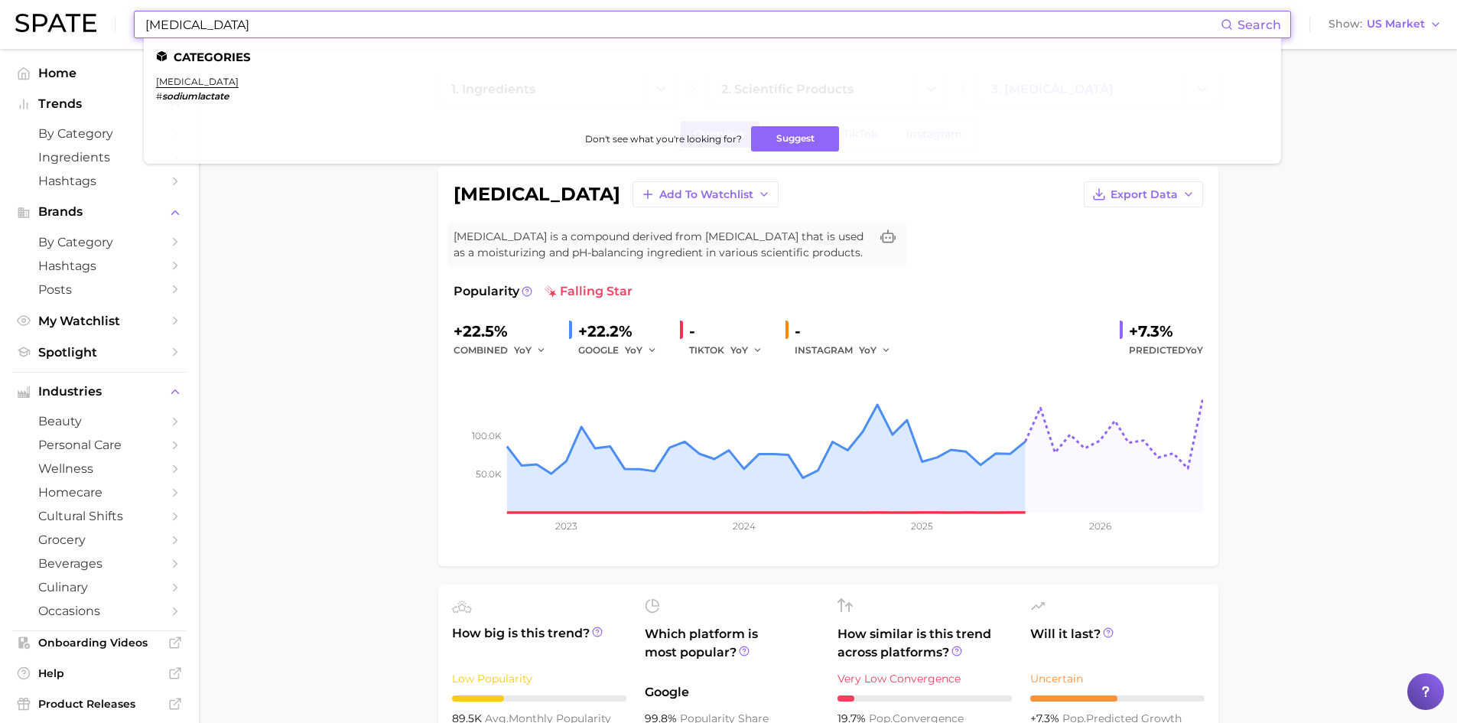
click at [193, 25] on input "[MEDICAL_DATA]" at bounding box center [682, 24] width 1077 height 26
drag, startPoint x: 265, startPoint y: 25, endPoint x: 127, endPoint y: 28, distance: 138.5
click at [127, 28] on div "[MEDICAL_DATA] Search Categories [MEDICAL_DATA] # sodiumlactate Don't see what …" at bounding box center [728, 24] width 1427 height 49
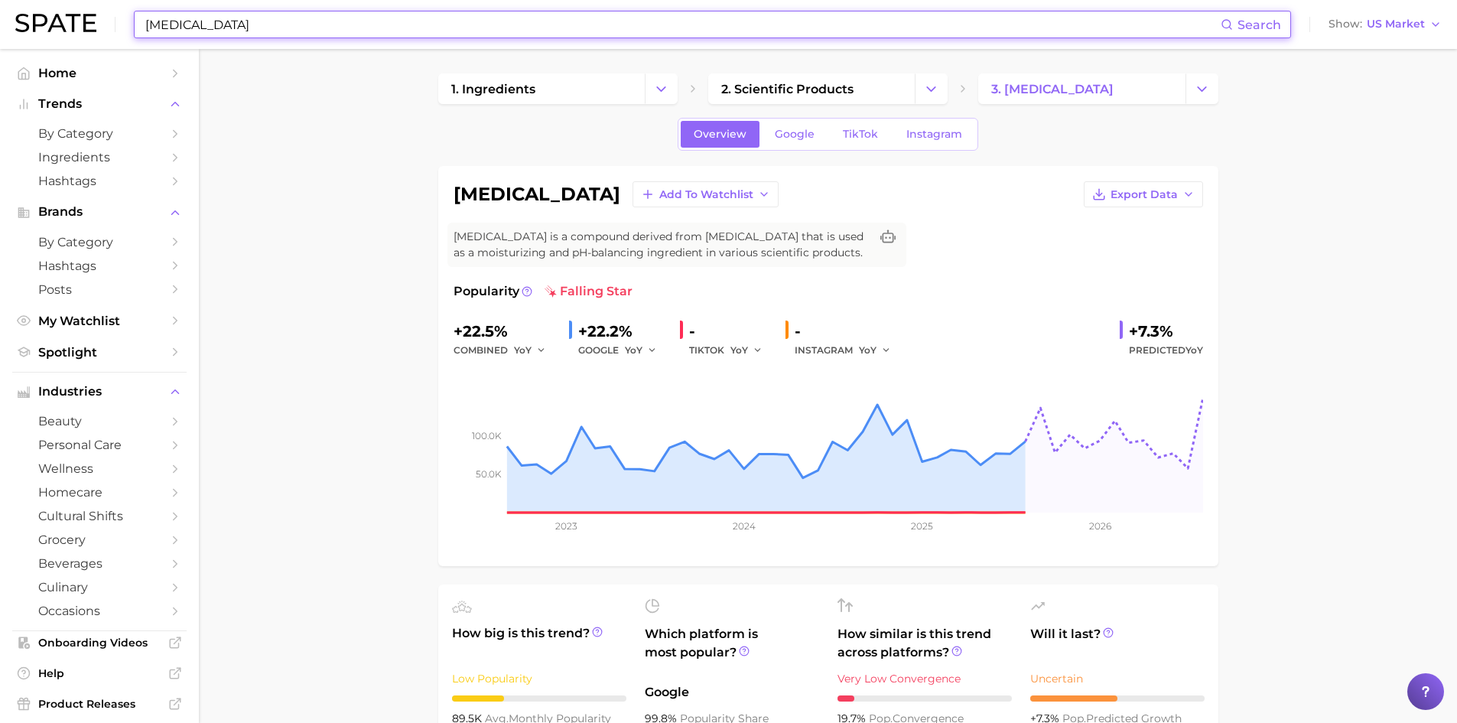
paste input "[MEDICAL_DATA]"
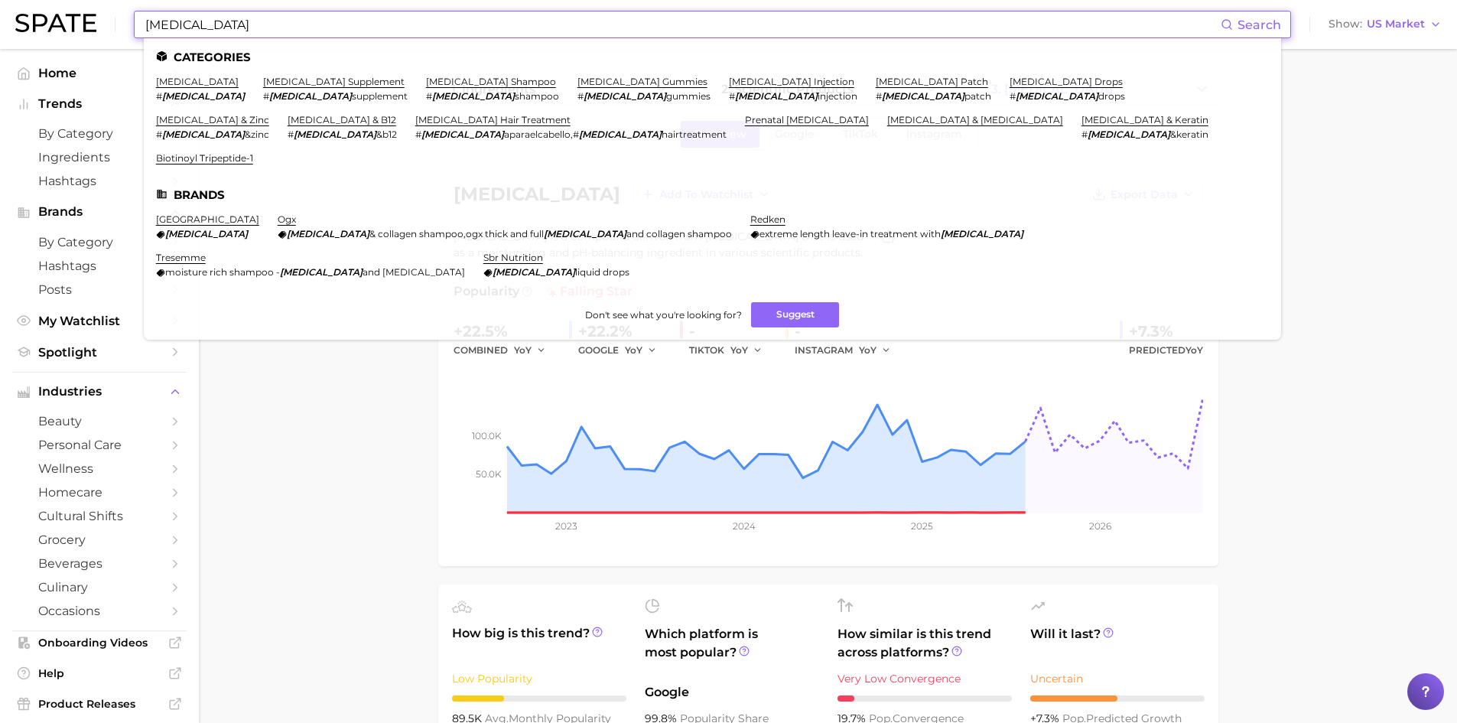
type input "[MEDICAL_DATA]"
click at [571, 114] on link "[MEDICAL_DATA] hair treatment" at bounding box center [492, 119] width 155 height 11
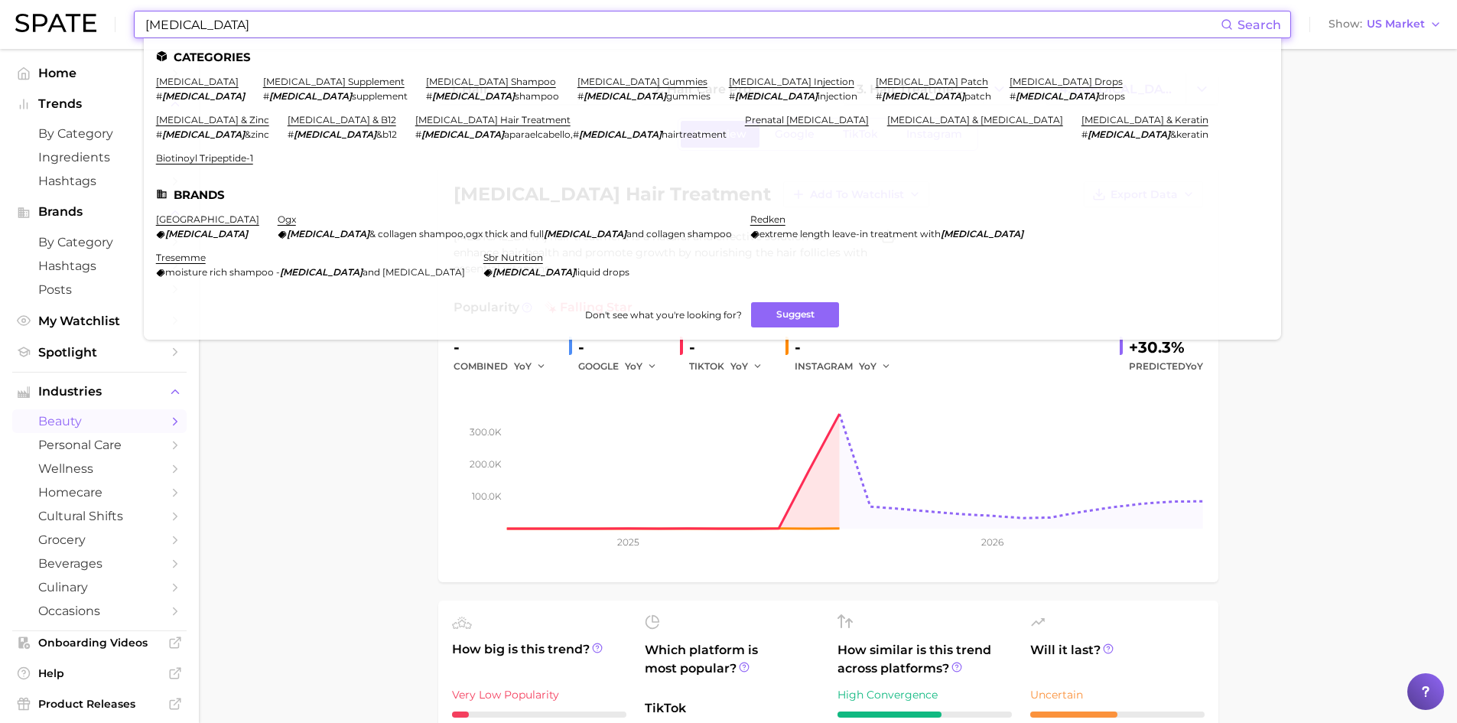
click at [197, 28] on input "[MEDICAL_DATA]" at bounding box center [682, 24] width 1077 height 26
click at [177, 83] on link "[MEDICAL_DATA]" at bounding box center [197, 81] width 83 height 11
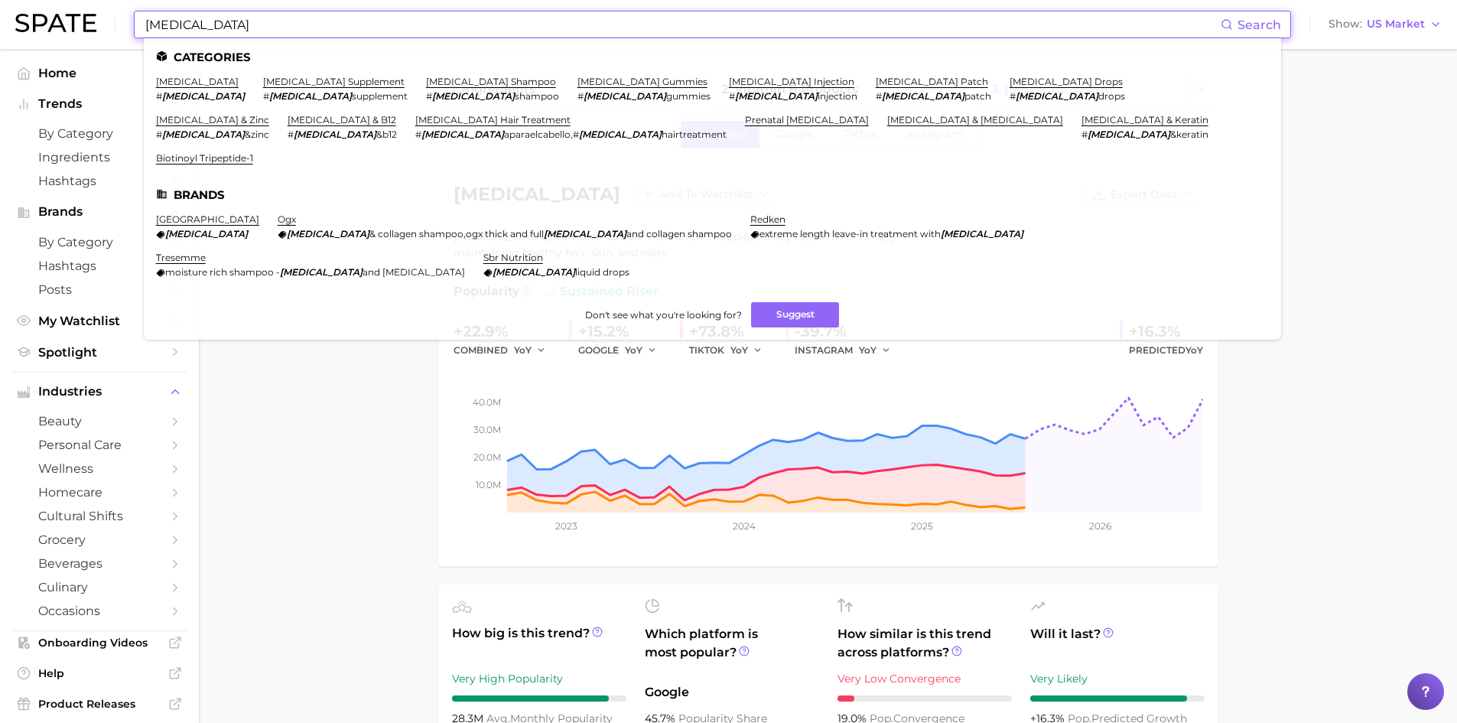
click at [174, 19] on input "[MEDICAL_DATA]" at bounding box center [682, 24] width 1077 height 26
click at [426, 80] on link "[MEDICAL_DATA] shampoo" at bounding box center [491, 81] width 130 height 11
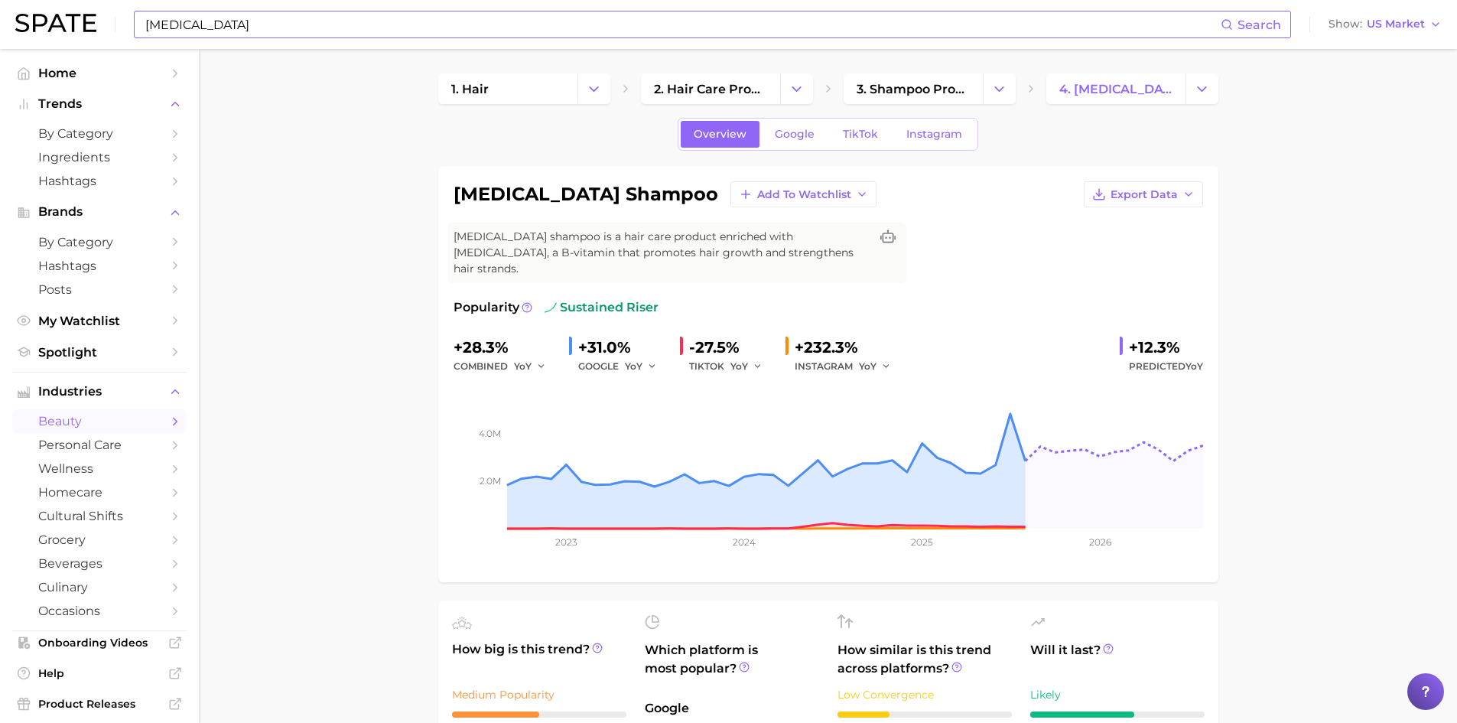
click at [168, 27] on input "[MEDICAL_DATA]" at bounding box center [682, 24] width 1077 height 26
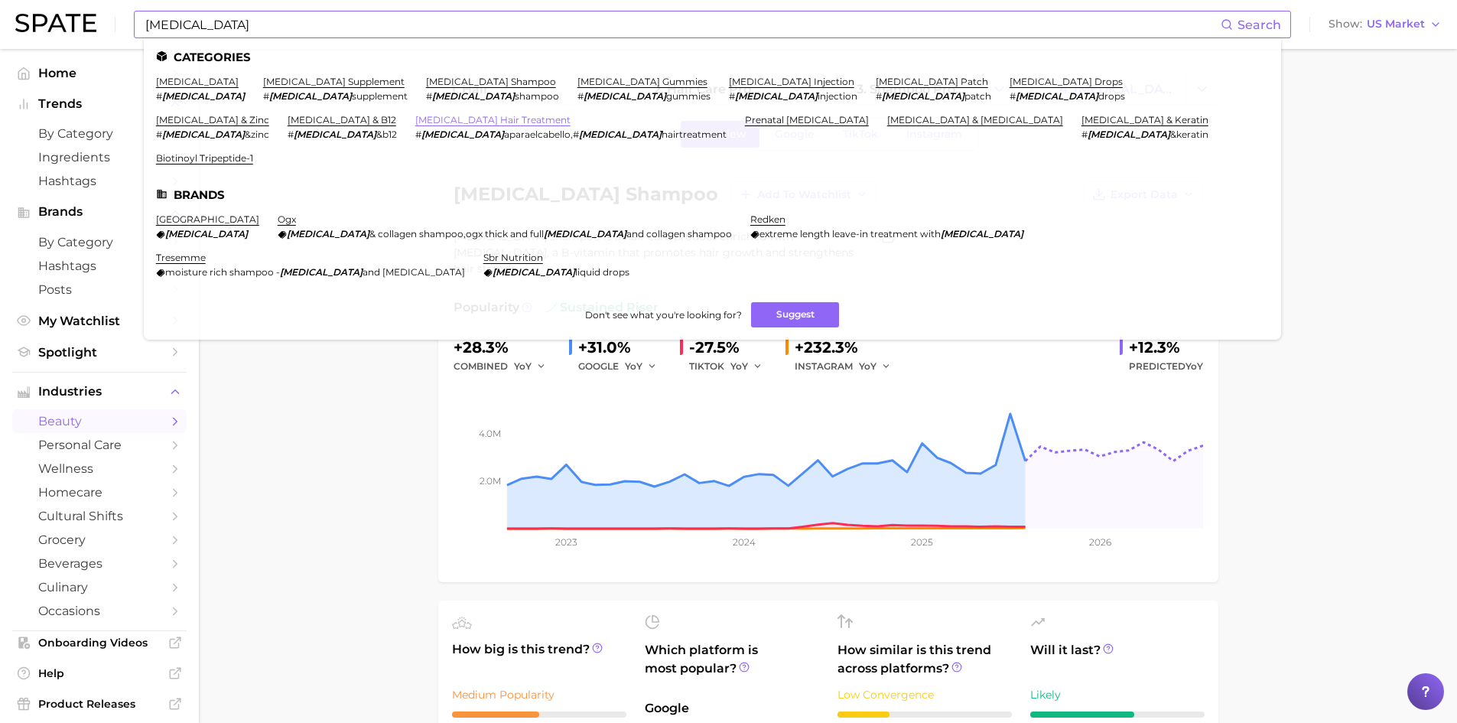
click at [571, 114] on link "[MEDICAL_DATA] hair treatment" at bounding box center [492, 119] width 155 height 11
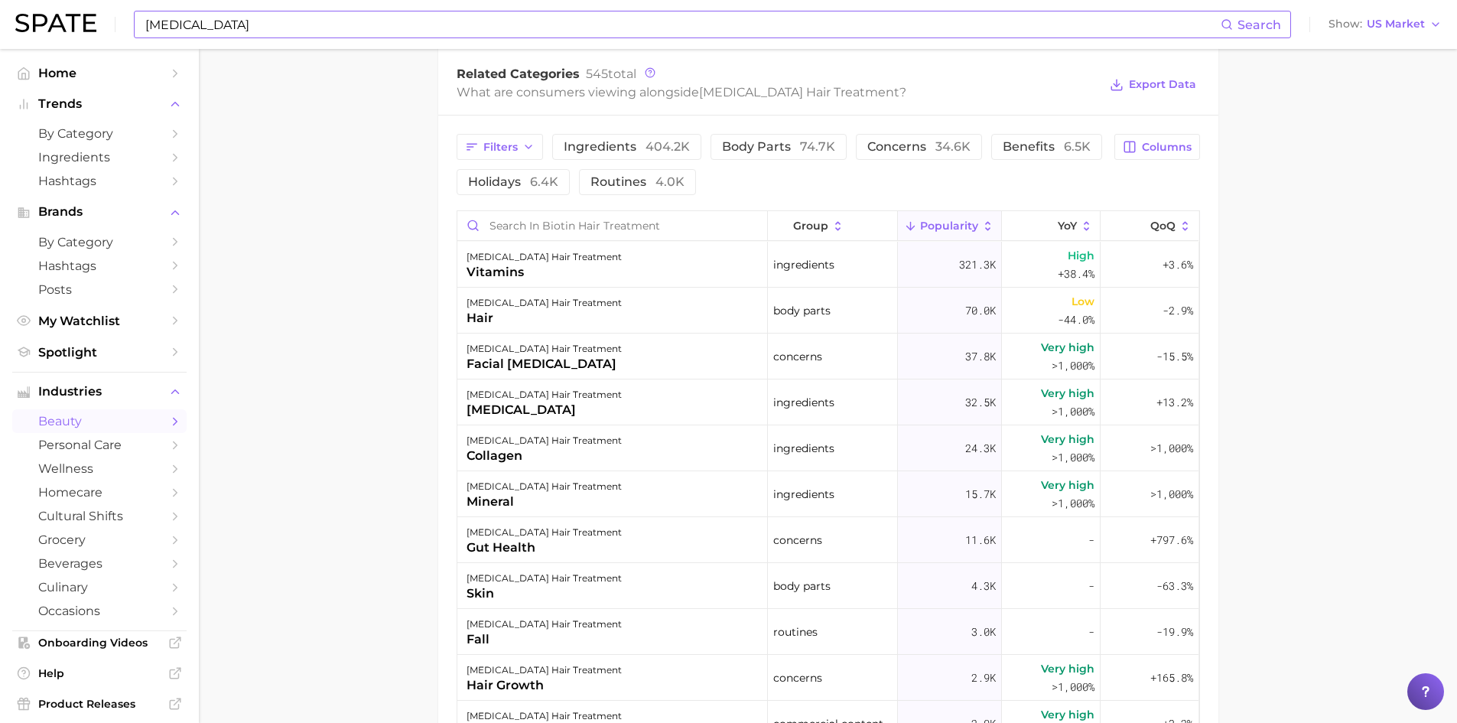
scroll to position [765, 0]
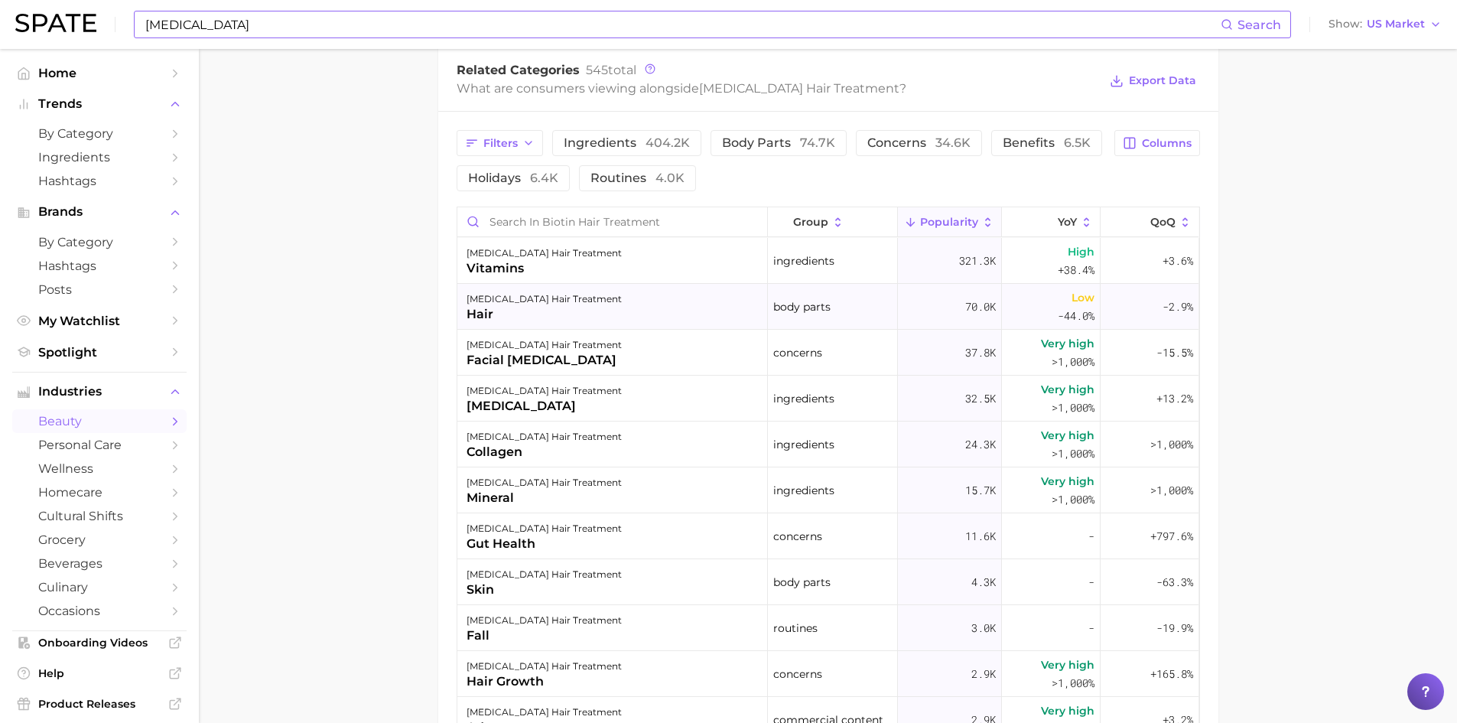
click at [474, 309] on div "hair" at bounding box center [544, 314] width 155 height 18
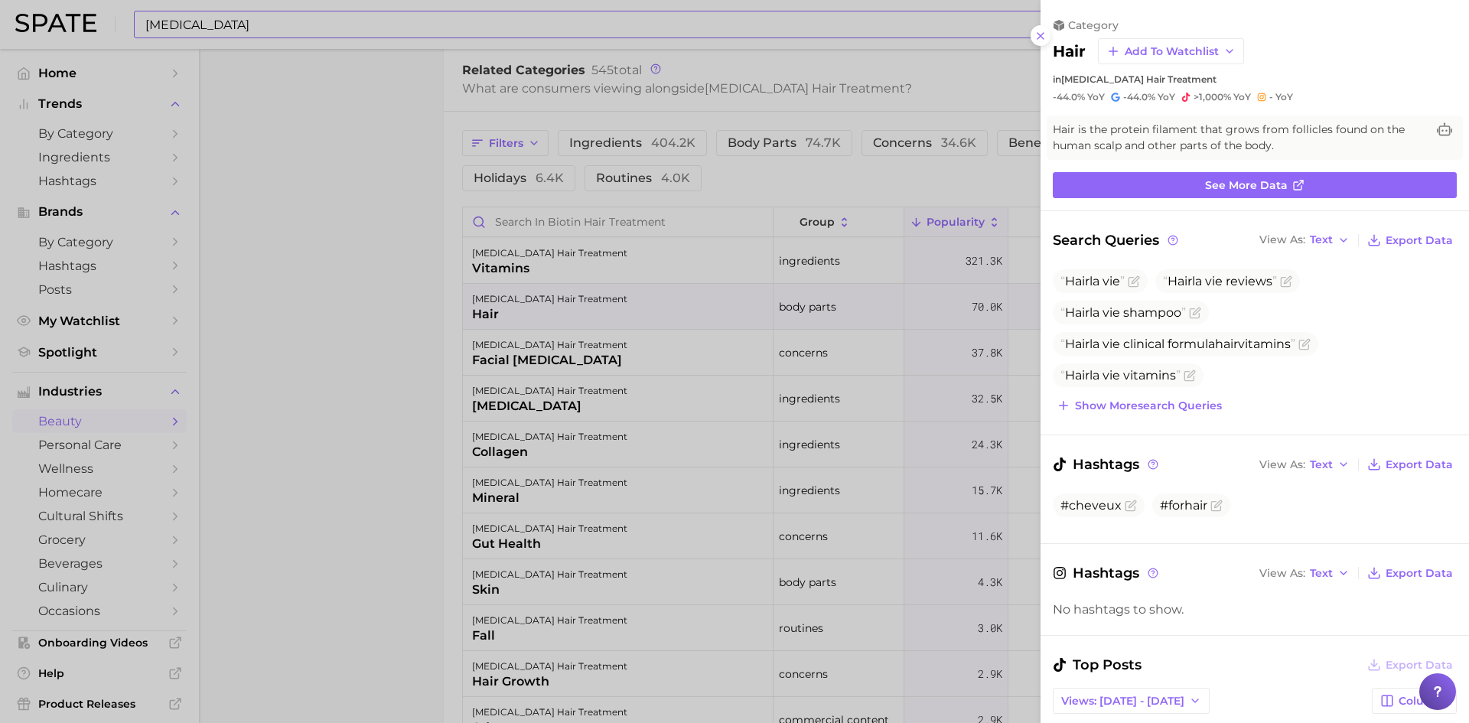
click at [437, 294] on div at bounding box center [734, 361] width 1469 height 723
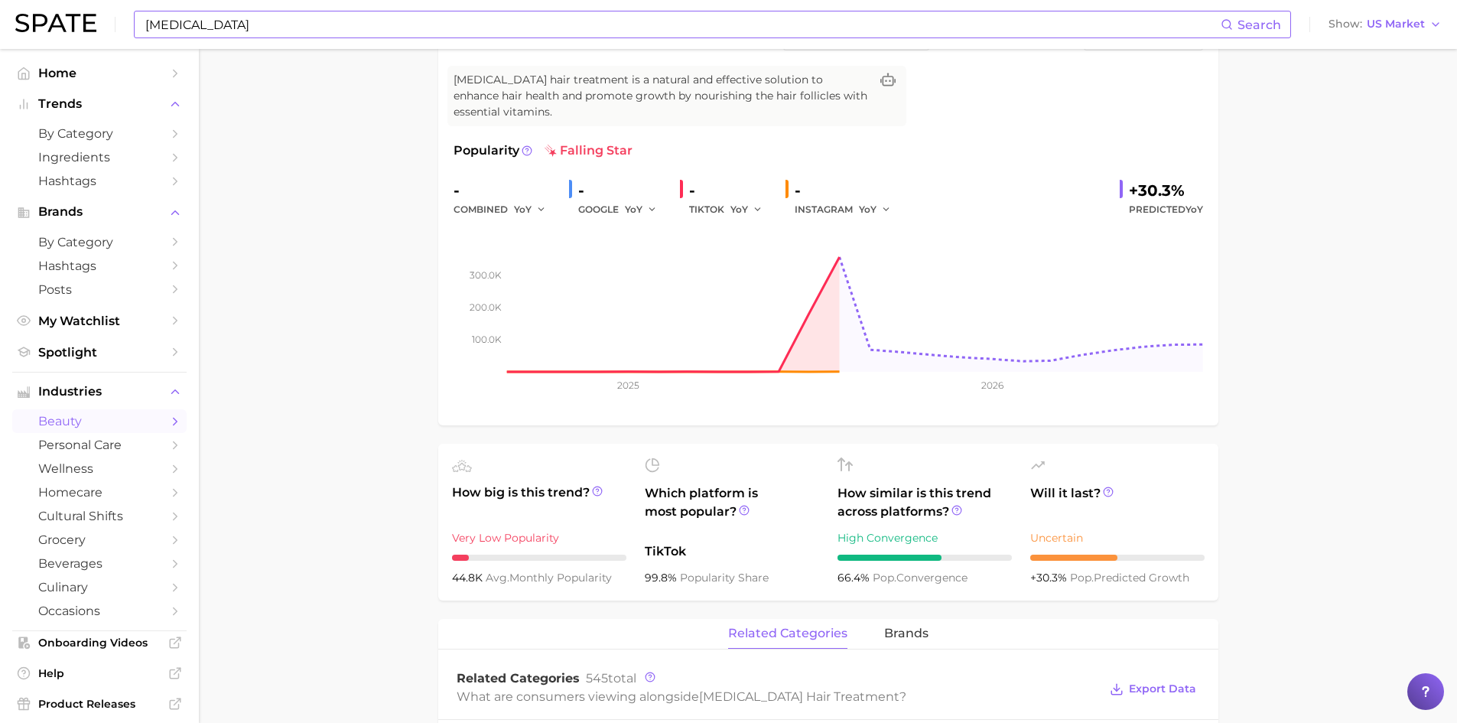
scroll to position [153, 0]
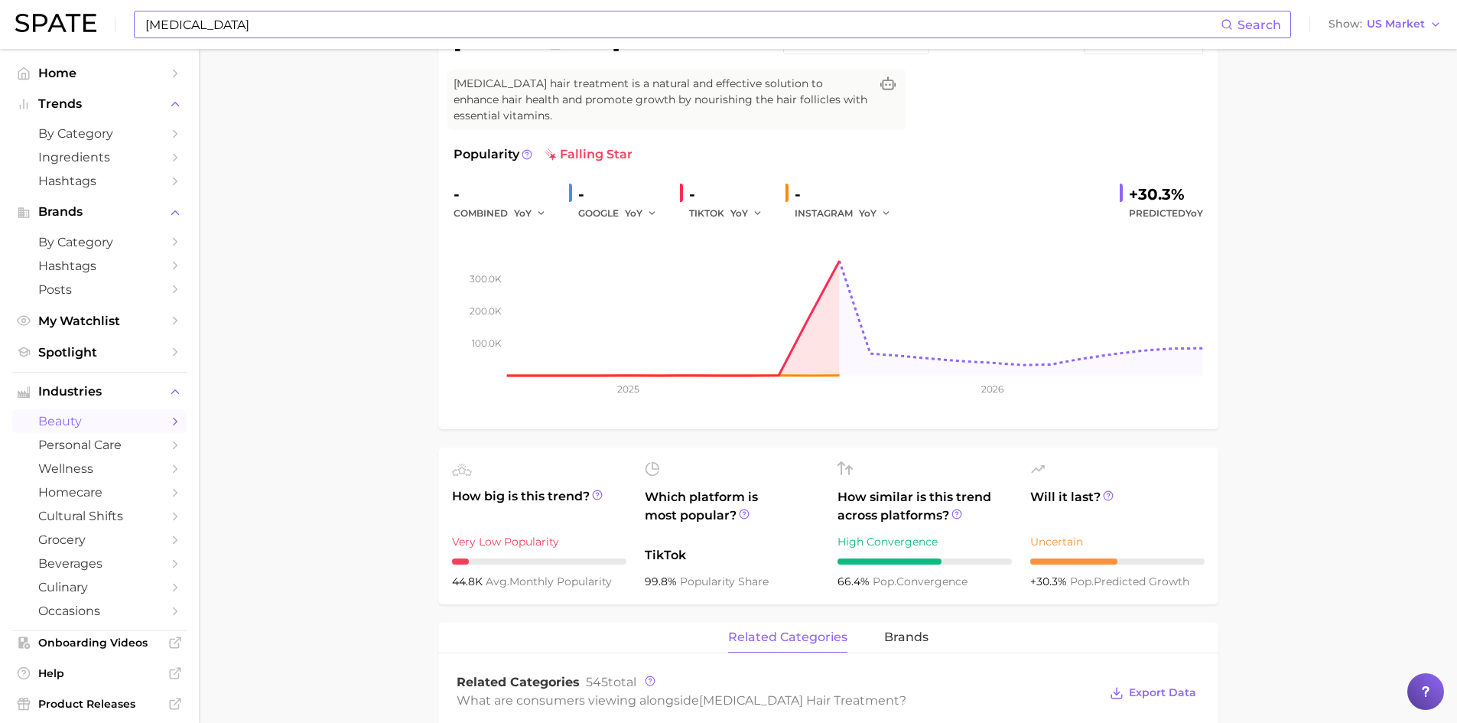
click at [195, 29] on input "[MEDICAL_DATA]" at bounding box center [682, 24] width 1077 height 26
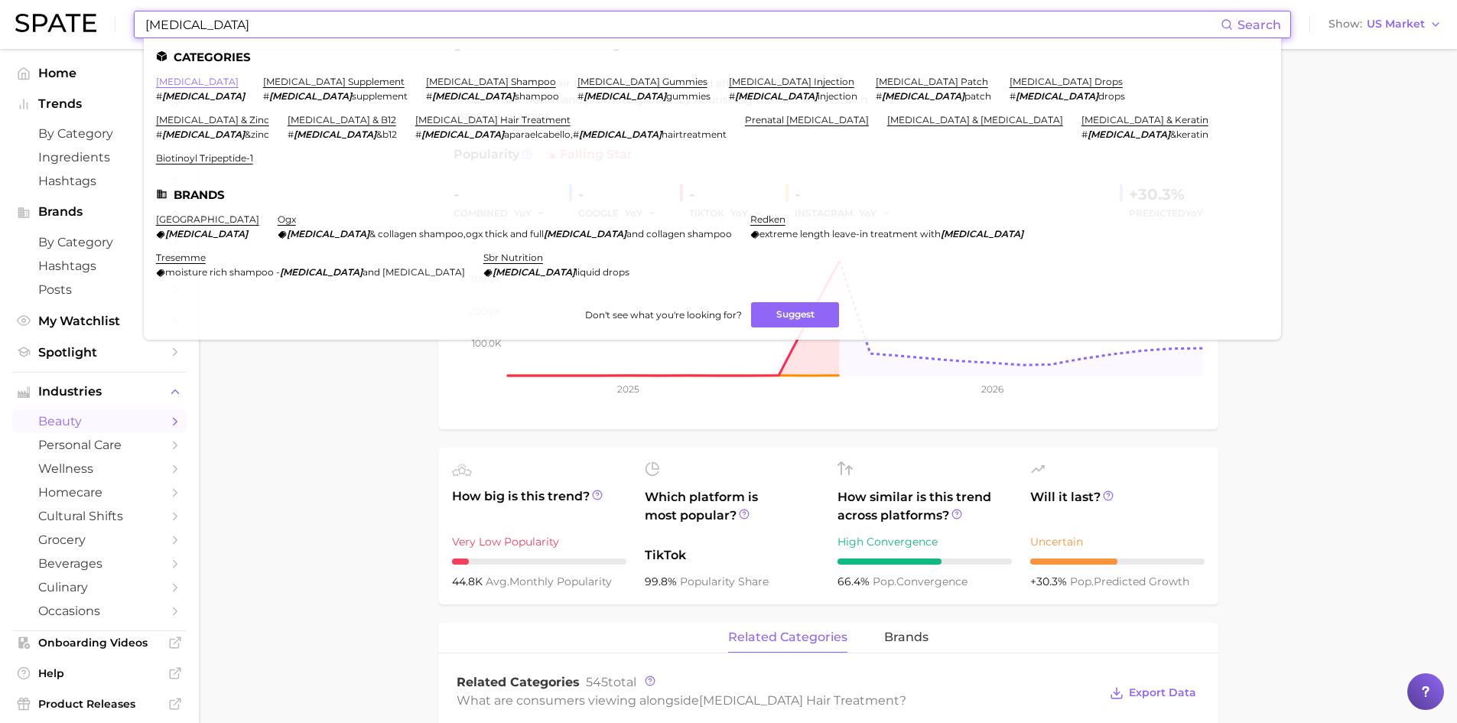
click at [171, 80] on link "[MEDICAL_DATA]" at bounding box center [197, 81] width 83 height 11
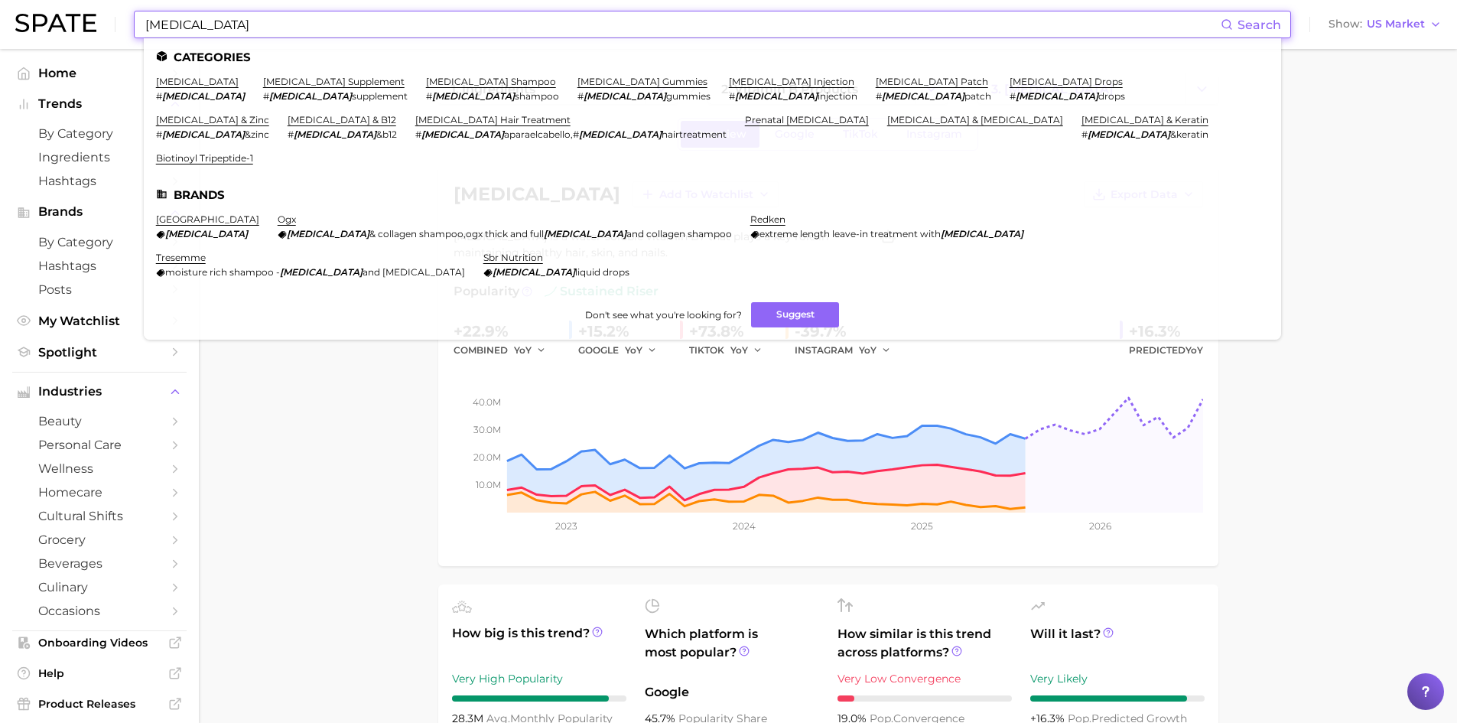
click at [157, 28] on input "[MEDICAL_DATA]" at bounding box center [682, 24] width 1077 height 26
click at [426, 82] on link "[MEDICAL_DATA] shampoo" at bounding box center [491, 81] width 130 height 11
